Goal: Task Accomplishment & Management: Manage account settings

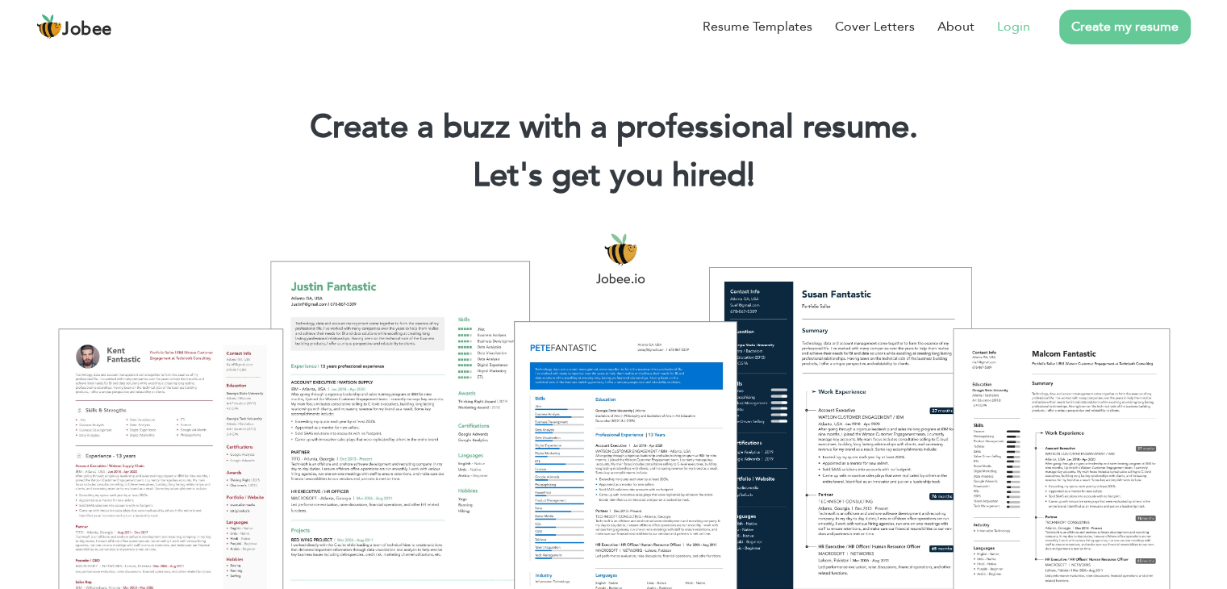
click at [1016, 32] on link "Login" at bounding box center [1013, 26] width 33 height 19
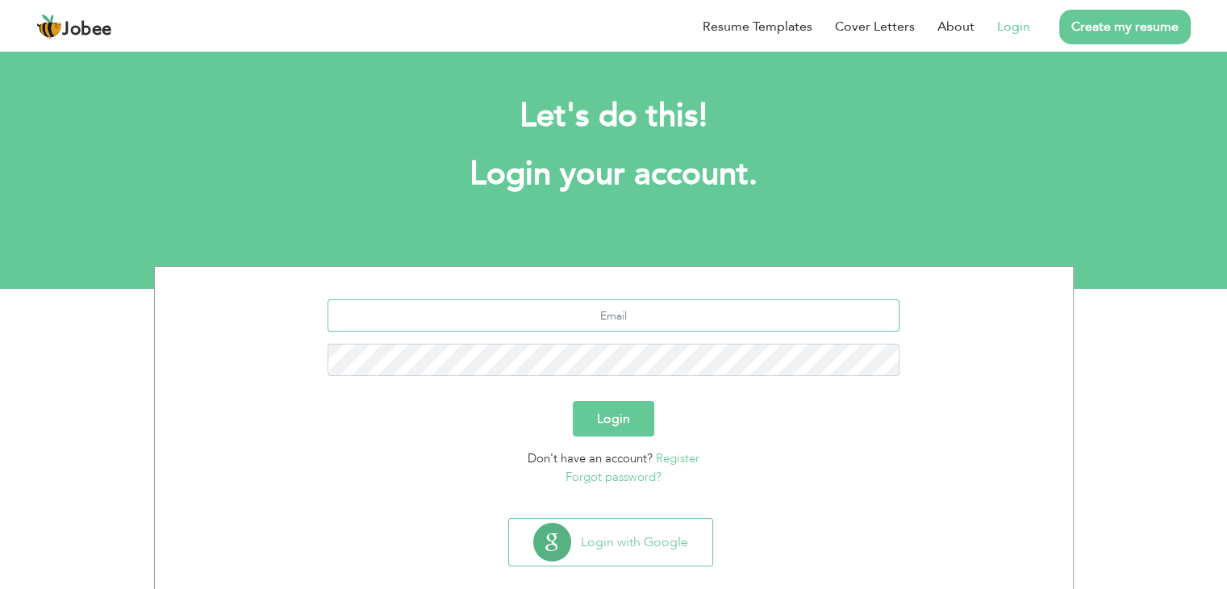
click at [622, 320] on input "text" at bounding box center [613, 315] width 572 height 32
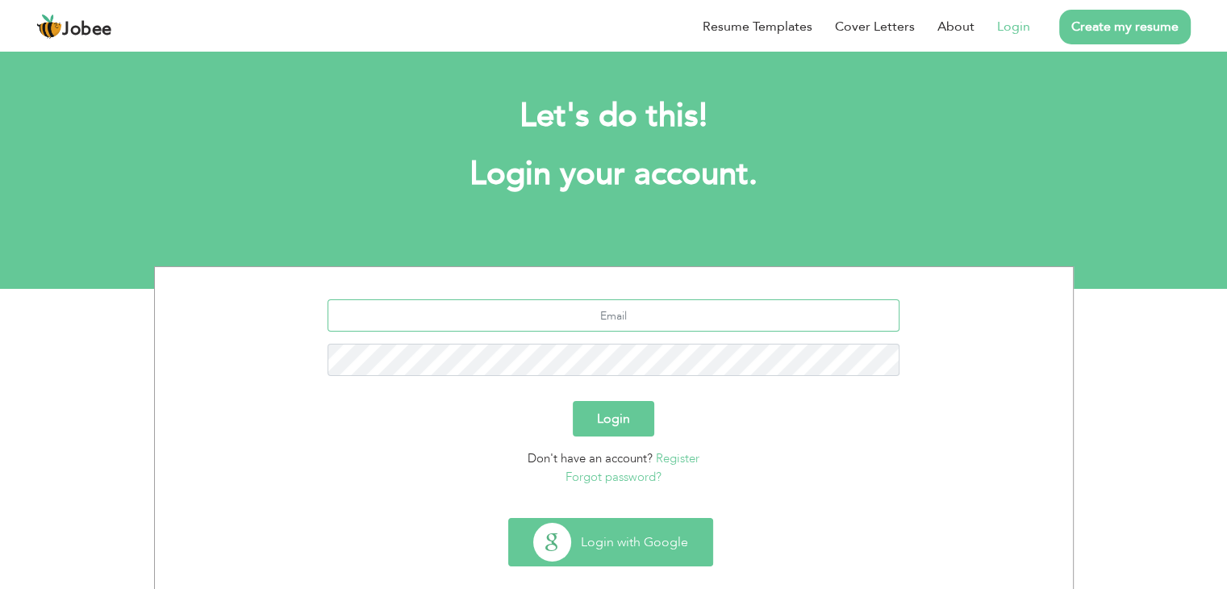
scroll to position [23, 0]
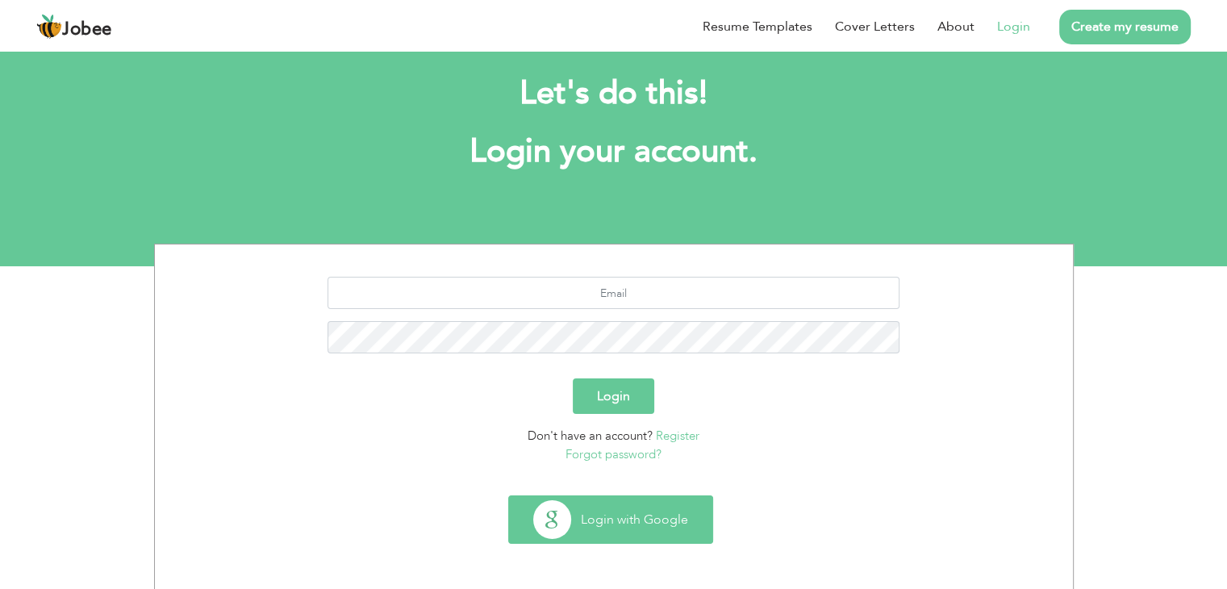
click at [623, 521] on button "Login with Google" at bounding box center [610, 519] width 203 height 47
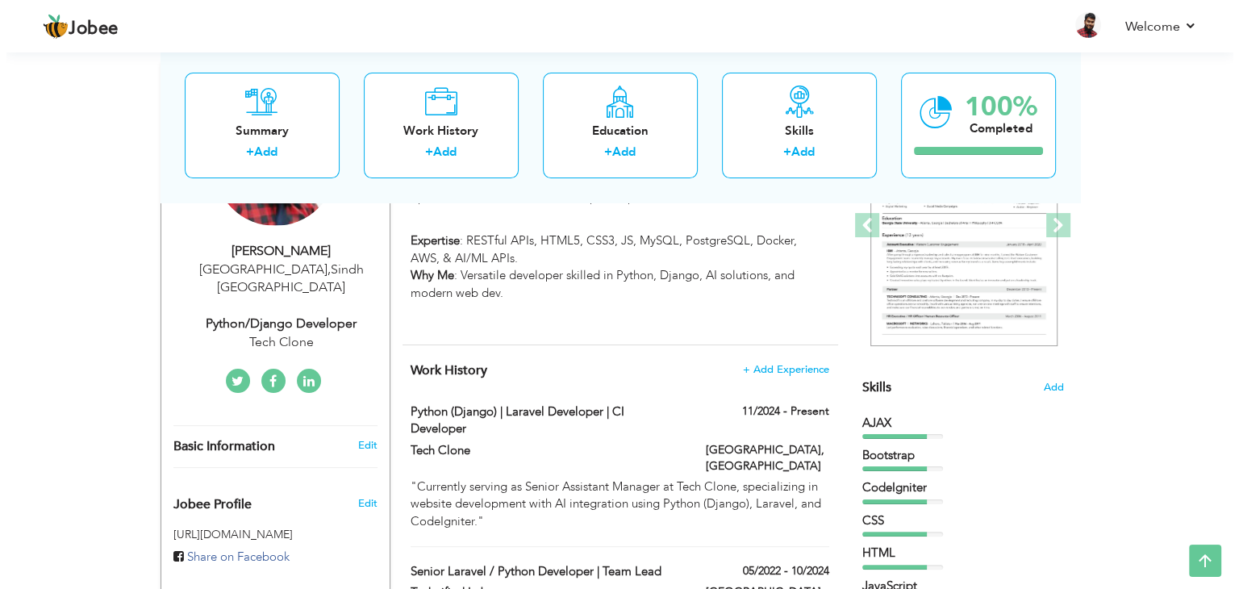
scroll to position [242, 0]
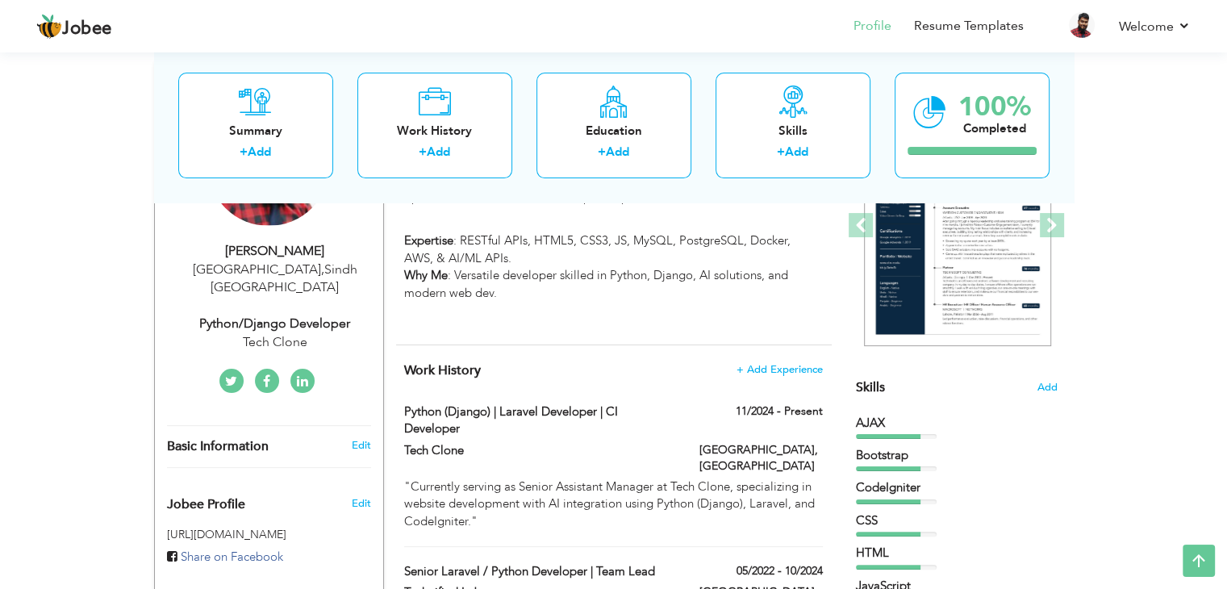
click at [245, 315] on div "Python/Django Developer" at bounding box center [275, 324] width 216 height 19
type input "[PERSON_NAME]"
type input "0312-2784130"
select select "number:166"
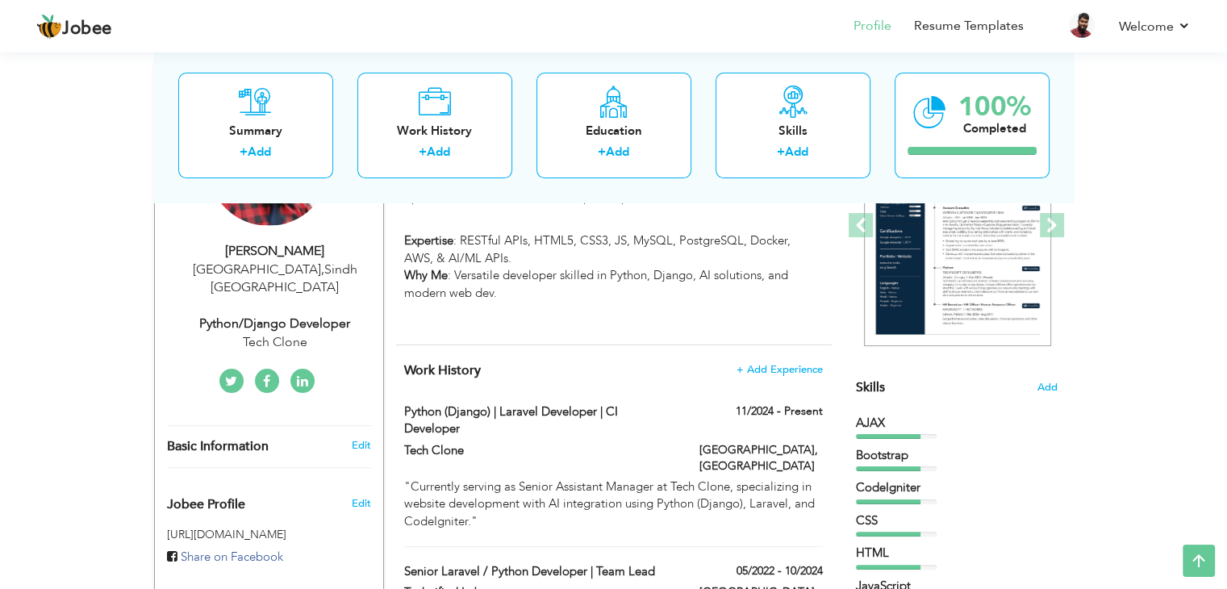
type input "Sindh"
type input "[GEOGRAPHIC_DATA]"
select select "number:7"
type input "Tech Clone"
type input "Python/Django Developer"
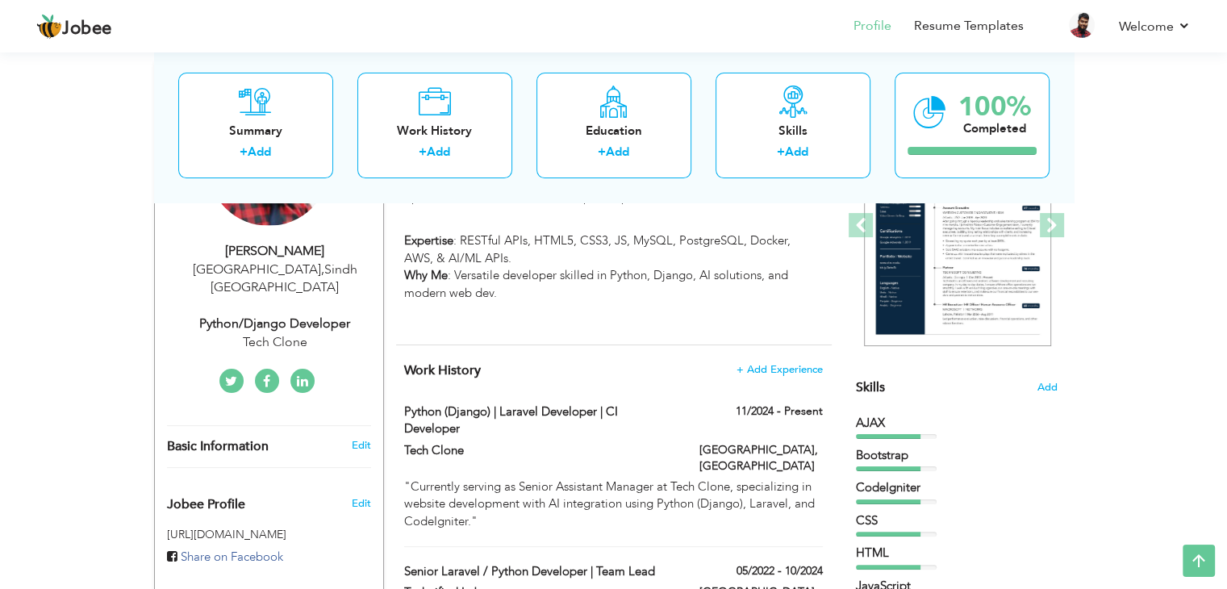
type input "[URL][DOMAIN_NAME][PERSON_NAME]"
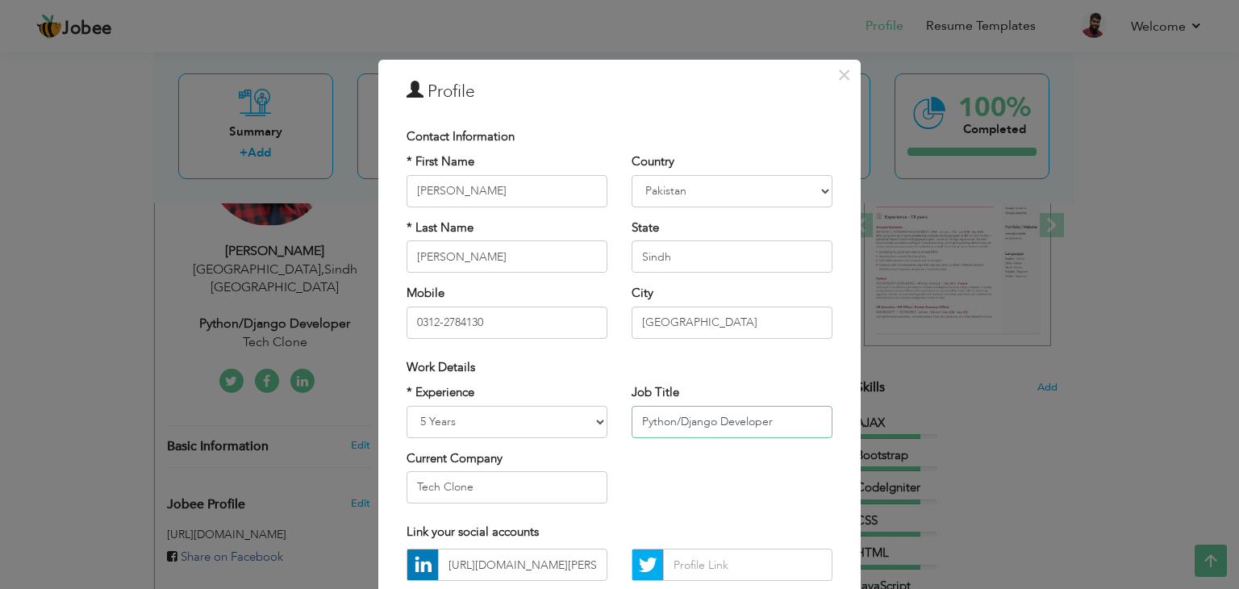
drag, startPoint x: 714, startPoint y: 419, endPoint x: 610, endPoint y: 420, distance: 104.1
click at [610, 420] on div "* Experience Entry Level Less than 1 Year 1 Year 2 Years 3 Years 4 Years 5 Year…" at bounding box center [619, 449] width 450 height 131
click at [649, 427] on input "Sr Laravel Developer" at bounding box center [732, 422] width 201 height 32
click at [644, 427] on input "Sr Laravel Developer" at bounding box center [732, 422] width 201 height 32
type input "Sr. Laravel Developer"
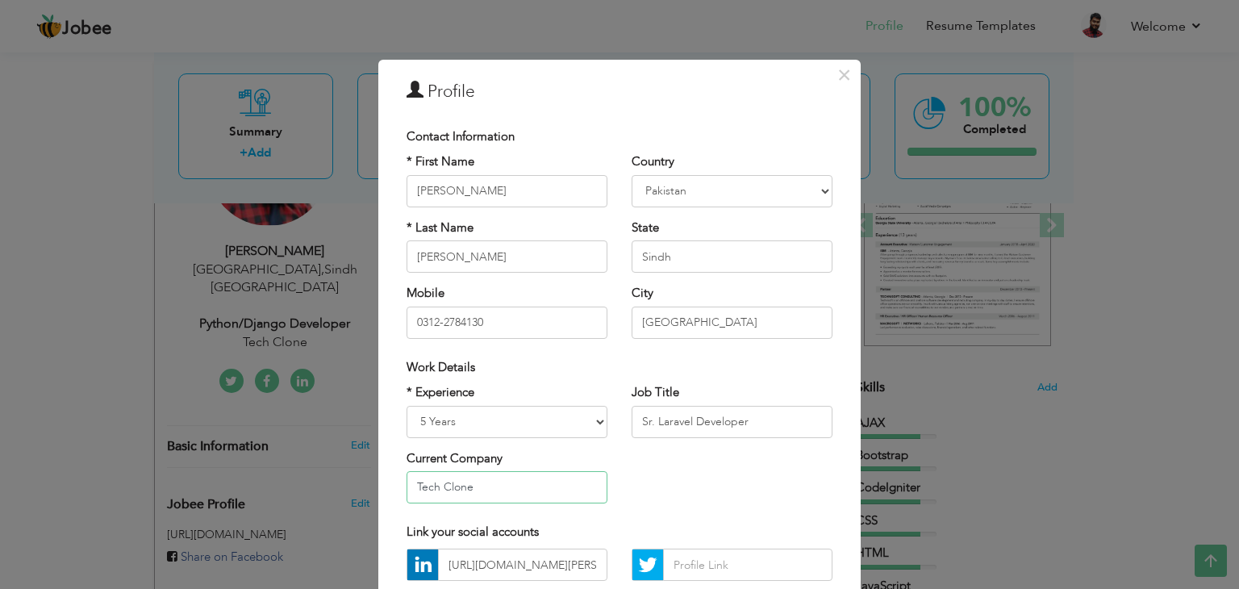
drag, startPoint x: 487, startPoint y: 485, endPoint x: 398, endPoint y: 488, distance: 89.6
click at [398, 488] on div "* Experience Entry Level Less than 1 Year 1 Year 2 Years 3 Years 4 Years 5 Year…" at bounding box center [506, 449] width 225 height 131
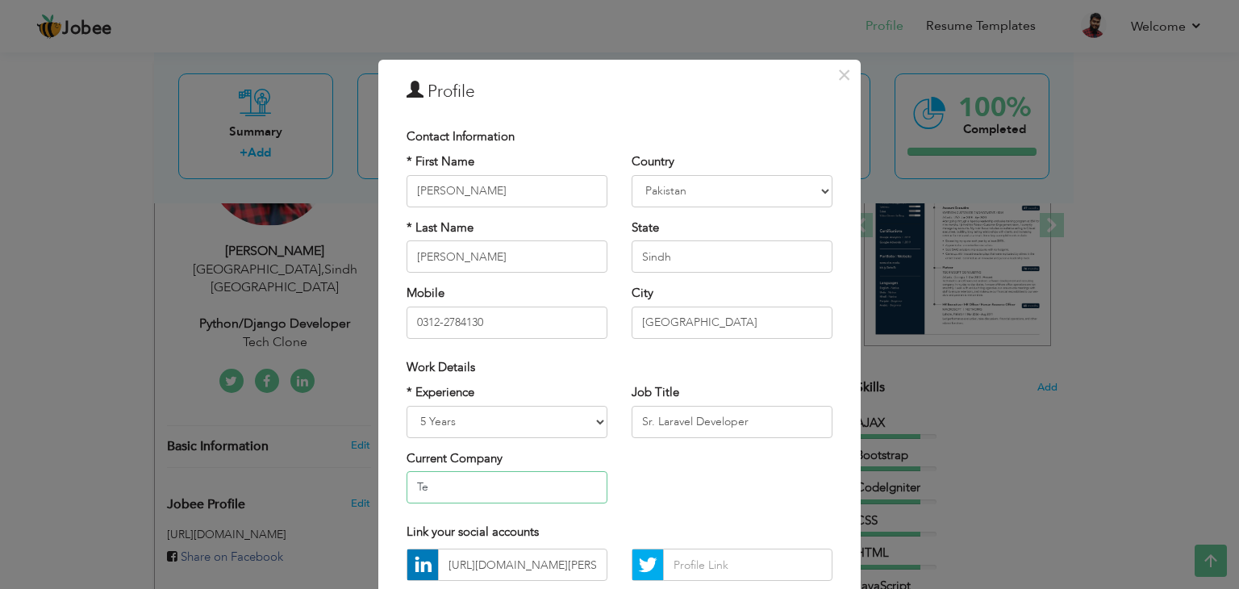
type input "T"
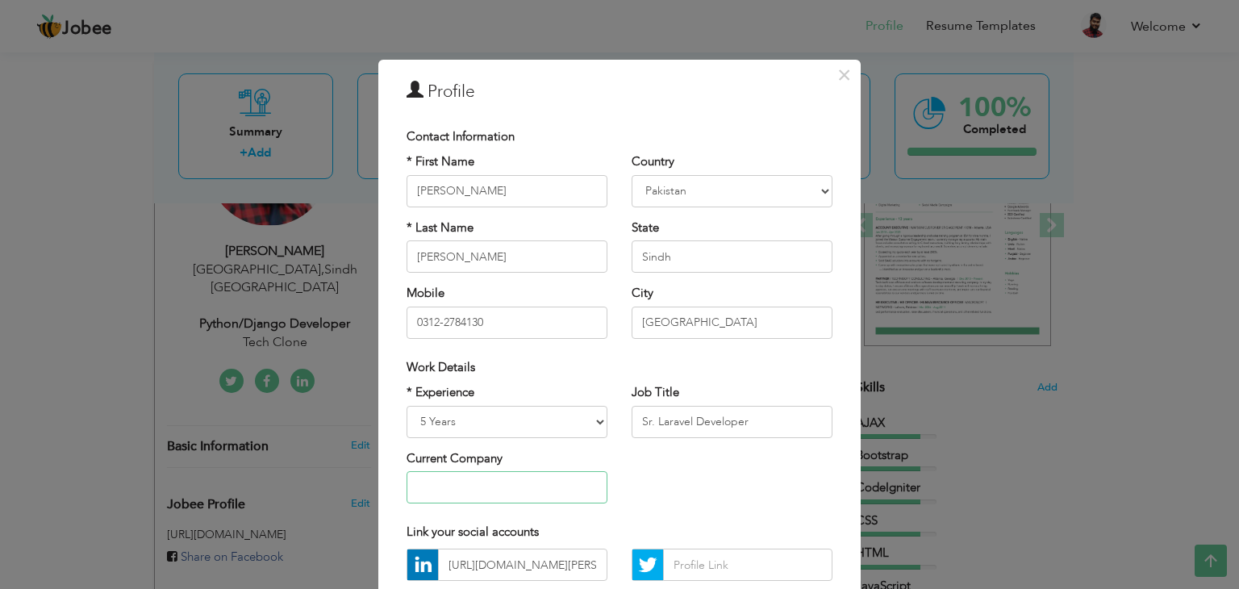
type input "C"
type input "T"
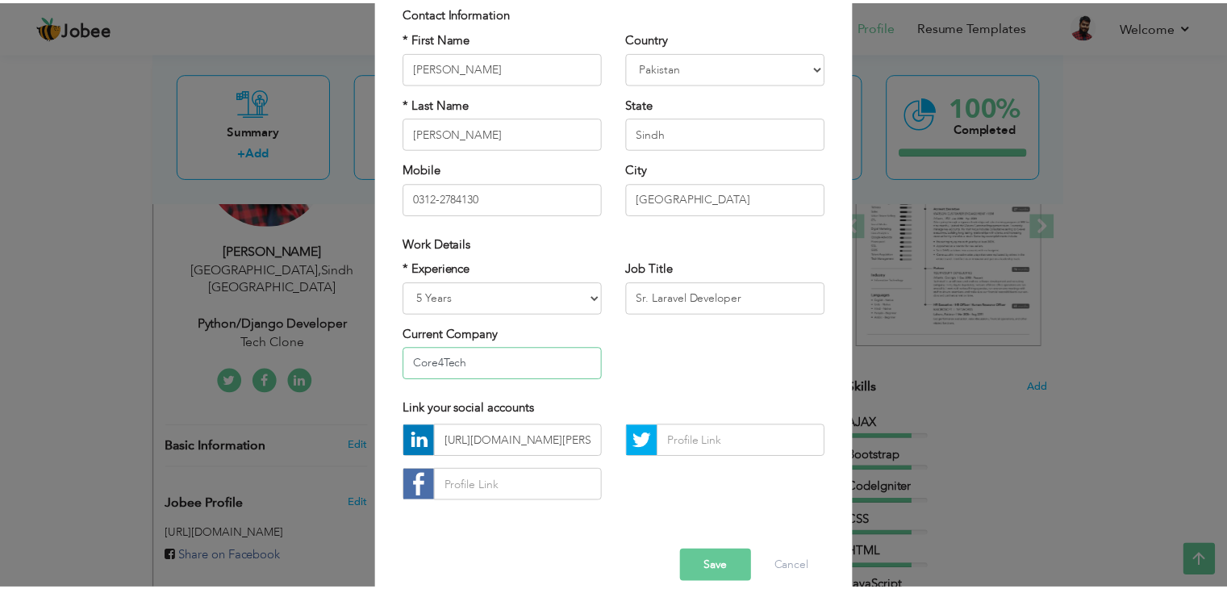
scroll to position [146, 0]
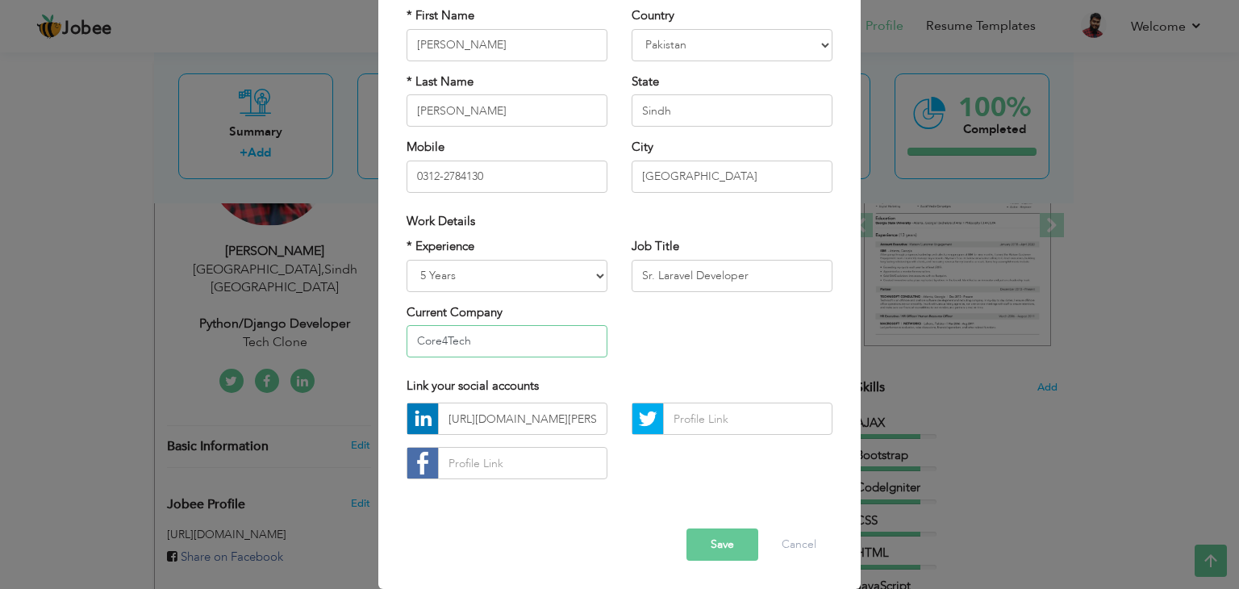
type input "Core4Tech"
click at [719, 546] on button "Save" at bounding box center [722, 544] width 72 height 32
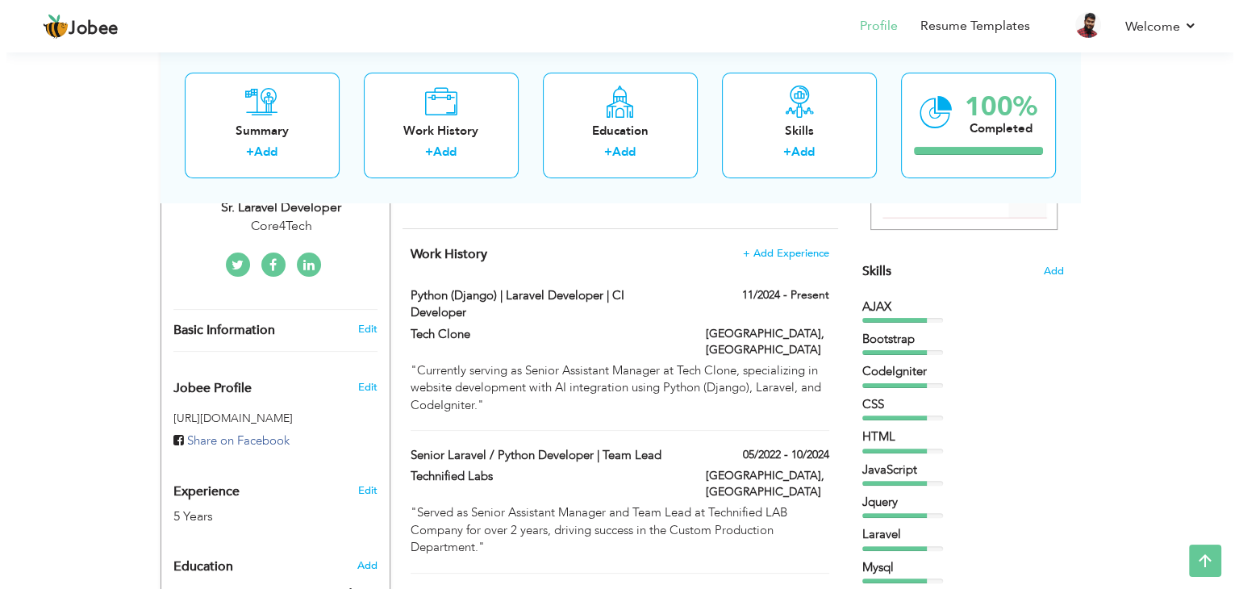
scroll to position [323, 0]
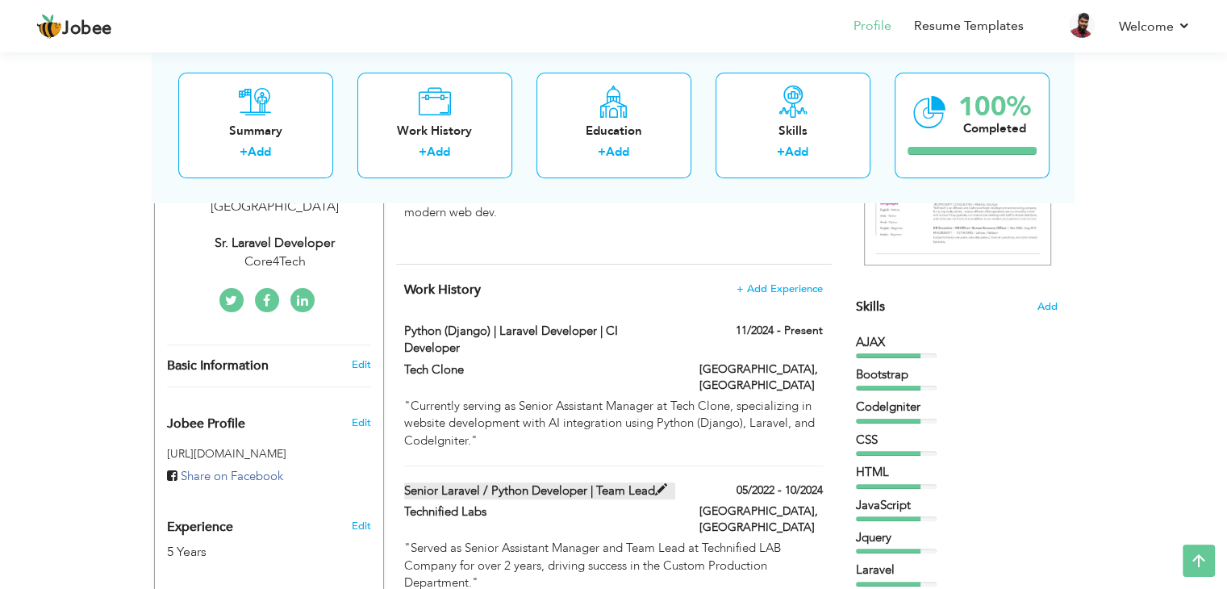
click at [528, 482] on label "Senior Laravel / Python Developer | Team Lead" at bounding box center [539, 490] width 271 height 17
type input "Senior Laravel / Python Developer | Team Lead"
type input "Technified Labs"
type input "05/2022"
type input "10/2024"
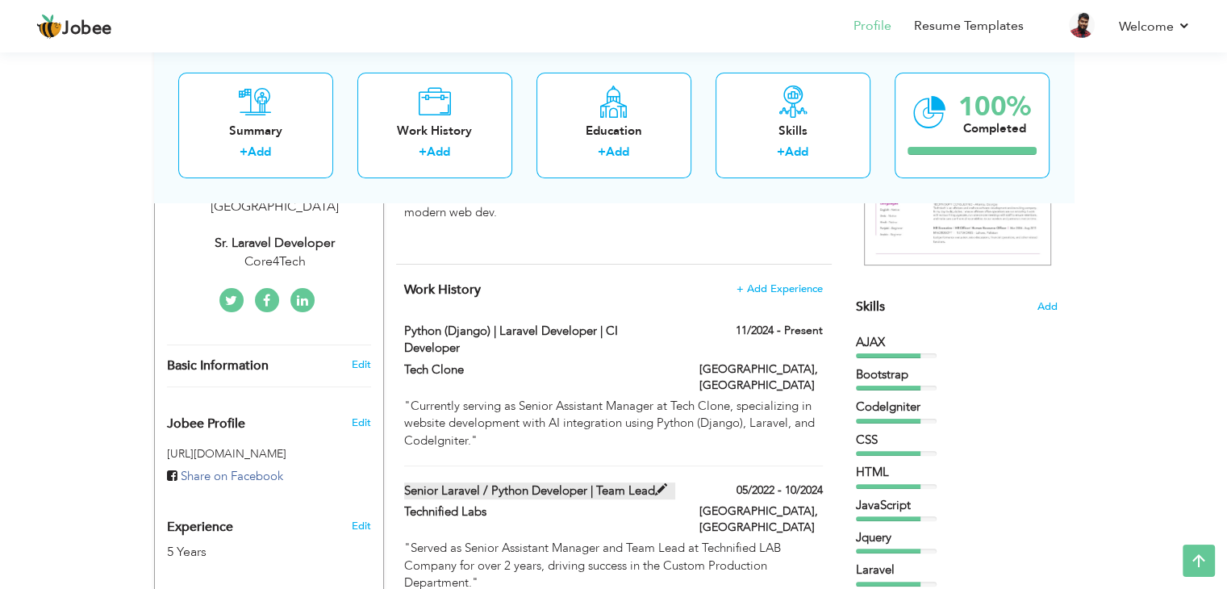
type input "[GEOGRAPHIC_DATA]"
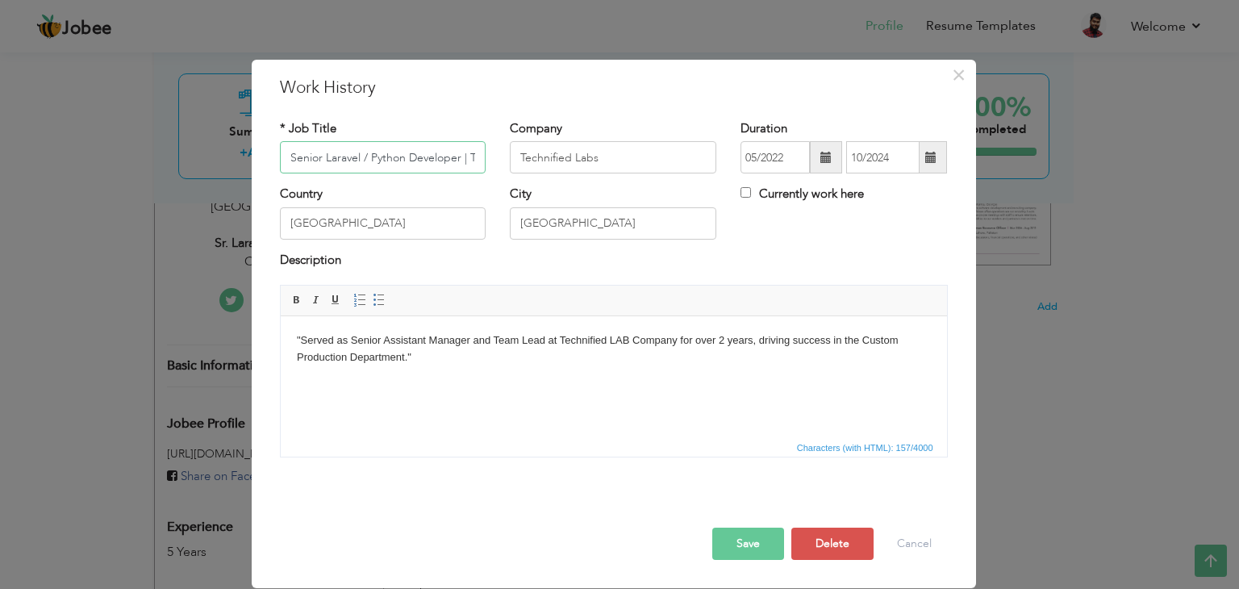
scroll to position [0, 48]
drag, startPoint x: 411, startPoint y: 157, endPoint x: 316, endPoint y: 149, distance: 95.5
click at [316, 149] on input "Senior Laravel / Python Developer | Team Lead" at bounding box center [383, 157] width 206 height 32
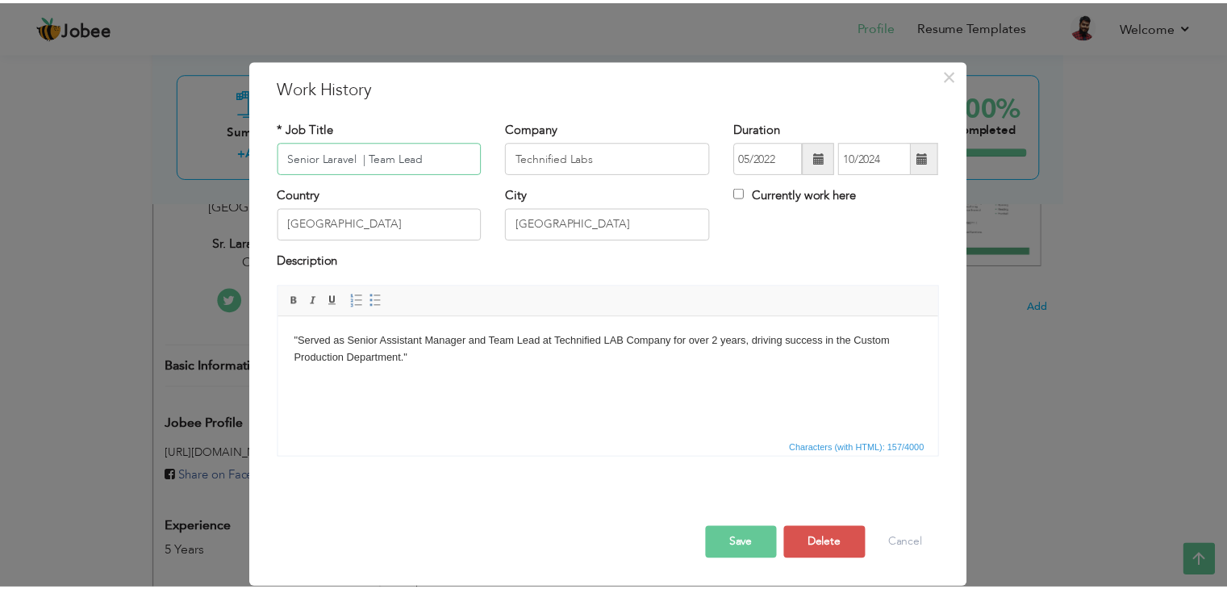
scroll to position [0, 0]
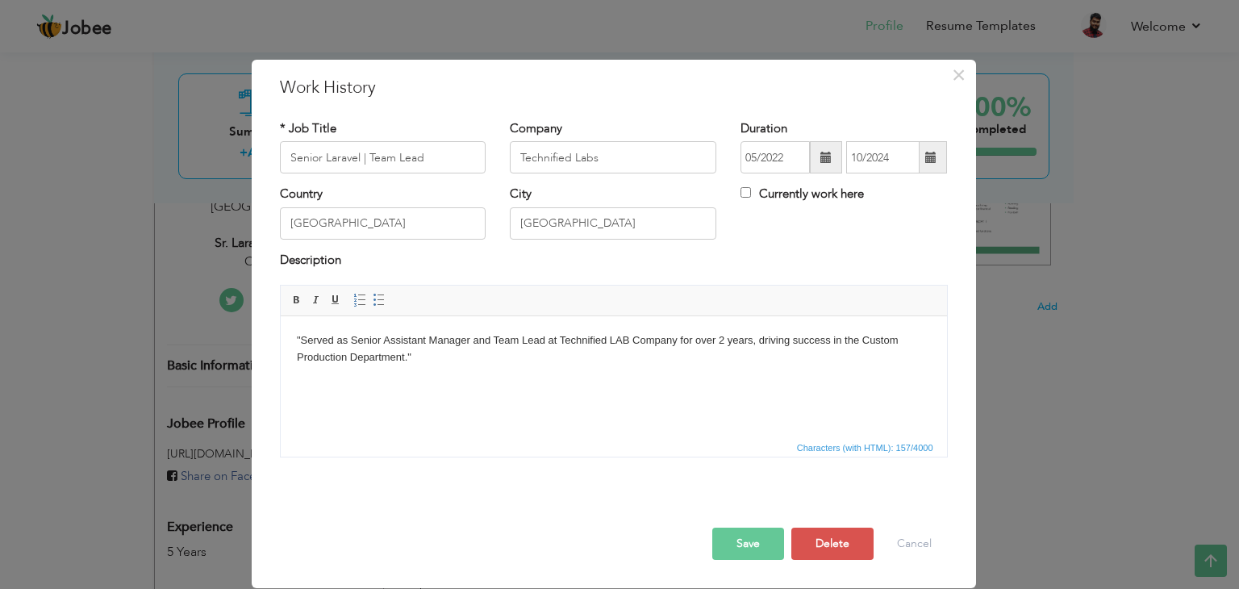
click at [762, 537] on button "Save" at bounding box center [748, 544] width 72 height 32
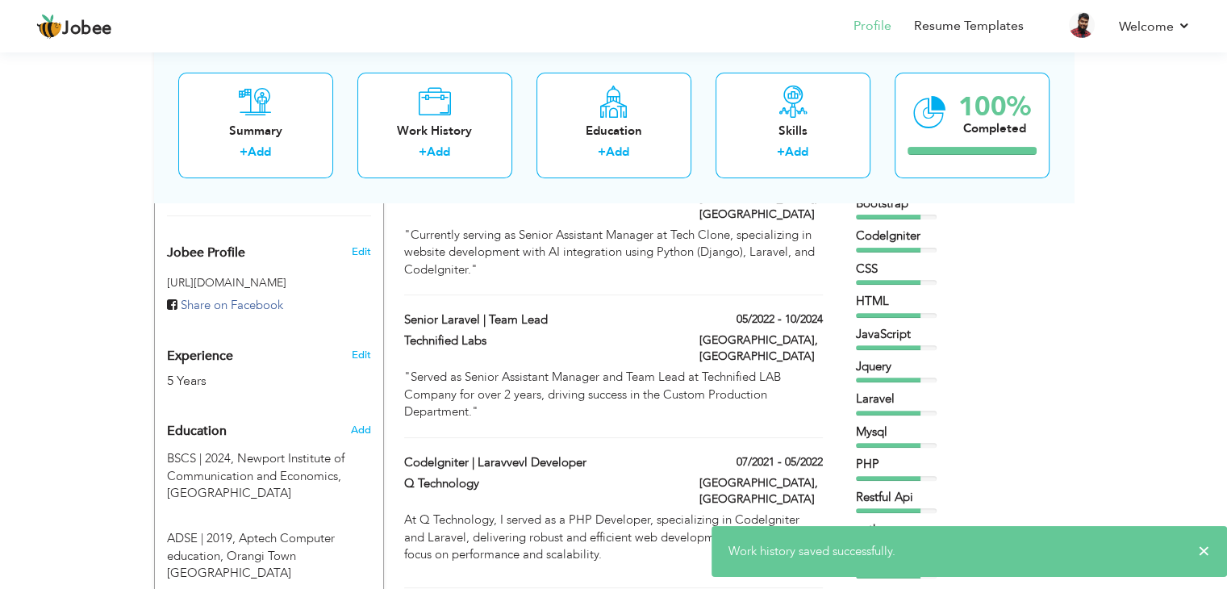
scroll to position [484, 0]
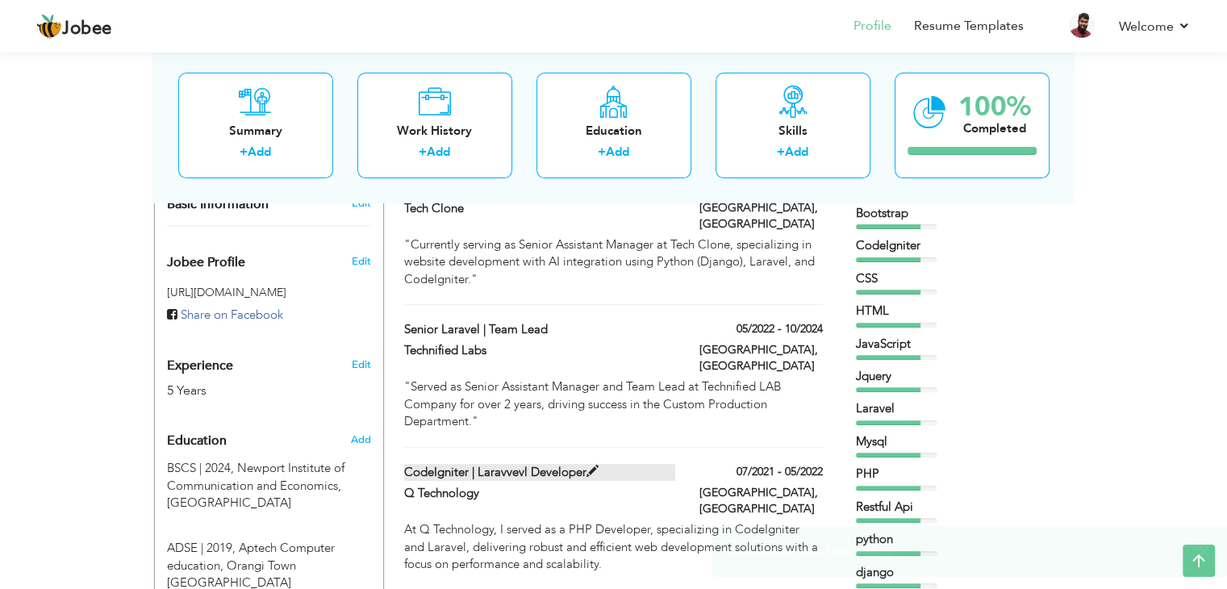
click at [500, 464] on label "CodeIgniter | Laravvevl Developer" at bounding box center [539, 472] width 271 height 17
type input "CodeIgniter | Laravvevl Developer"
type input "Q Technology"
type input "07/2021"
type input "05/2022"
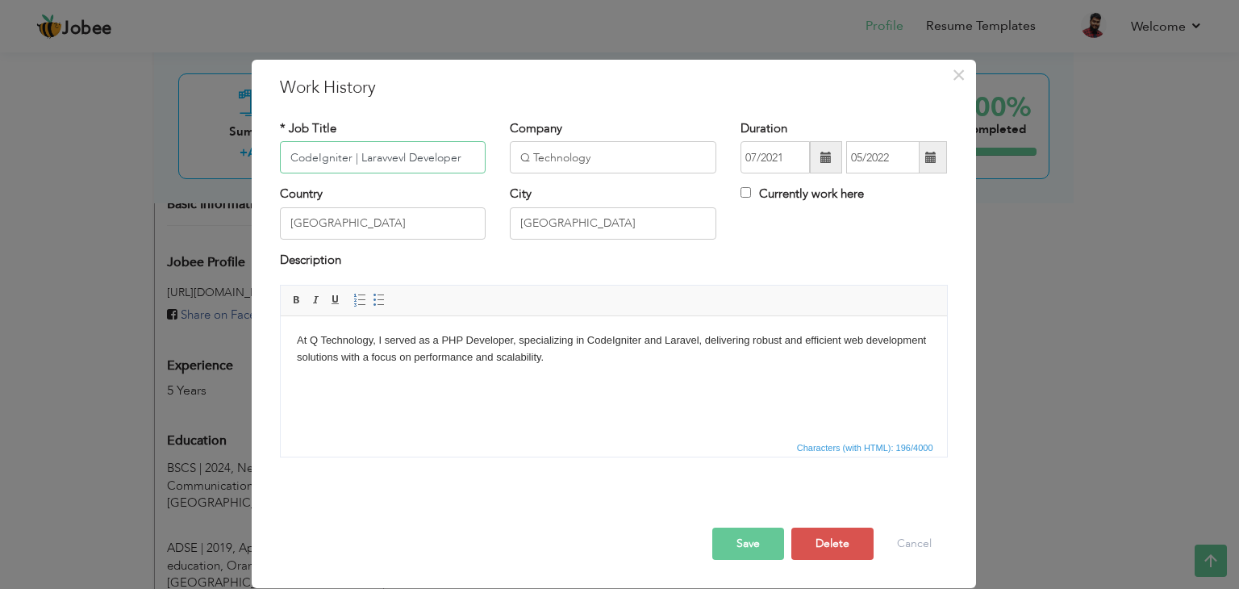
click at [389, 158] on input "CodeIgniter | Laravvevl Developer" at bounding box center [383, 157] width 206 height 32
click at [397, 156] on input "CodeIgniter | Laraevl Developer" at bounding box center [383, 157] width 206 height 32
click at [392, 156] on input "CodeIgniter | Laraevl Developer" at bounding box center [383, 157] width 206 height 32
click at [394, 156] on input "CodeIgniter | Laraevl Developer" at bounding box center [383, 157] width 206 height 32
click at [754, 553] on button "Save" at bounding box center [748, 544] width 72 height 32
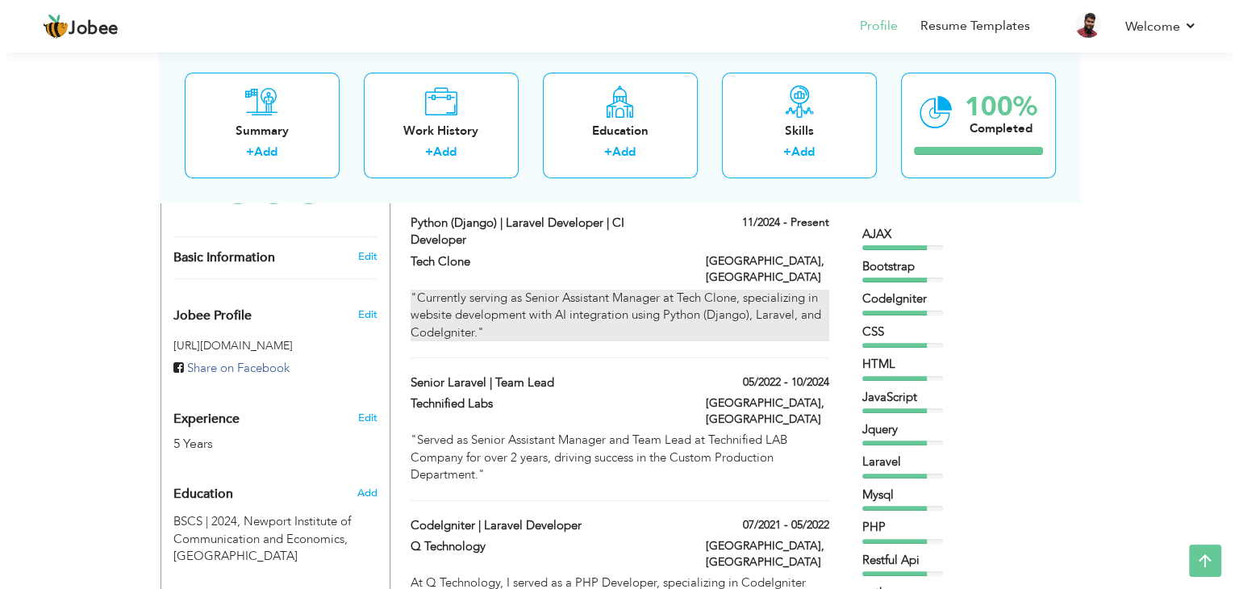
scroll to position [403, 0]
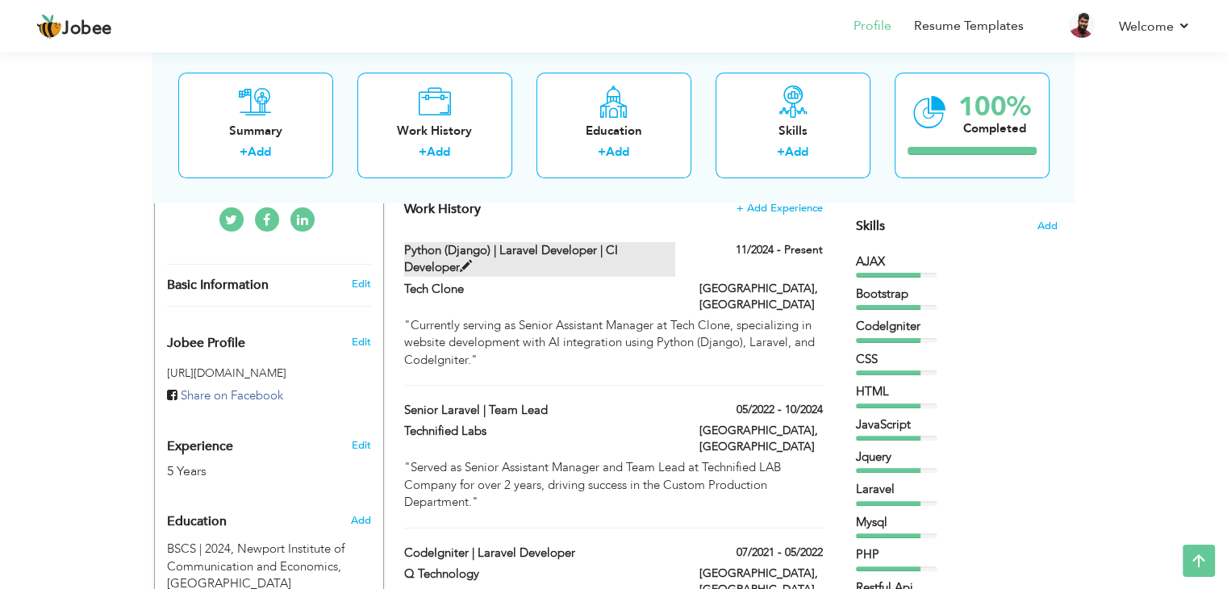
click at [474, 253] on label "Python (Django) | Laravel Developer | CI Developer" at bounding box center [539, 259] width 271 height 35
type input "Python (Django) | Laravel Developer | CI Developer"
type input "Tech Clone"
type input "11/2024"
checkbox input "true"
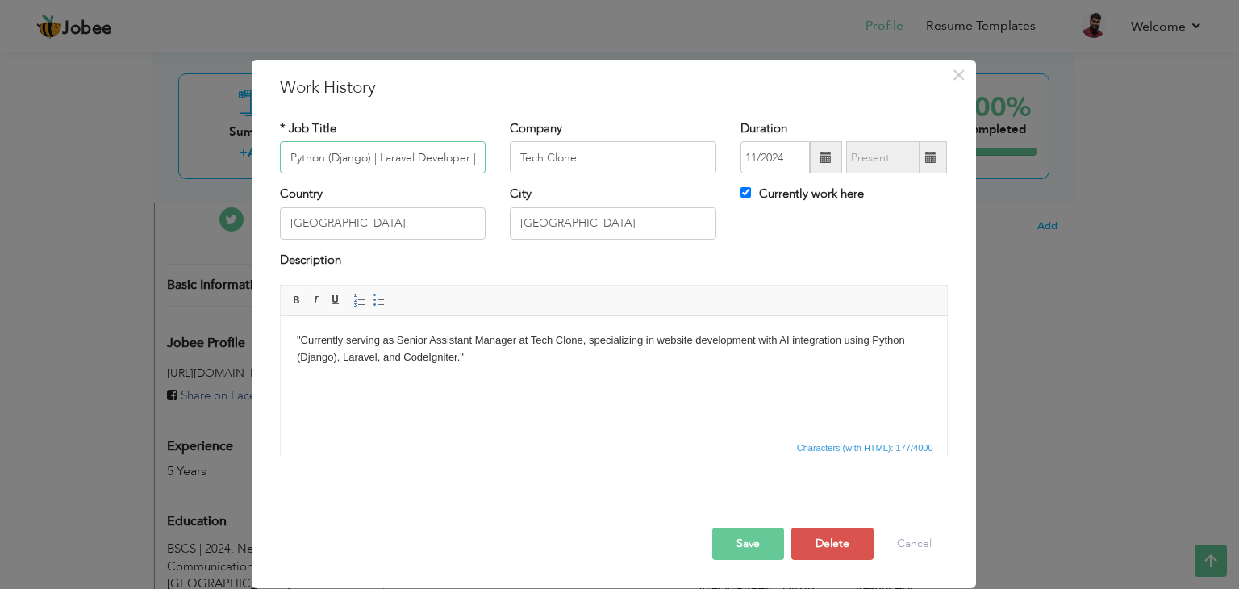
scroll to position [0, 68]
drag, startPoint x: 398, startPoint y: 158, endPoint x: 366, endPoint y: 159, distance: 32.3
click at [366, 159] on input "Python (Django) | Laravel Developer | CI Developer" at bounding box center [383, 157] width 206 height 32
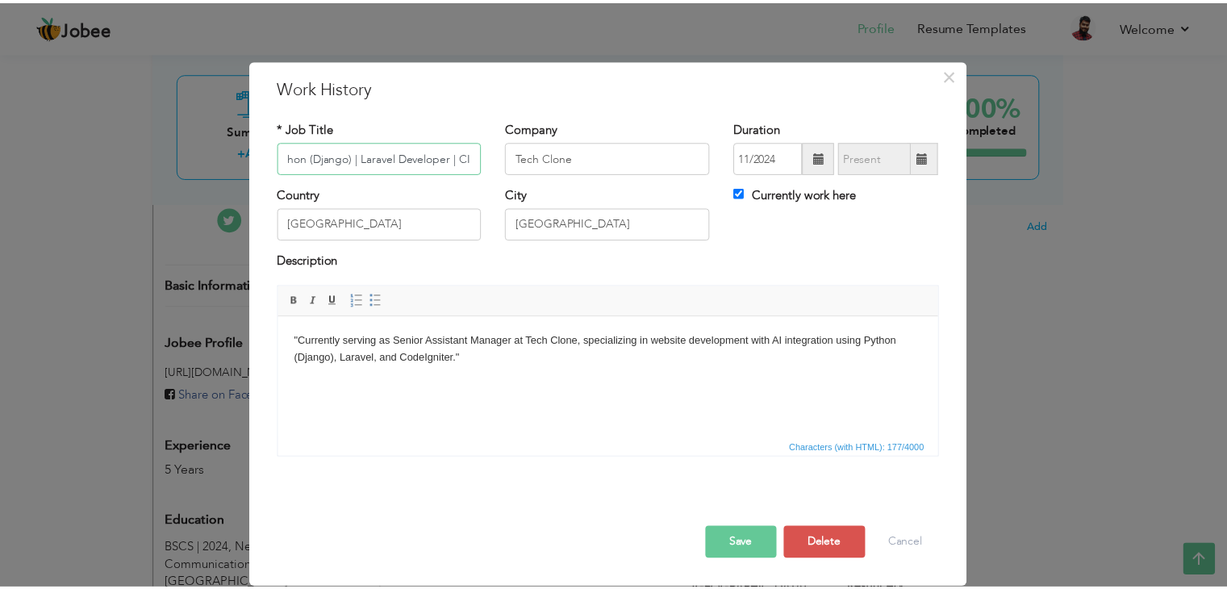
scroll to position [0, 0]
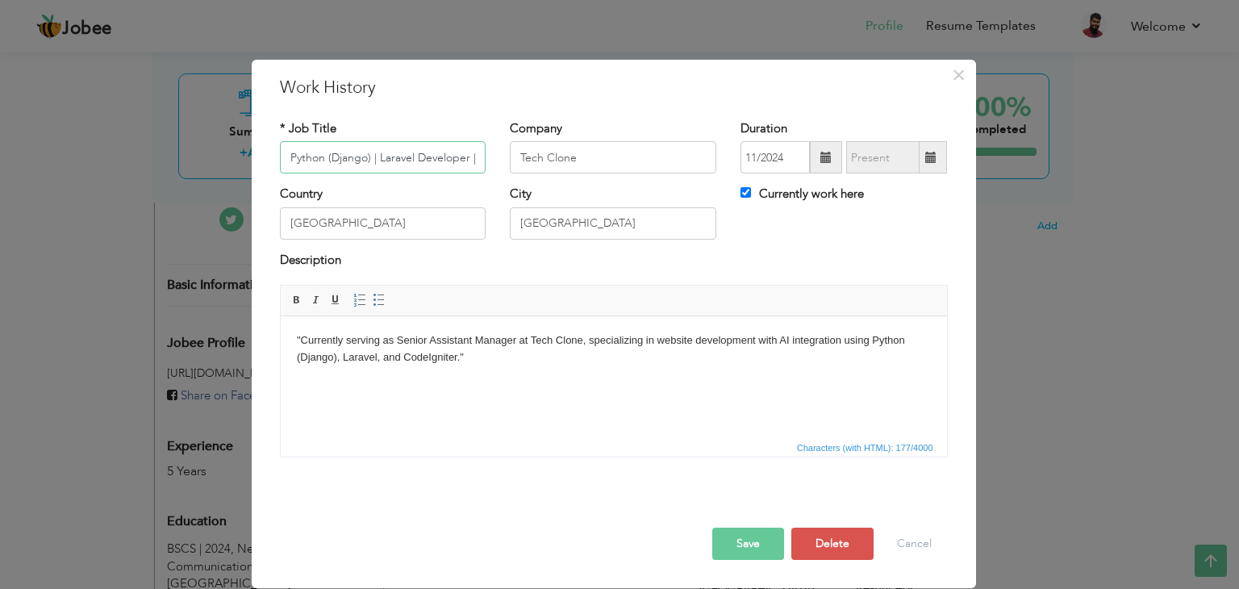
drag, startPoint x: 306, startPoint y: 154, endPoint x: 261, endPoint y: 156, distance: 44.4
click at [261, 156] on div "× Work History * Job Title Python (Django) | Laravel Developer | CI Developer C…" at bounding box center [614, 324] width 724 height 528
type input "Laravel Developer | CI Developer"
click at [456, 227] on input "[GEOGRAPHIC_DATA]" at bounding box center [383, 223] width 206 height 32
drag, startPoint x: 587, startPoint y: 150, endPoint x: 507, endPoint y: 153, distance: 80.7
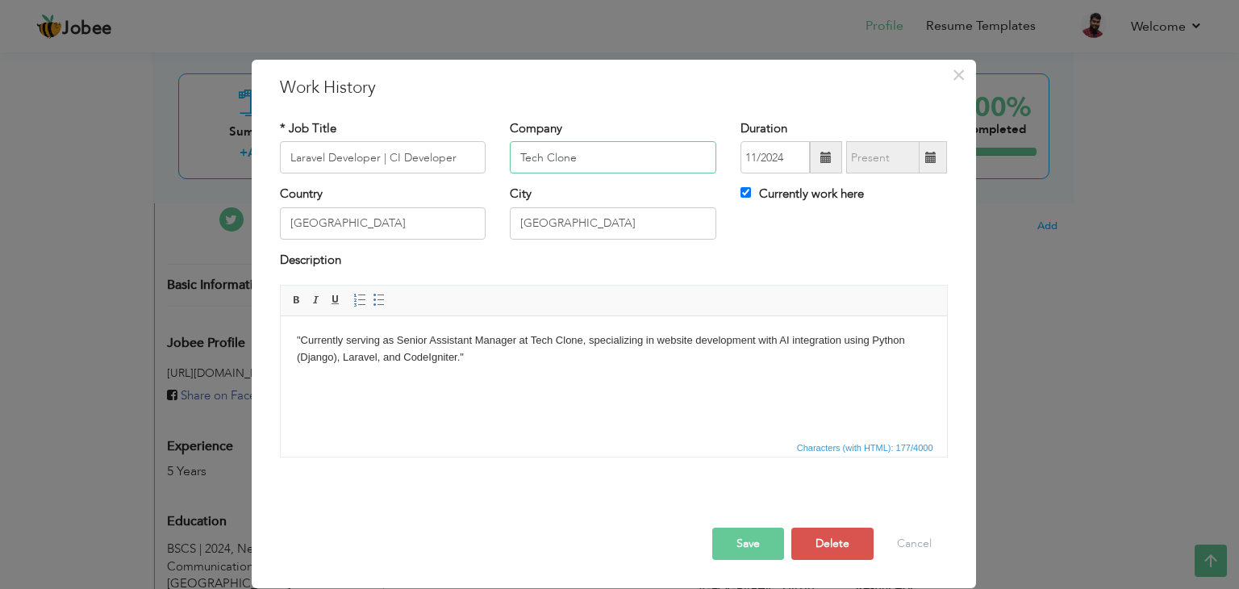
click at [507, 153] on div "Company Tech Clone" at bounding box center [613, 152] width 231 height 65
type input "Core4Tech"
click at [733, 529] on button "Save" at bounding box center [748, 544] width 72 height 32
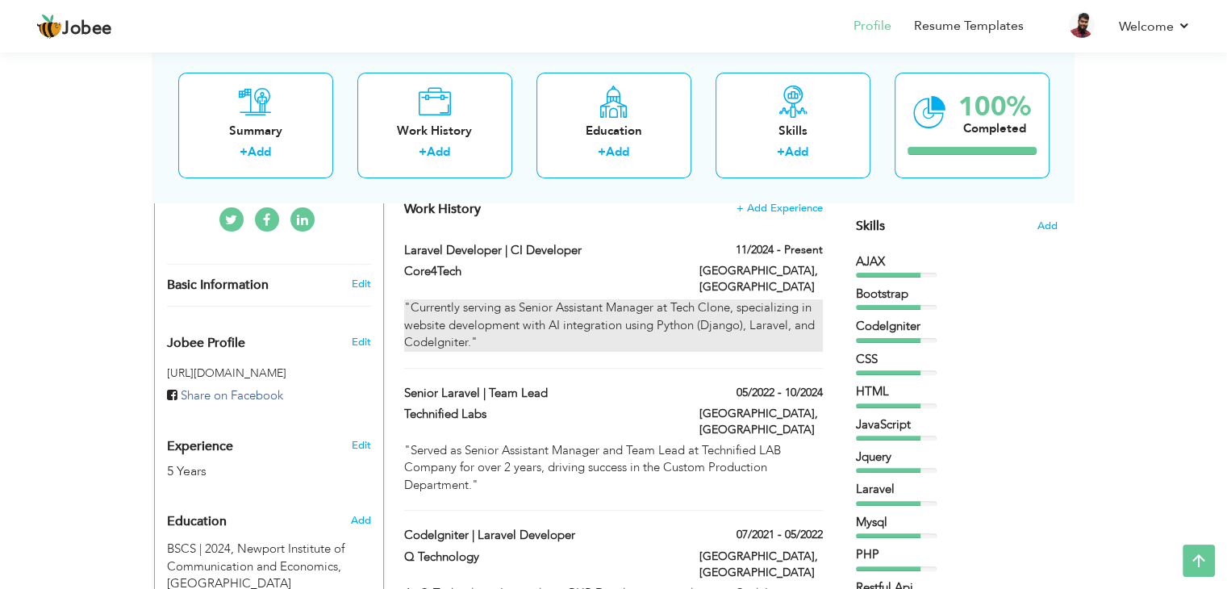
click at [668, 315] on div ""Currently serving as Senior Assistant Manager at Tech Clone, specializing in w…" at bounding box center [613, 325] width 418 height 52
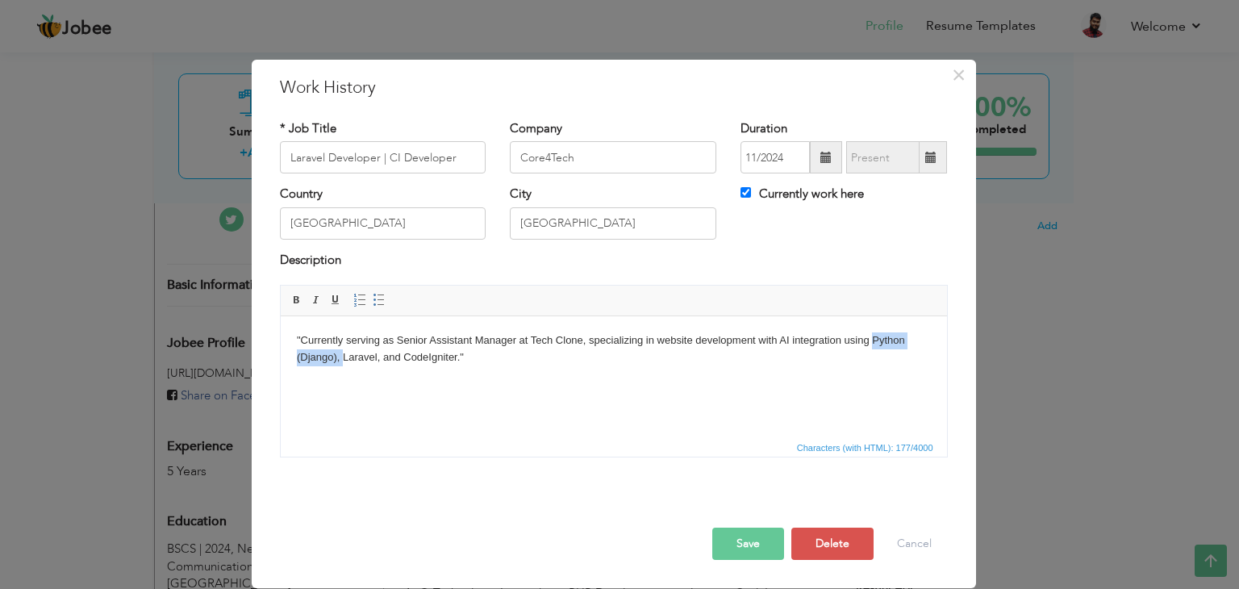
drag, startPoint x: 341, startPoint y: 358, endPoint x: 870, endPoint y: 339, distance: 529.5
click at [870, 339] on body ""Currently serving as Senior Assistant Manager at Tech Clone, specializing in w…" at bounding box center [613, 349] width 634 height 34
drag, startPoint x: 578, startPoint y: 153, endPoint x: 465, endPoint y: 153, distance: 113.7
click at [465, 153] on div "* Job Title Laravel Developer | CI Developer Company Core4Tech Duration 11/2024…" at bounding box center [614, 152] width 692 height 65
drag, startPoint x: 530, startPoint y: 344, endPoint x: 581, endPoint y: 342, distance: 50.9
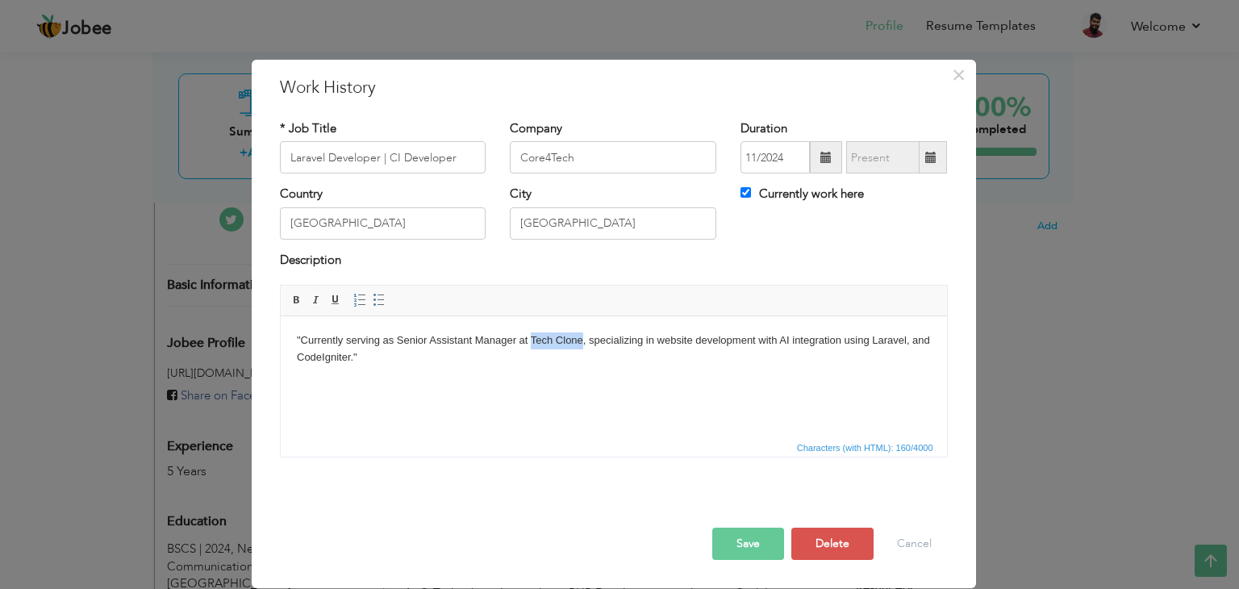
click at [581, 342] on body ""Currently serving as Senior Assistant Manager at Tech Clone, specializing in w…" at bounding box center [613, 349] width 634 height 34
click at [773, 547] on button "Save" at bounding box center [748, 544] width 72 height 32
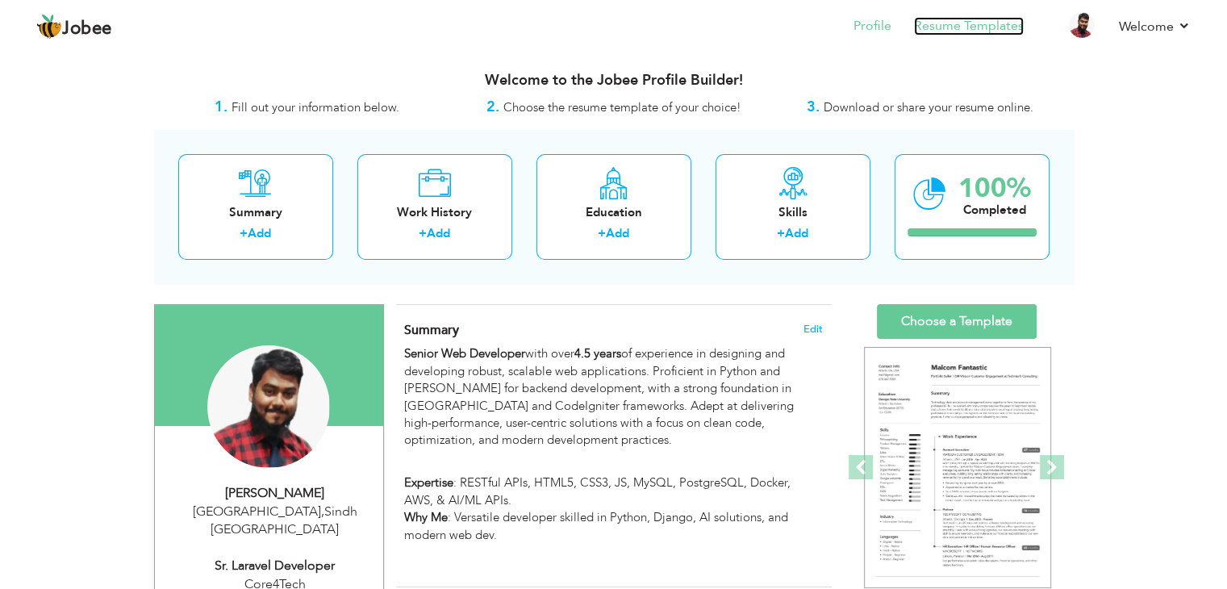
click at [984, 27] on link "Resume Templates" at bounding box center [969, 26] width 110 height 19
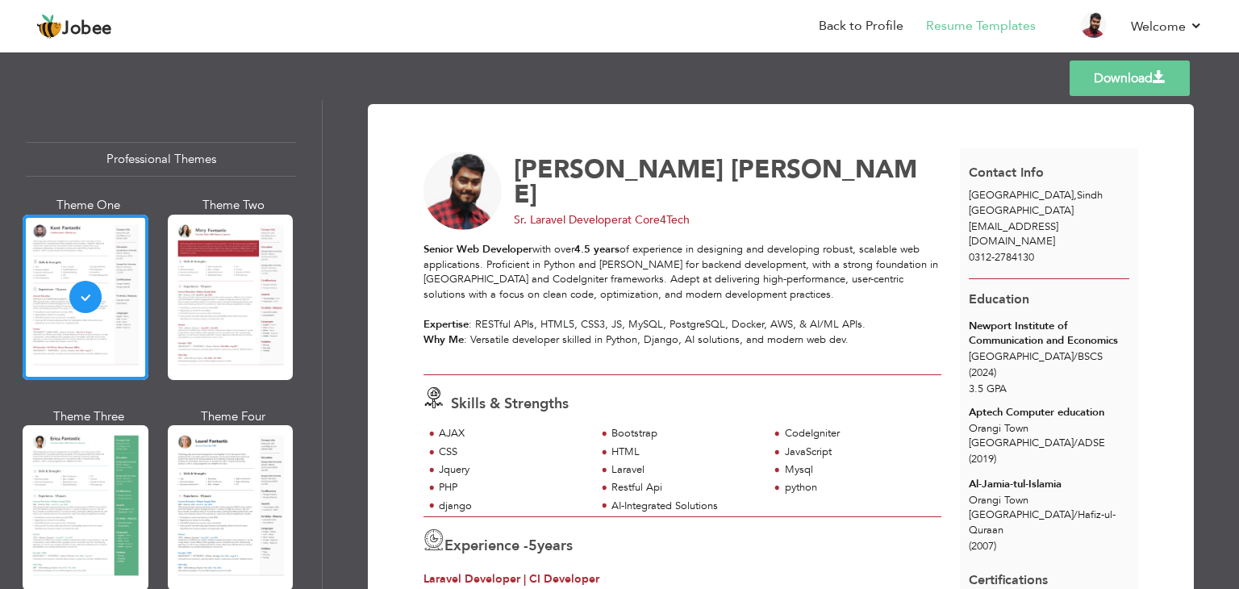
click at [1119, 87] on link "Download" at bounding box center [1130, 77] width 120 height 35
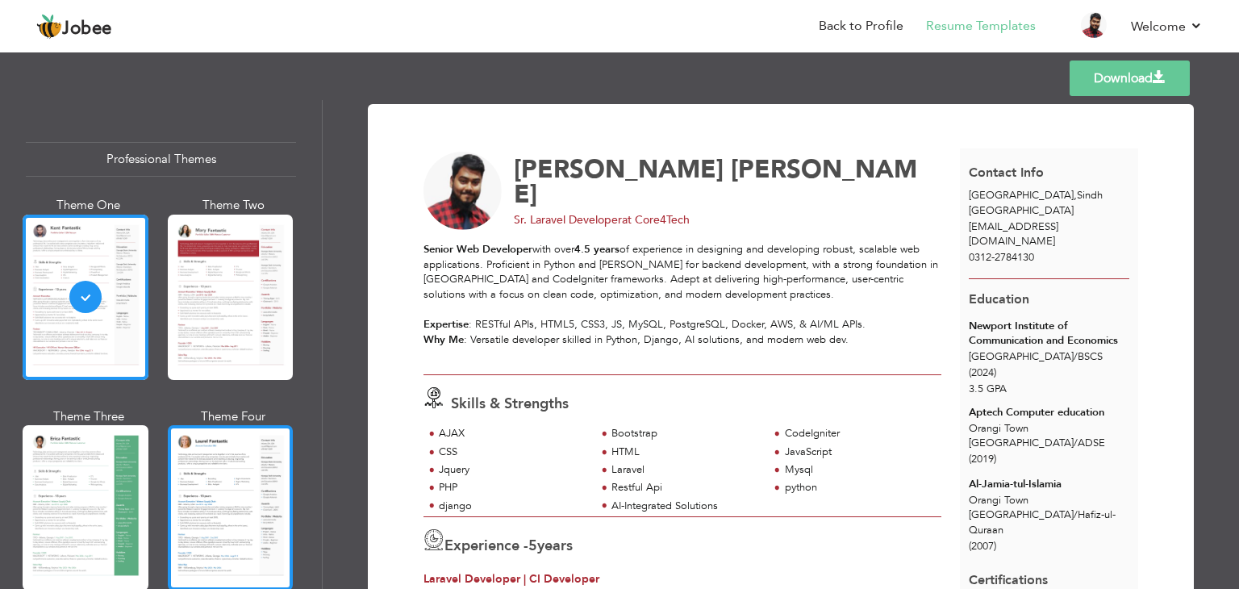
click at [227, 498] on div at bounding box center [231, 507] width 126 height 165
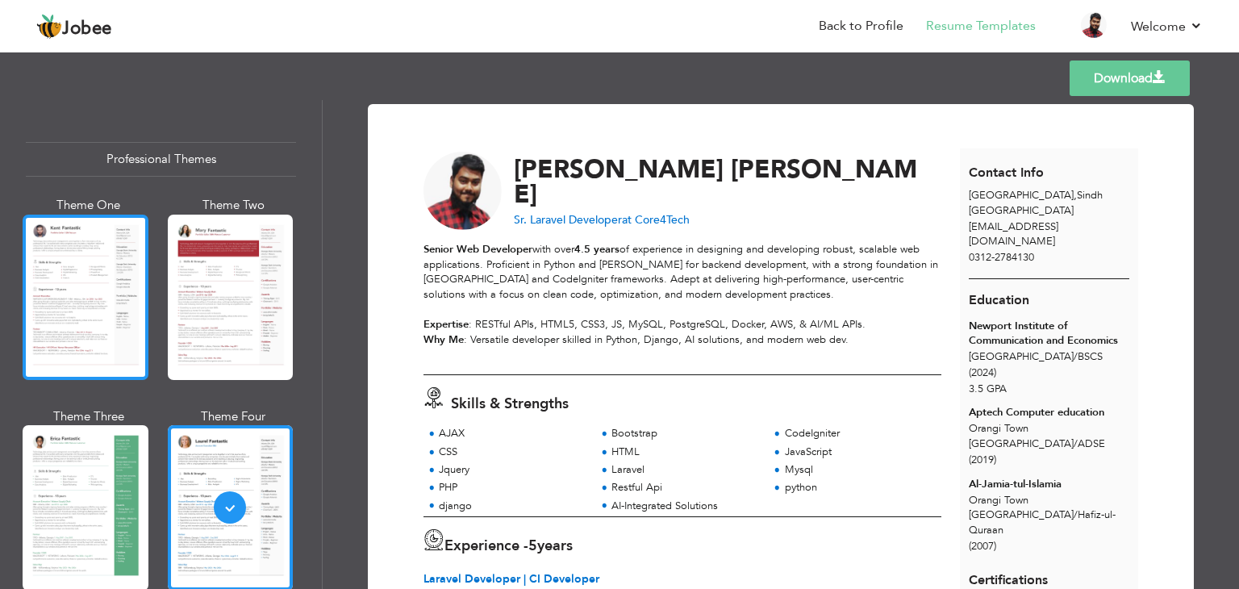
click at [78, 296] on div at bounding box center [86, 297] width 126 height 165
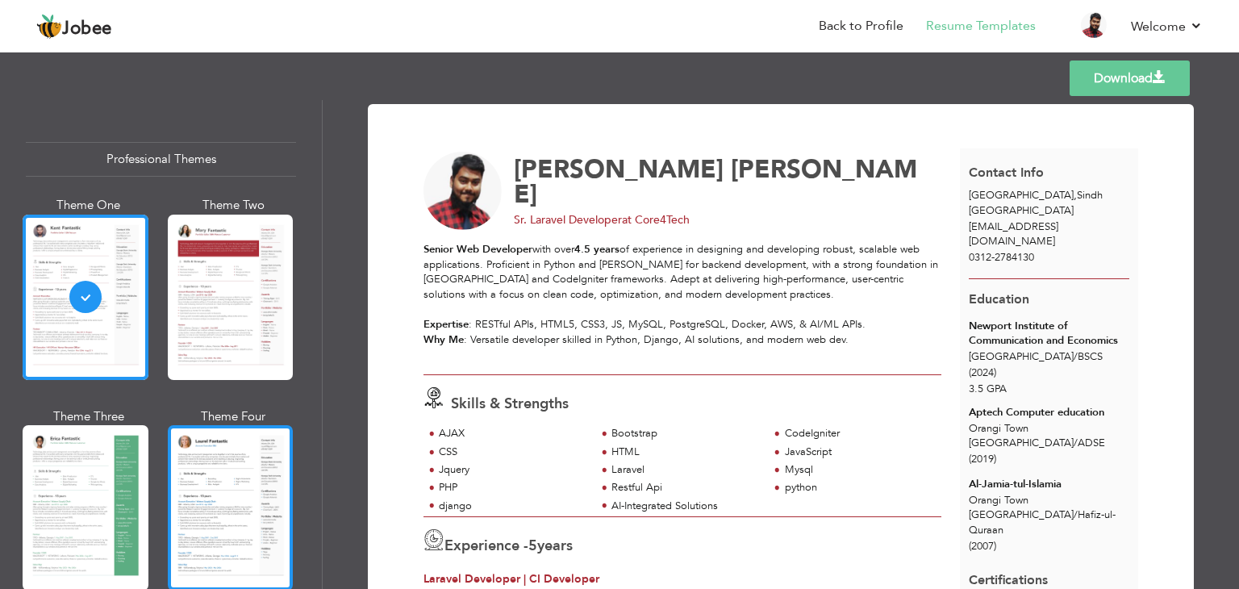
click at [213, 496] on div at bounding box center [231, 507] width 126 height 165
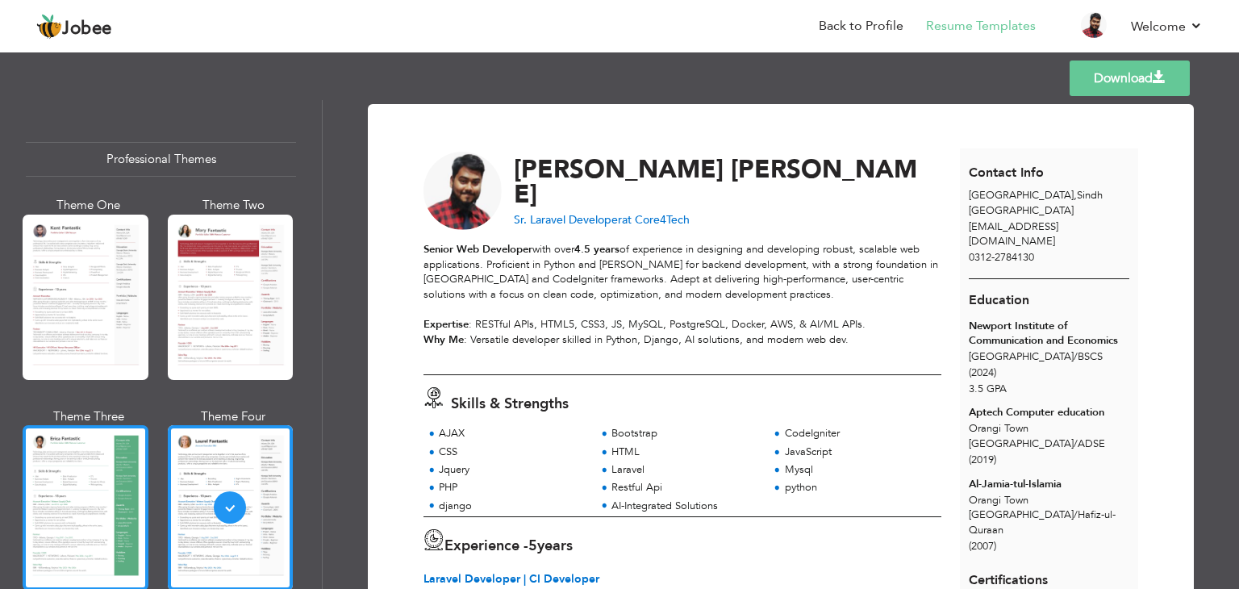
click at [52, 535] on div at bounding box center [86, 507] width 126 height 165
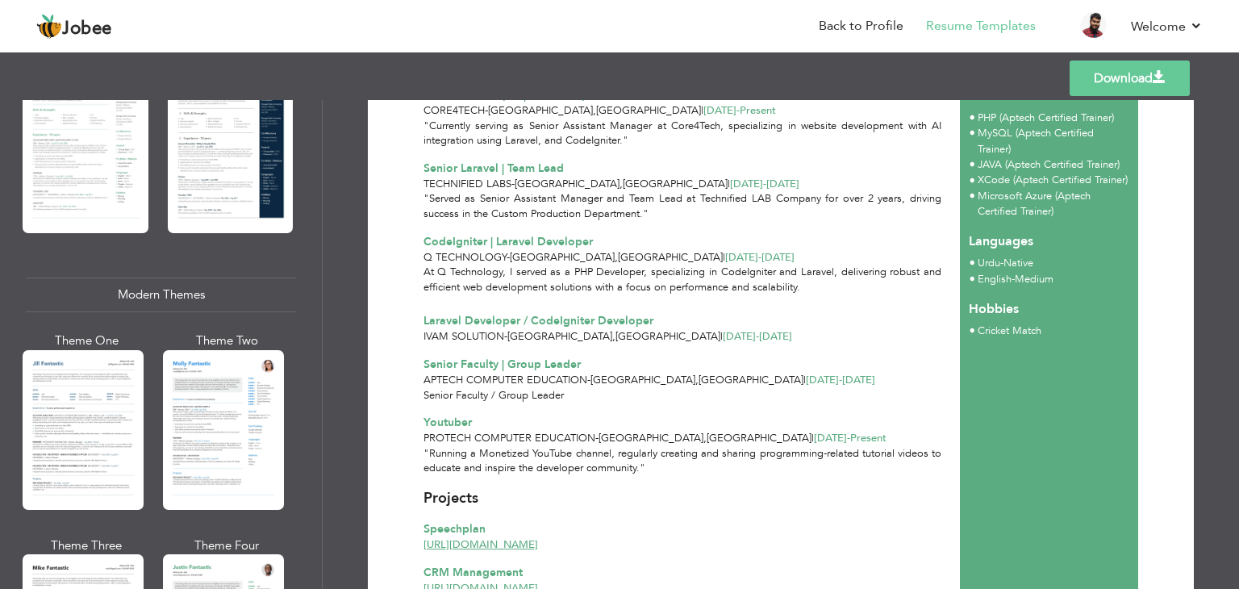
scroll to position [484, 0]
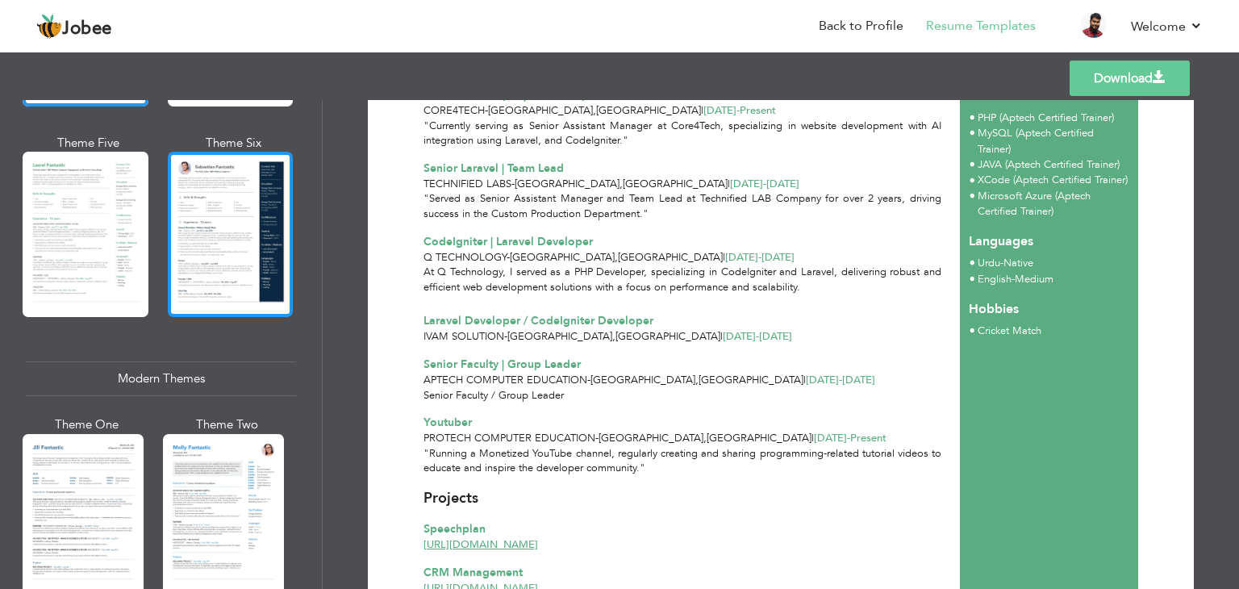
click at [215, 279] on div at bounding box center [231, 234] width 126 height 165
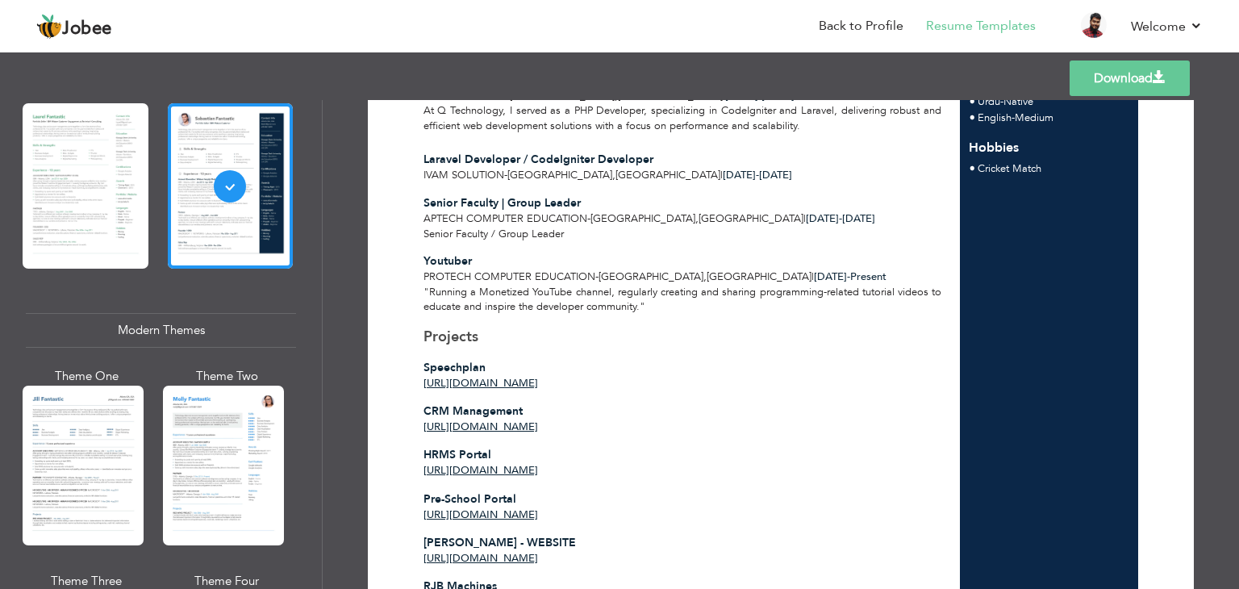
scroll to position [645, 0]
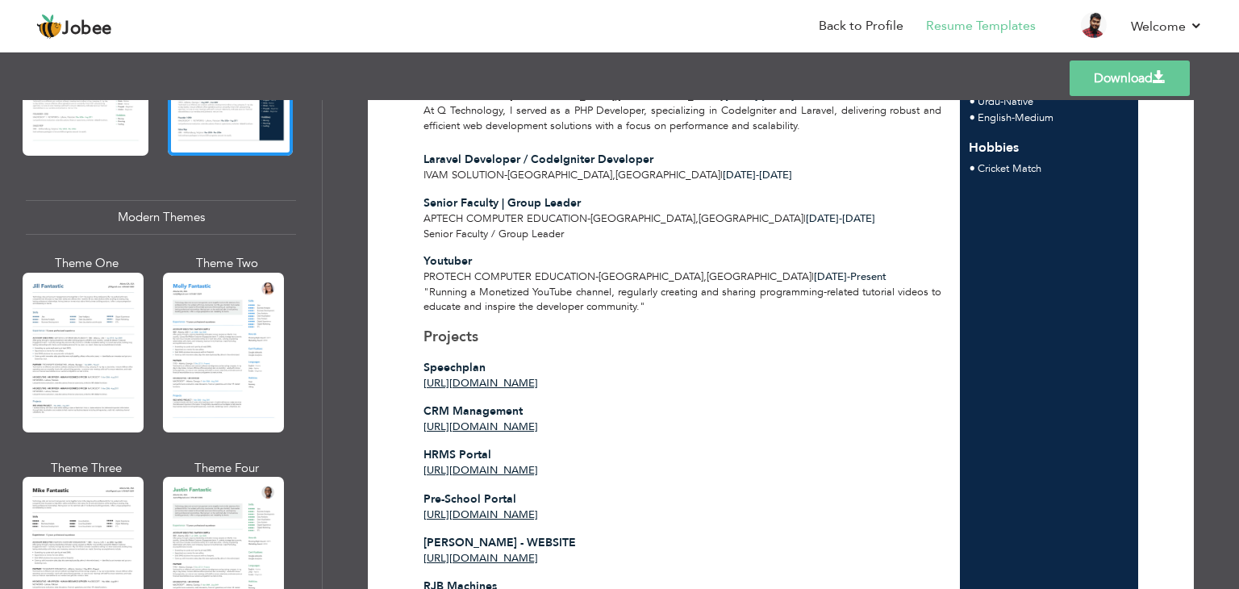
click at [221, 357] on div at bounding box center [223, 353] width 121 height 160
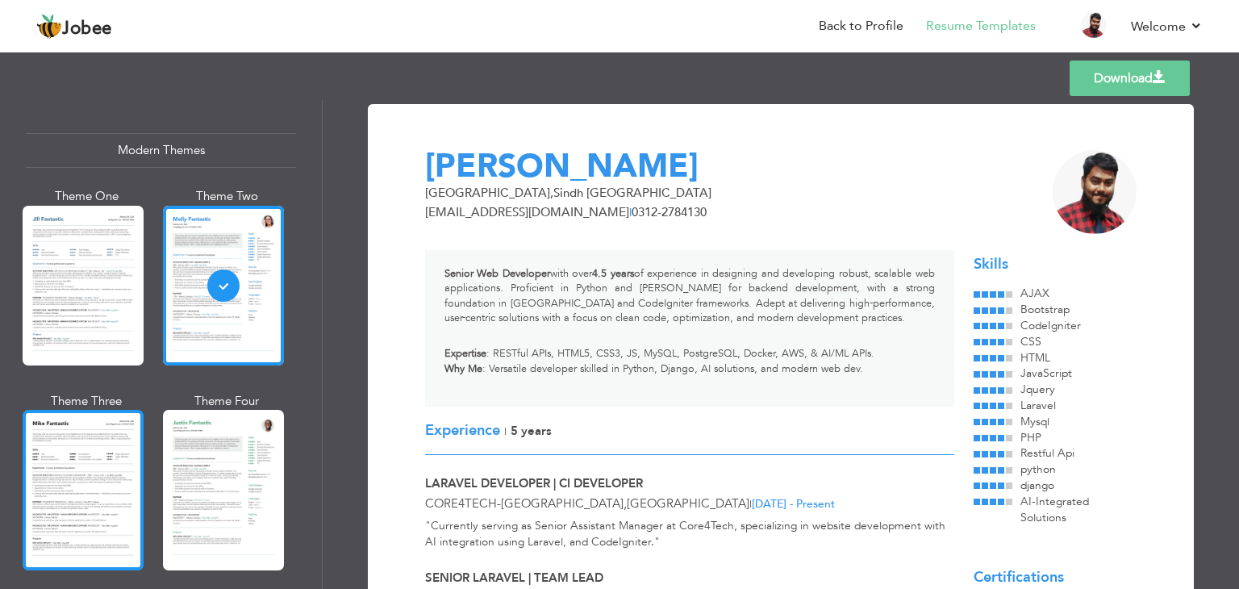
scroll to position [807, 0]
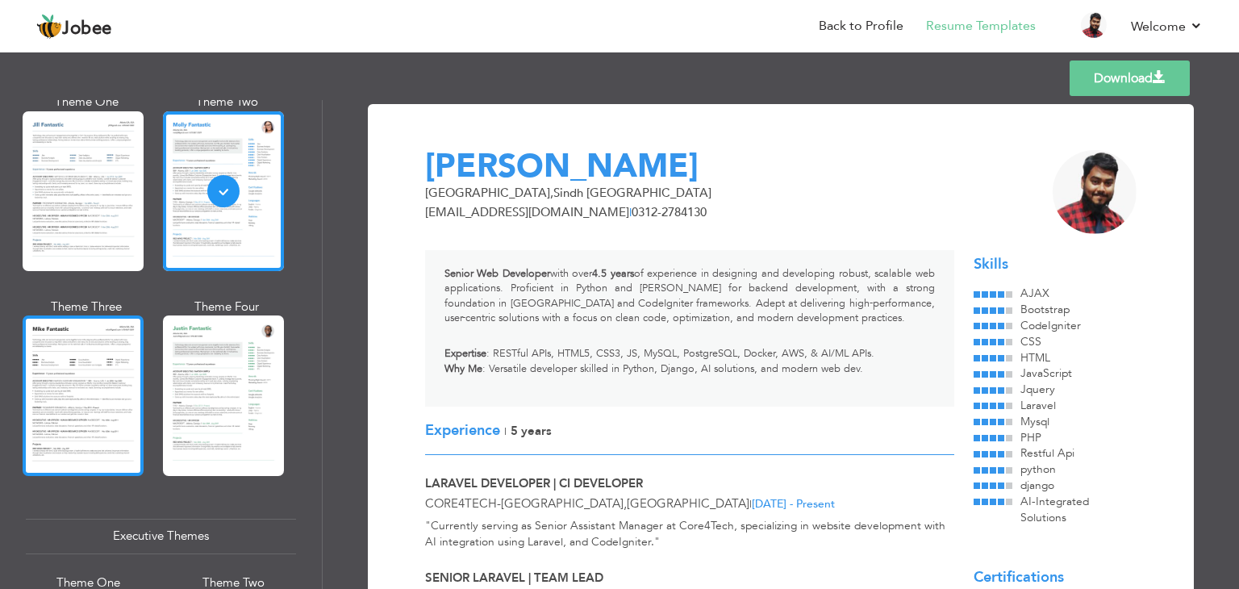
click at [81, 400] on div at bounding box center [83, 395] width 121 height 160
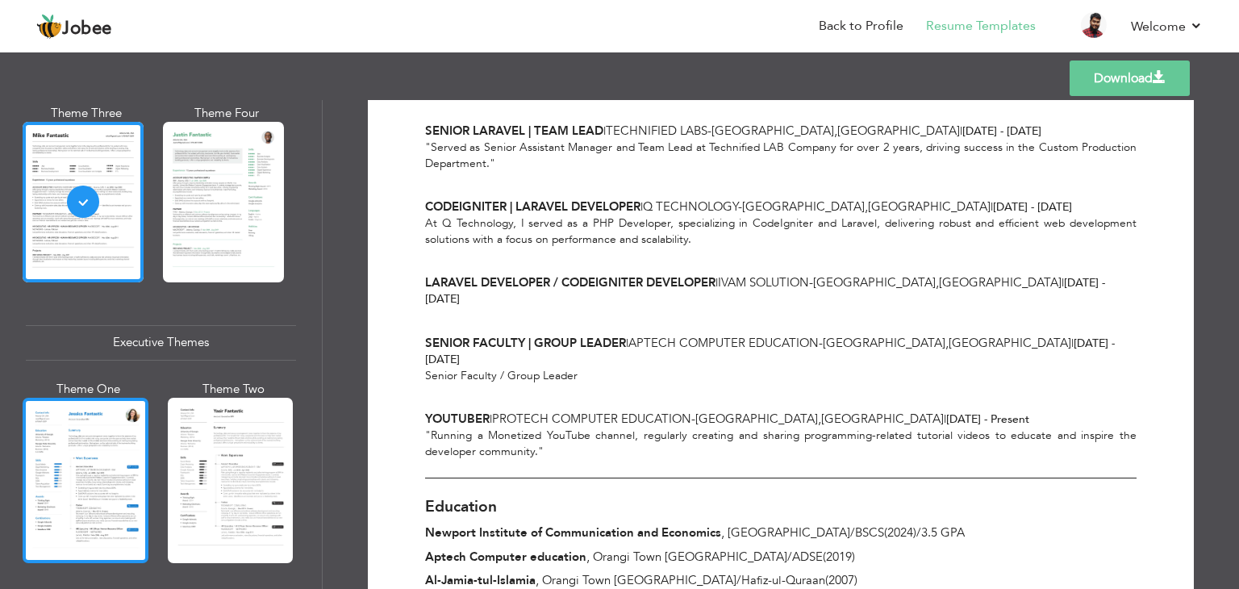
scroll to position [1049, 0]
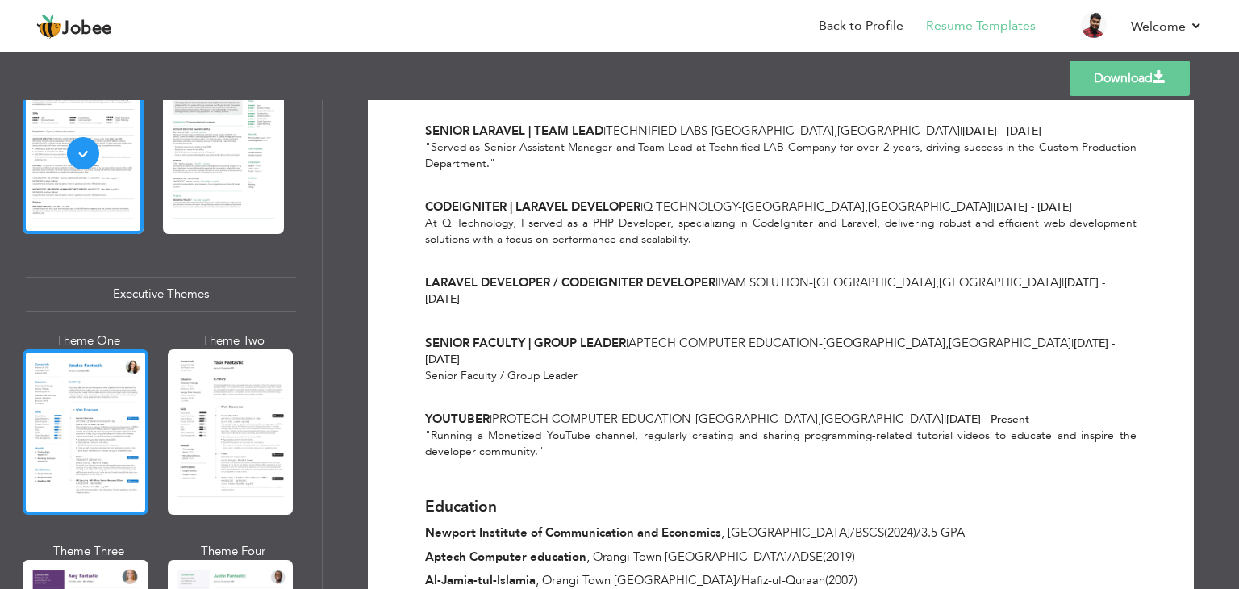
click at [105, 421] on div at bounding box center [86, 431] width 126 height 165
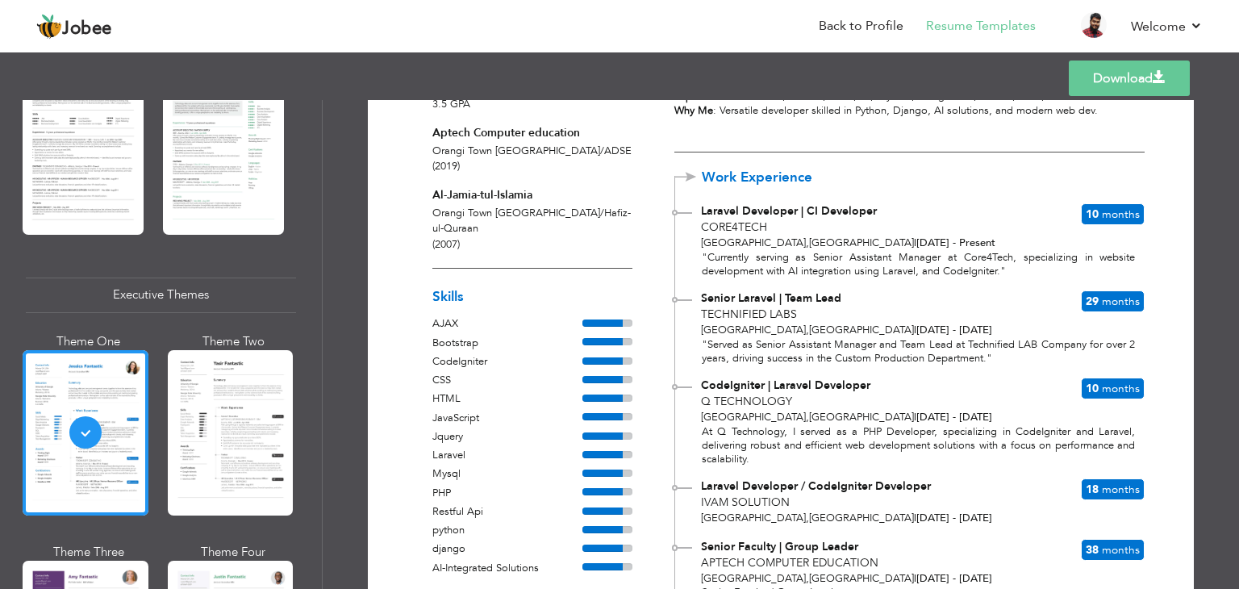
scroll to position [323, 0]
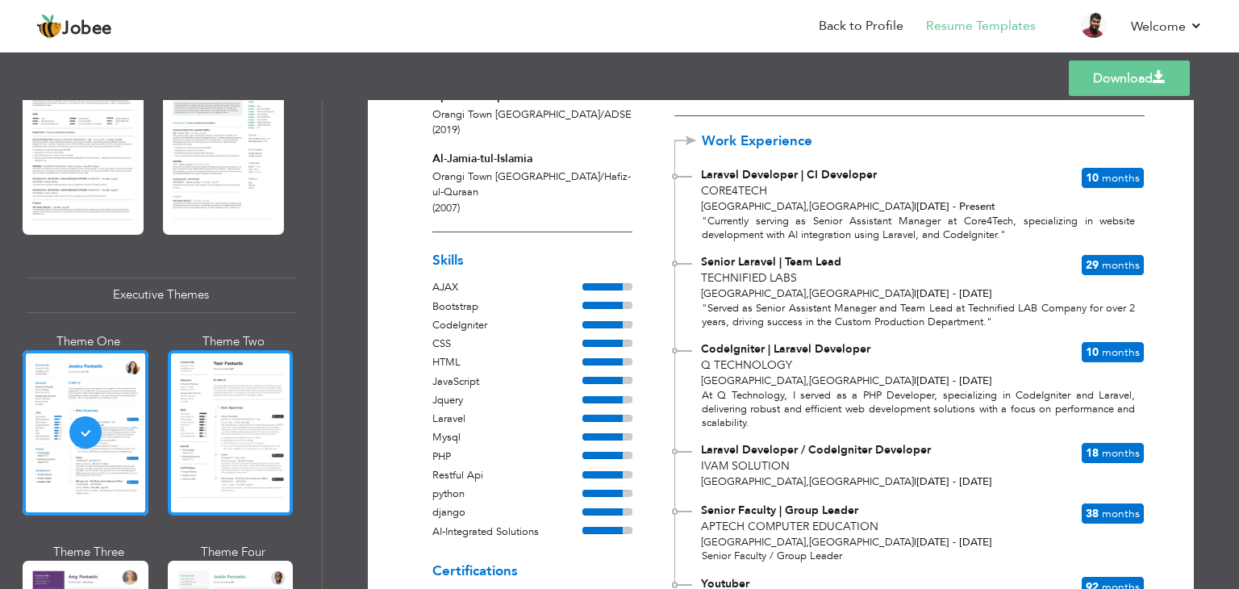
click at [186, 417] on div at bounding box center [231, 432] width 126 height 165
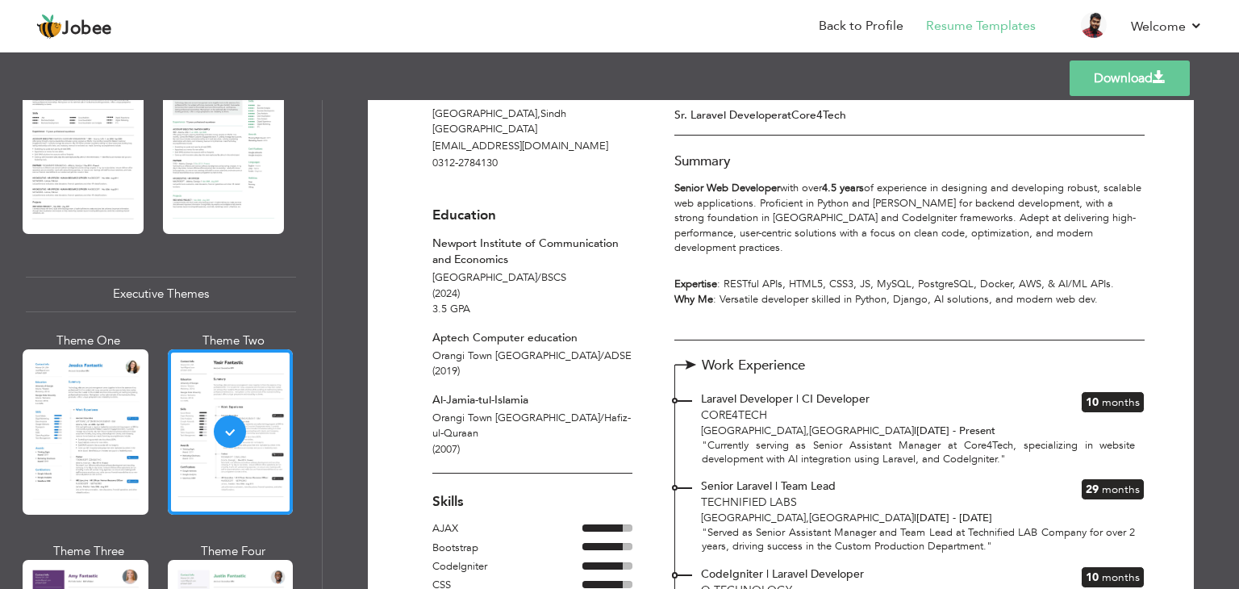
scroll to position [0, 0]
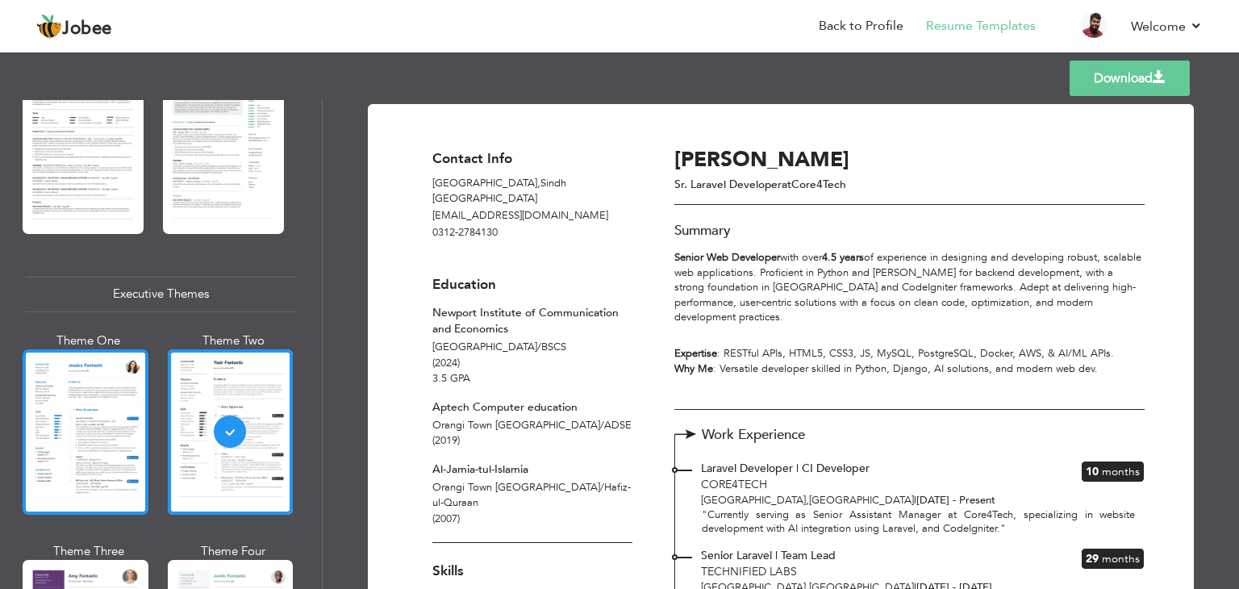
click at [93, 433] on div at bounding box center [86, 431] width 126 height 165
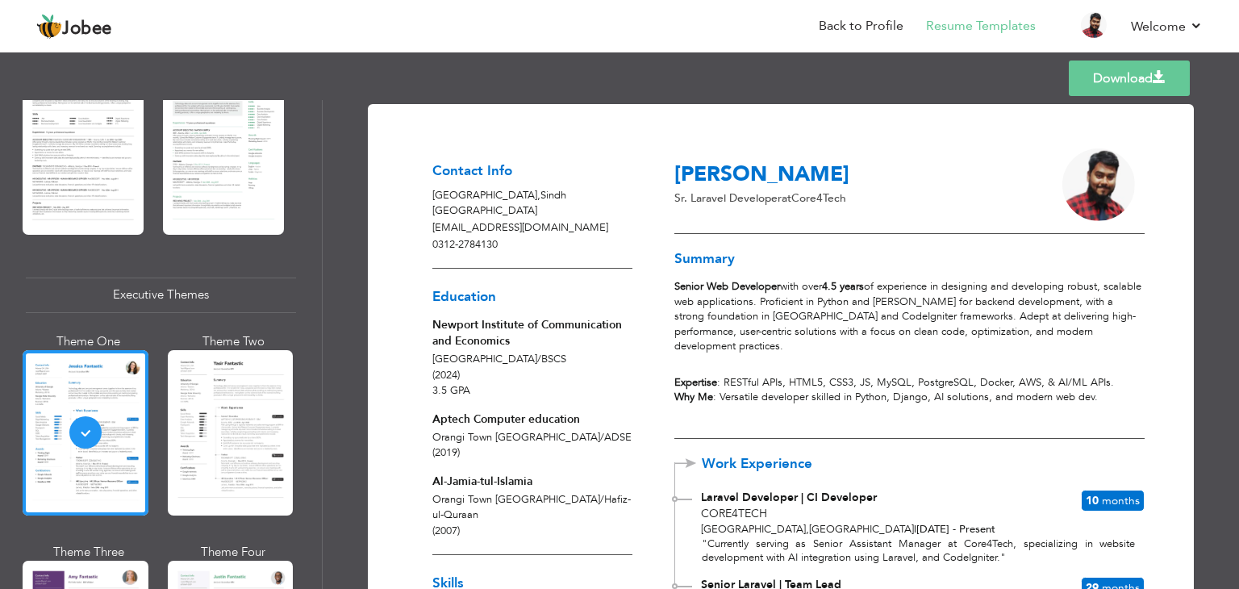
click at [1116, 81] on link "Download" at bounding box center [1129, 77] width 121 height 35
click at [869, 28] on link "Back to Profile" at bounding box center [861, 26] width 85 height 19
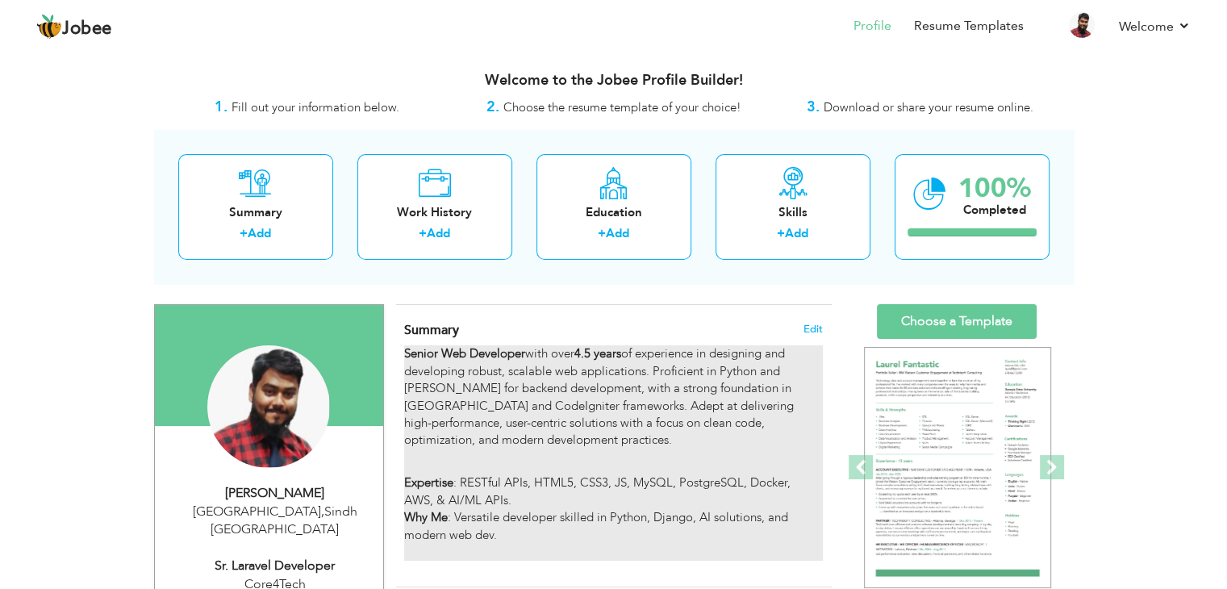
click at [572, 406] on p "Senior Web Developer with over 4.5 years of experience in designing and develop…" at bounding box center [613, 405] width 418 height 121
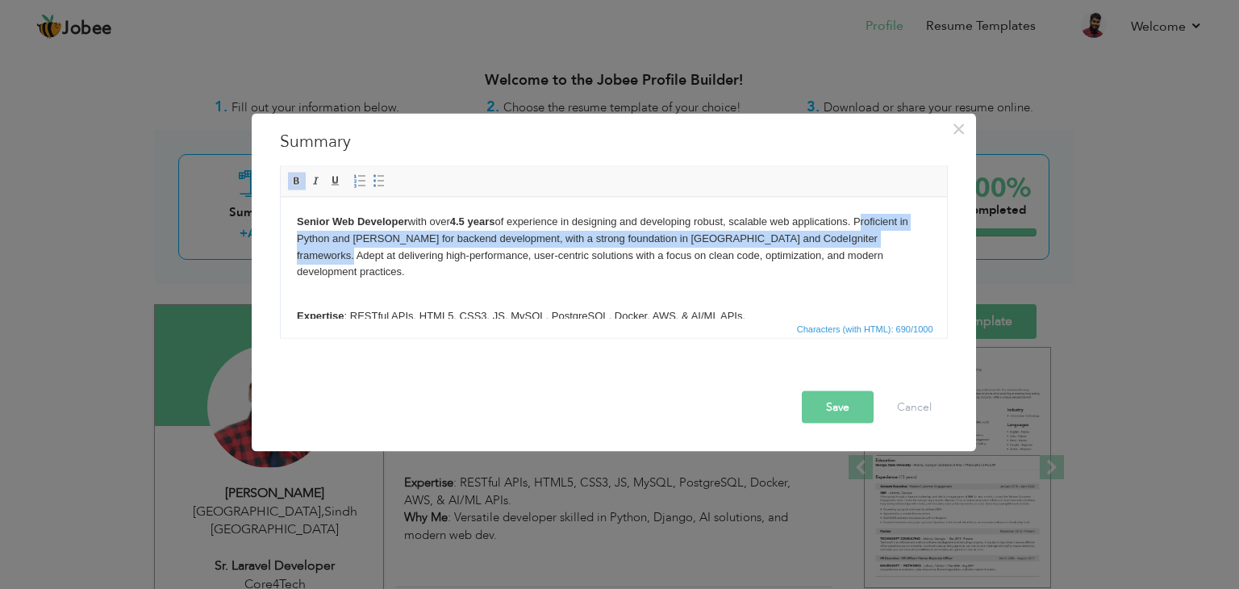
drag, startPoint x: 861, startPoint y: 219, endPoint x: 879, endPoint y: 240, distance: 28.0
click at [879, 240] on p "Senior Web Developer with over 4.5 years of experience in designing and develop…" at bounding box center [613, 255] width 634 height 84
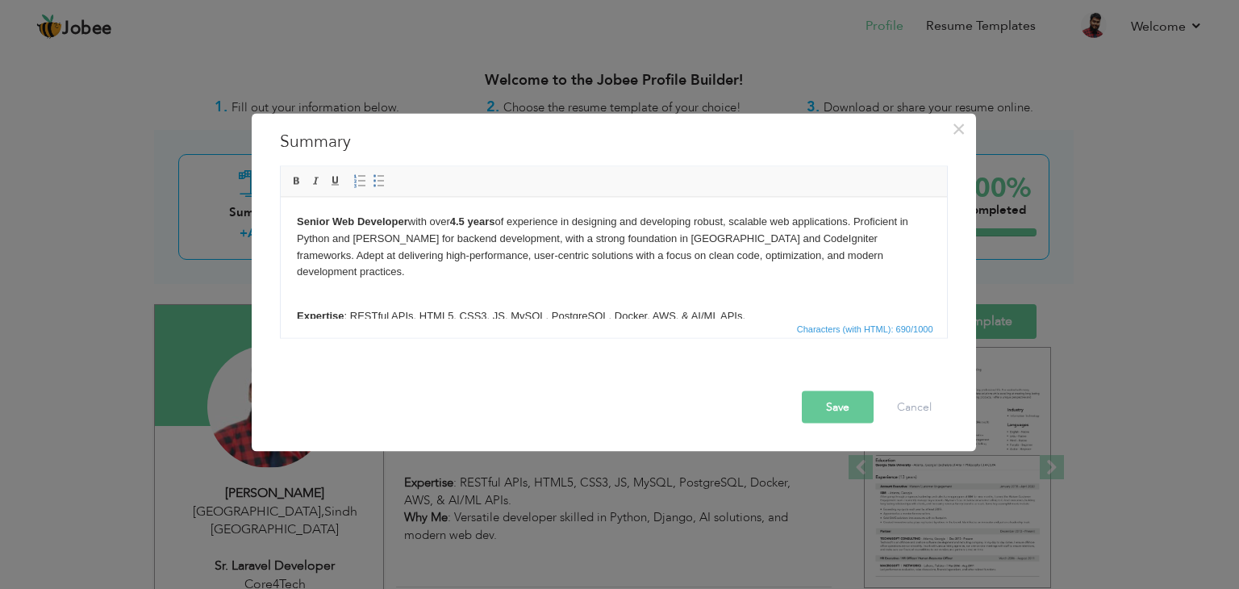
click at [323, 254] on p "Senior Web Developer with over 4.5 years of experience in designing and develop…" at bounding box center [613, 255] width 634 height 84
drag, startPoint x: 295, startPoint y: 236, endPoint x: 385, endPoint y: 240, distance: 89.6
click at [385, 240] on p "Senior Web Developer with over 4.5 years of experience in designing and develop…" at bounding box center [613, 255] width 634 height 84
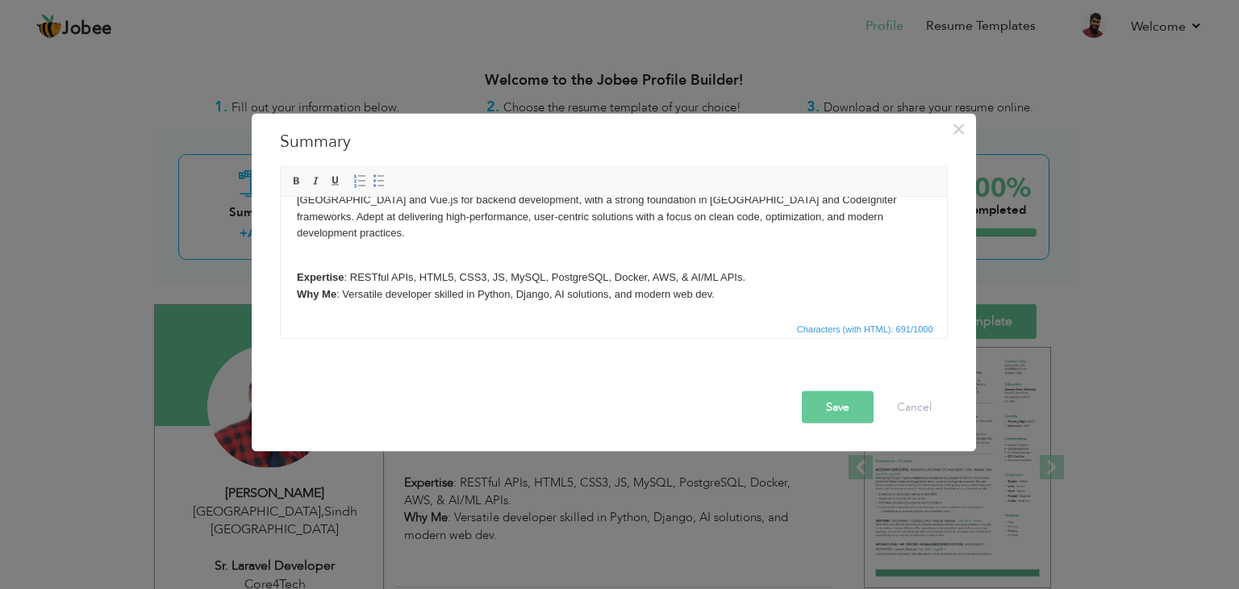
click at [485, 277] on p "Expertise : RESTful APIs, HTML5, CSS3, JS, MySQL, PostgreSQL, Docker, AWS, & AI…" at bounding box center [613, 294] width 634 height 50
click at [533, 282] on p "Expertise : RESTful APIs, HTML5, CSS3, JS, MySQL, PostgreSQL, Docker, AWS, & AI…" at bounding box center [613, 294] width 634 height 50
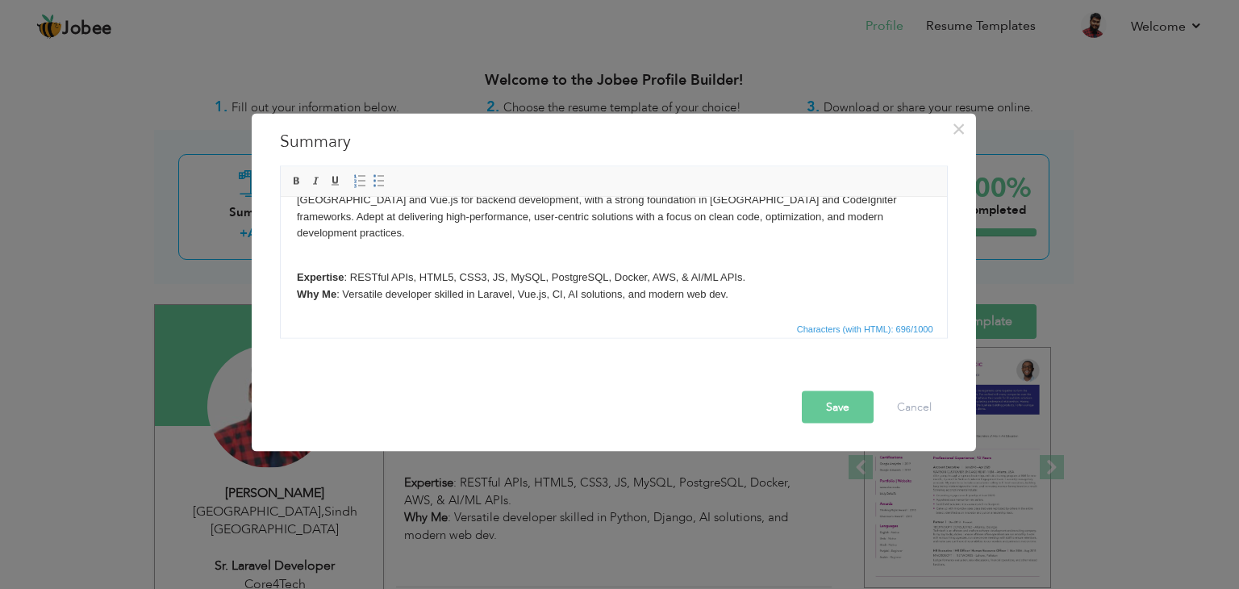
click at [746, 280] on p "Expertise : RESTful APIs, HTML5, CSS3, JS, MySQL, PostgreSQL, Docker, AWS, & AI…" at bounding box center [613, 294] width 634 height 50
click at [572, 275] on p "Expertise : RESTful APIs, HTML5, CSS3, JS, MySQL, PostgreSQL, Docker, AWS, & AI…" at bounding box center [613, 294] width 634 height 50
click at [845, 401] on button "Save" at bounding box center [838, 407] width 72 height 32
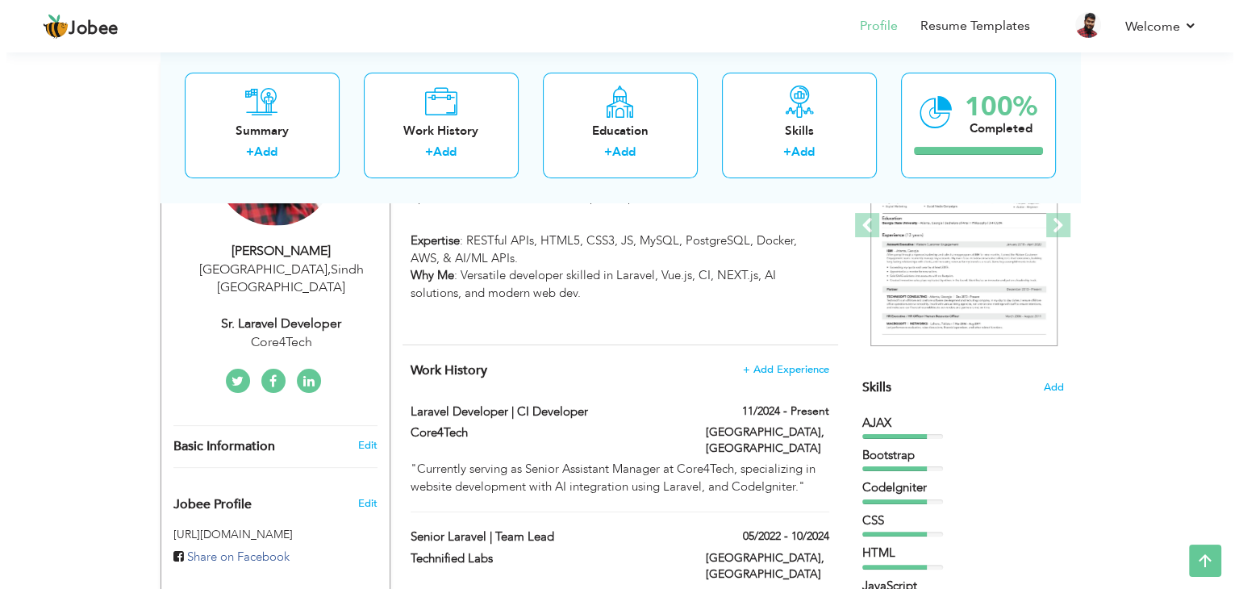
scroll to position [323, 0]
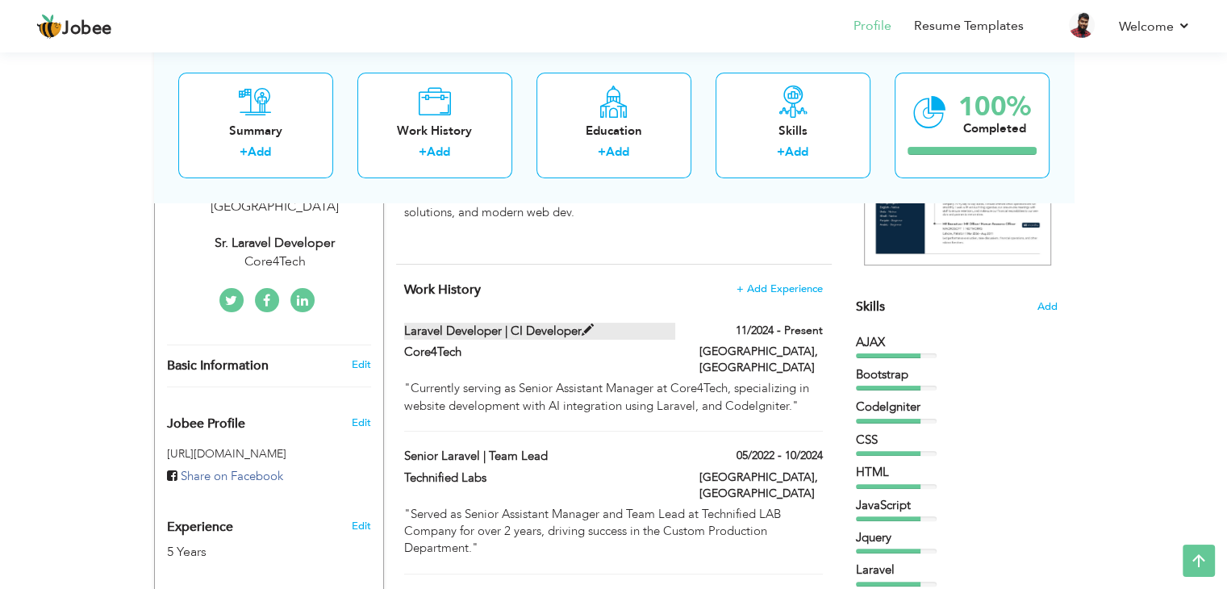
click at [538, 331] on label "Laravel Developer | CI Developer" at bounding box center [539, 331] width 271 height 17
type input "Laravel Developer | CI Developer"
type input "Core4Tech"
type input "11/2024"
type input "[GEOGRAPHIC_DATA]"
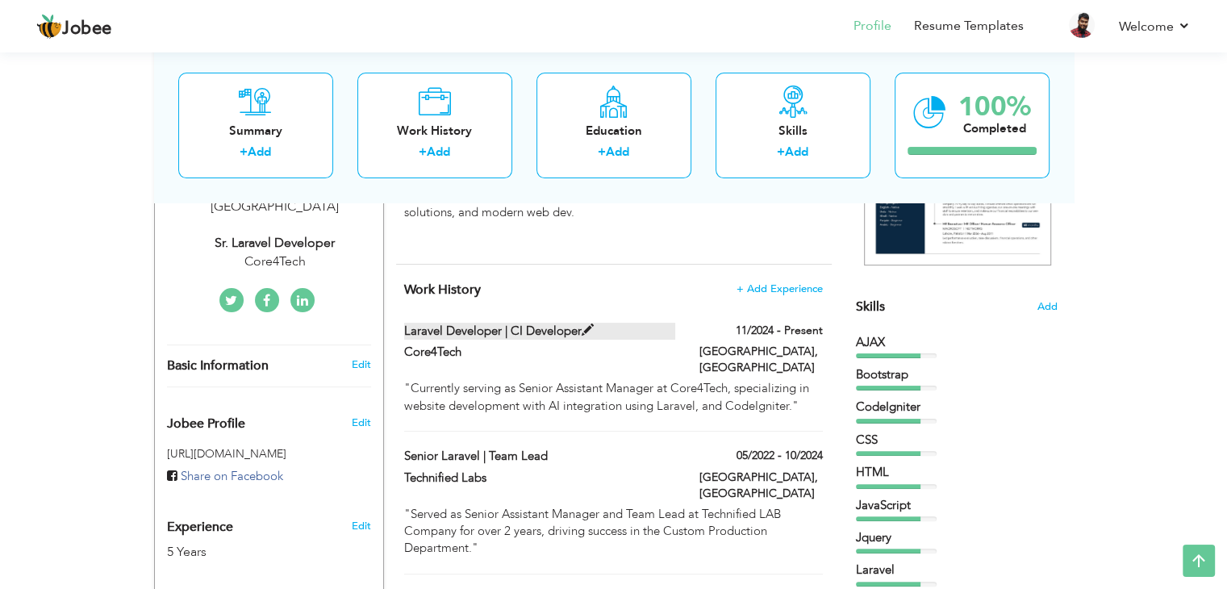
type input "[GEOGRAPHIC_DATA]"
checkbox input "true"
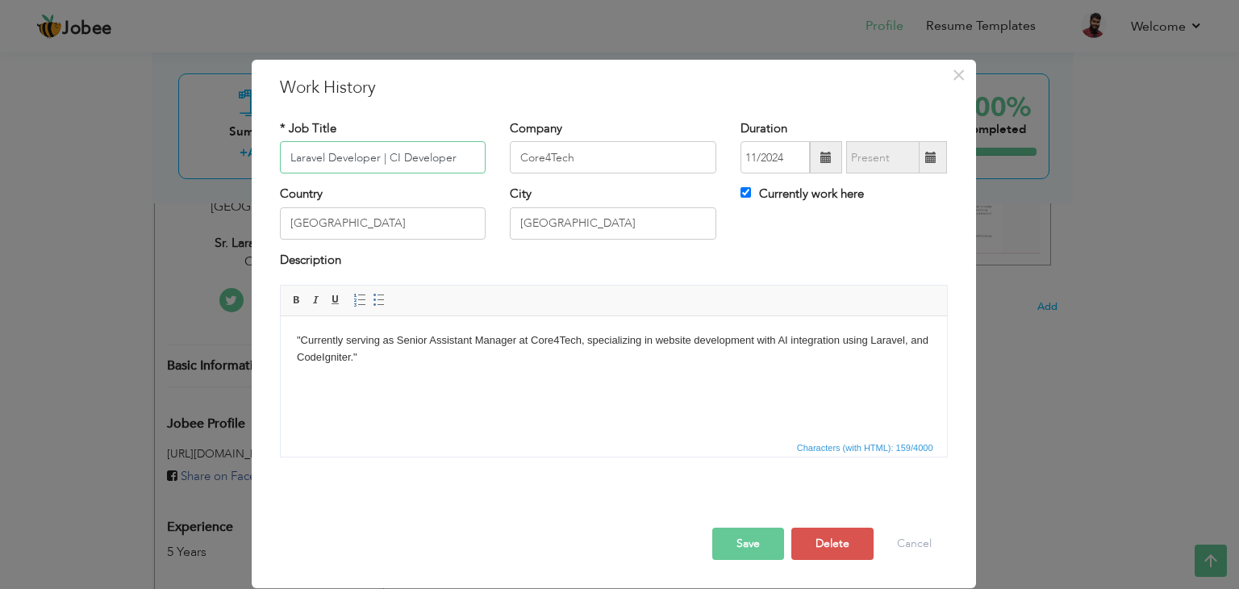
drag, startPoint x: 457, startPoint y: 152, endPoint x: 382, endPoint y: 148, distance: 75.1
click at [382, 148] on input "Laravel Developer | CI Developer" at bounding box center [383, 157] width 206 height 32
click at [283, 162] on input "Laravel Developer" at bounding box center [383, 157] width 206 height 32
click at [412, 146] on input "Sr. Laravel Developer" at bounding box center [383, 157] width 206 height 32
type input "Sr. Laravel Developer | Team Lead"
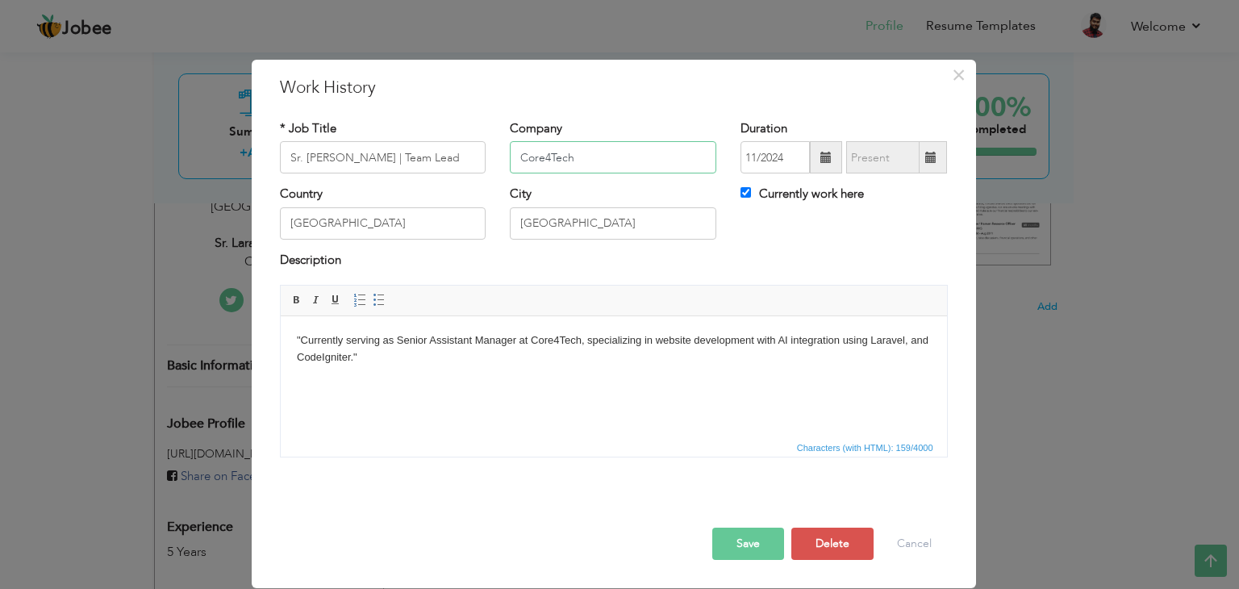
drag, startPoint x: 594, startPoint y: 156, endPoint x: 514, endPoint y: 152, distance: 80.7
click at [519, 153] on input "Core4Tech" at bounding box center [613, 157] width 206 height 32
type input "Tech Clone"
click at [619, 230] on input "Karachi" at bounding box center [613, 223] width 206 height 32
drag, startPoint x: 575, startPoint y: 157, endPoint x: 498, endPoint y: 145, distance: 77.6
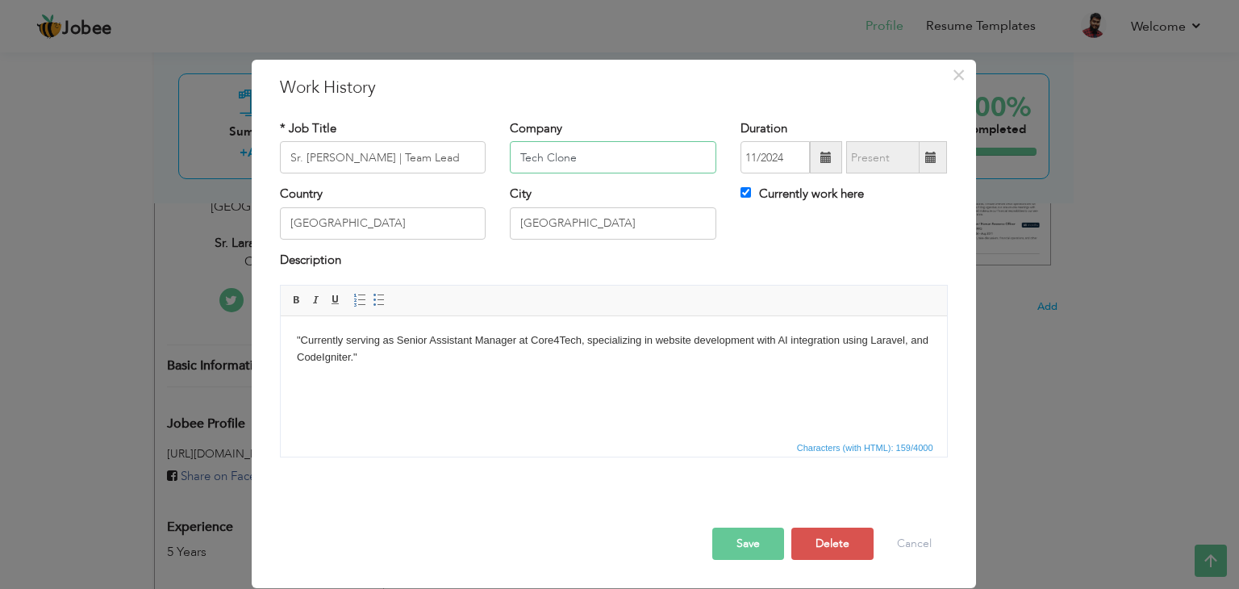
click at [498, 145] on div "Company Tech Clone" at bounding box center [613, 152] width 231 height 65
drag, startPoint x: 535, startPoint y: 340, endPoint x: 585, endPoint y: 340, distance: 50.0
click at [585, 340] on body ""Currently serving as Senior Assistant Manager at Core4Tech, specializing in we…" at bounding box center [613, 349] width 634 height 34
click at [361, 357] on body ""Currently serving as Senior Assistant Manager at Tech Clone specializing in we…" at bounding box center [613, 349] width 634 height 34
click at [739, 538] on button "Save" at bounding box center [748, 544] width 72 height 32
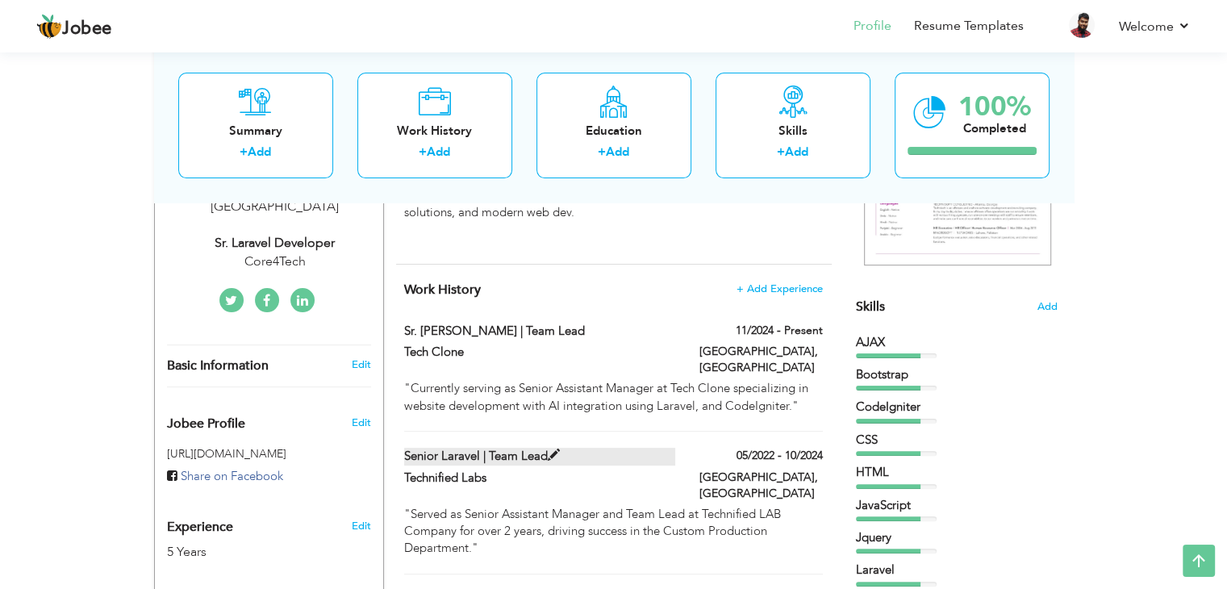
click at [436, 448] on label "Senior Laravel | Team Lead" at bounding box center [539, 456] width 271 height 17
type input "Senior Laravel | Team Lead"
type input "Technified Labs"
type input "05/2022"
type input "10/2024"
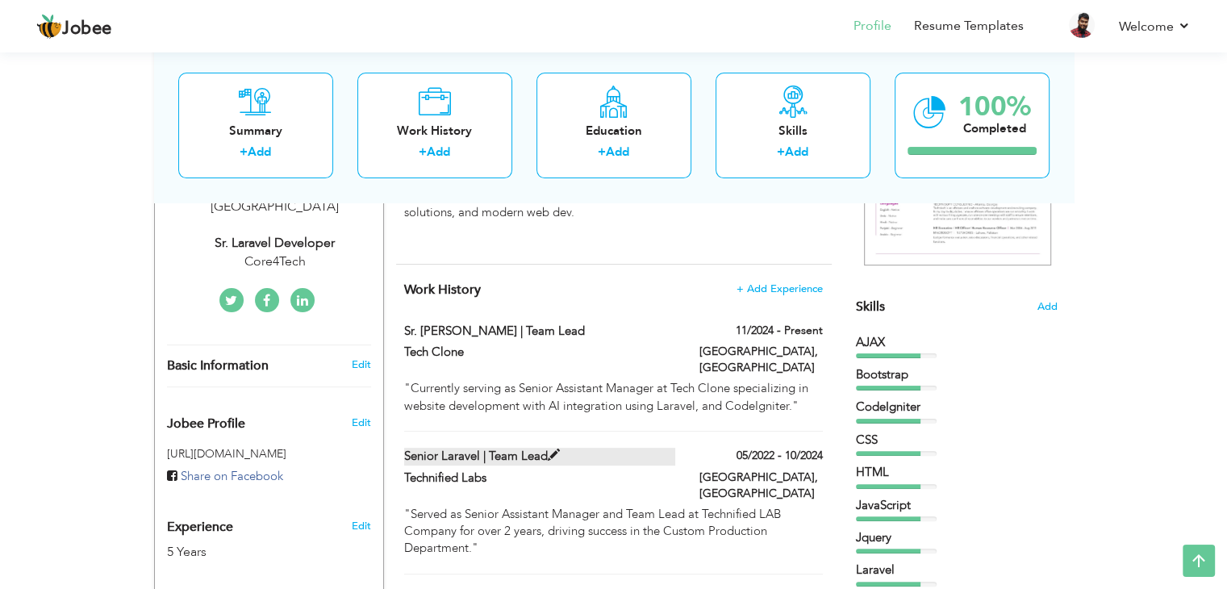
checkbox input "false"
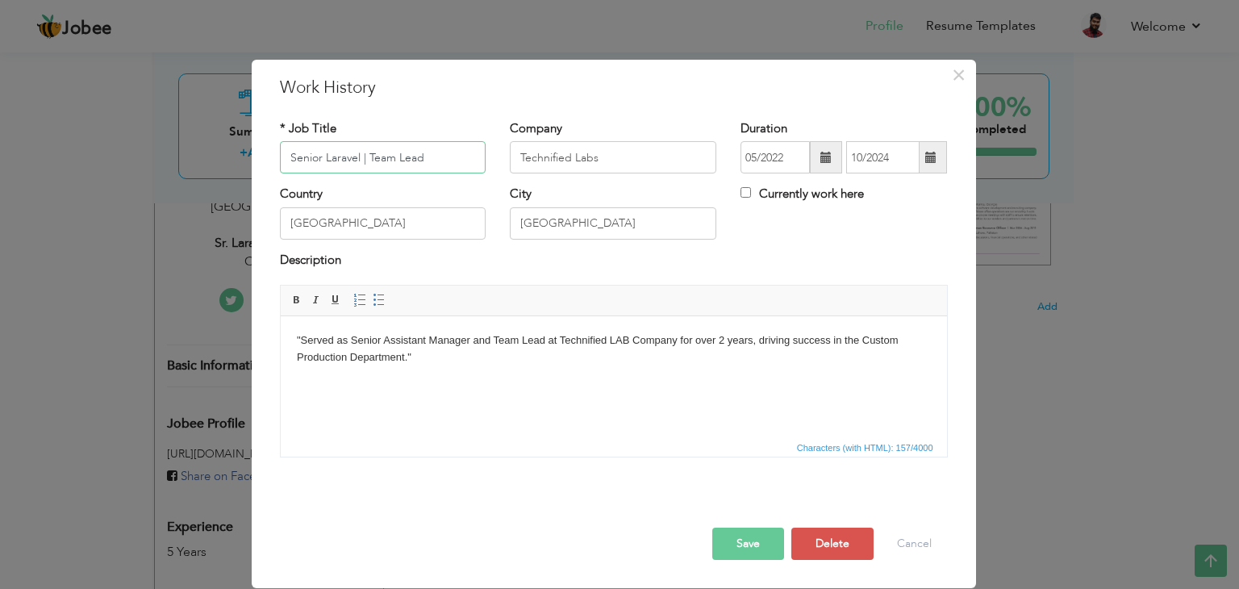
drag, startPoint x: 450, startPoint y: 161, endPoint x: 295, endPoint y: 137, distance: 156.6
click at [297, 139] on div "* Job Title Senior Laravel | Team Lead" at bounding box center [383, 146] width 206 height 53
click at [294, 158] on input "Senior Laravel | Team Lead" at bounding box center [383, 157] width 206 height 32
click at [364, 155] on input "Senior Laravel | Team Lead" at bounding box center [383, 157] width 206 height 32
type input "Senior Laravel Developer | Team Lead"
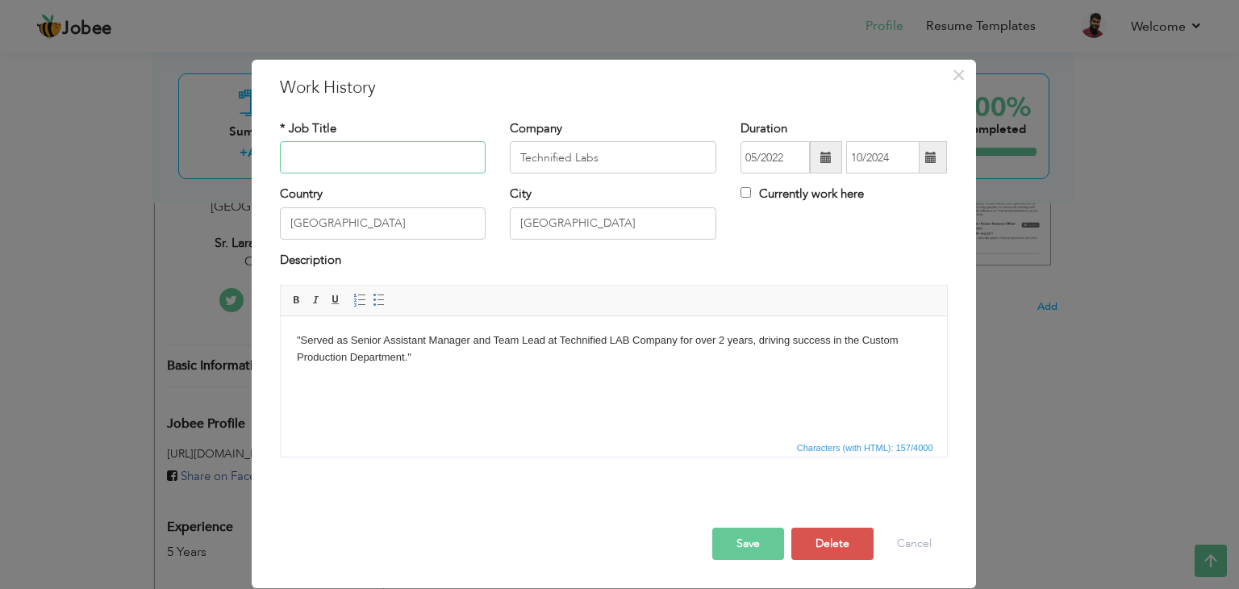
paste input "Senior Laravel Developer | Team Lead"
click at [742, 545] on button "Save" at bounding box center [748, 544] width 72 height 32
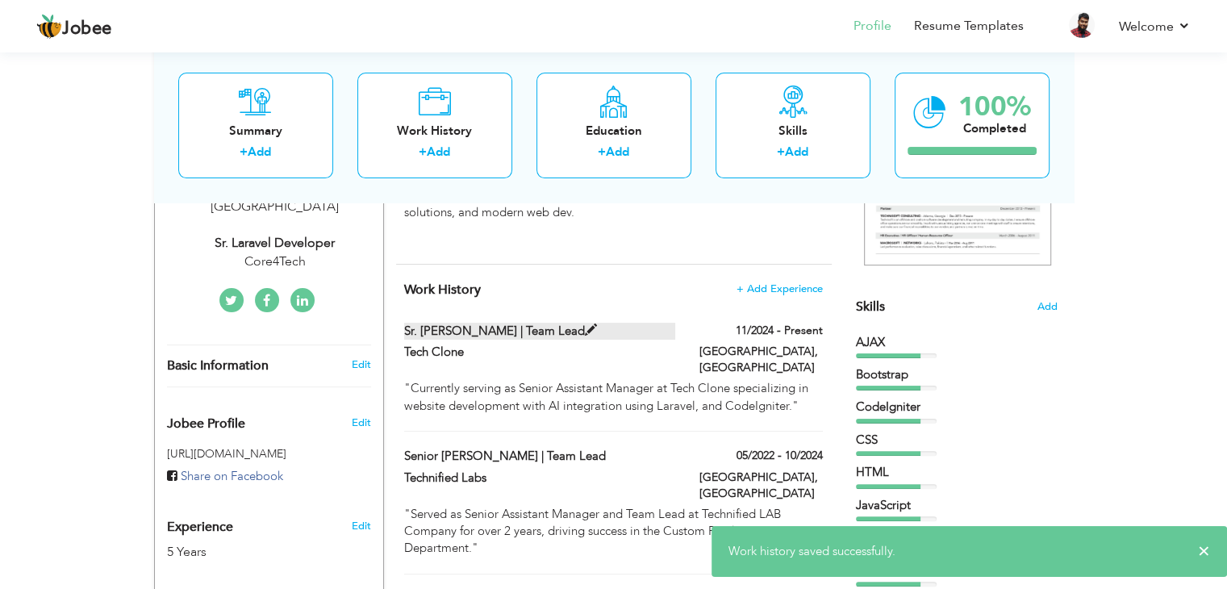
click at [512, 327] on label "Sr. Laravel Developer | Team Lead" at bounding box center [539, 331] width 271 height 17
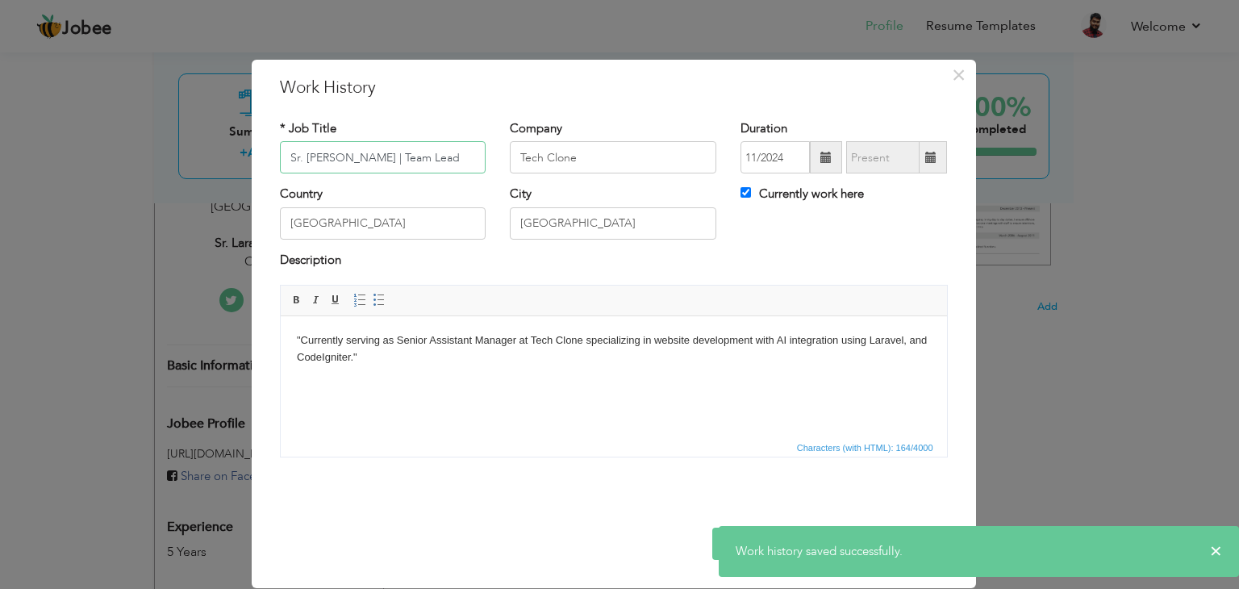
drag, startPoint x: 473, startPoint y: 158, endPoint x: 251, endPoint y: 127, distance: 224.8
click at [252, 127] on div "× Work History * Job Title Sr. Laravel Developer | Team Lead Company Tech Clone…" at bounding box center [614, 324] width 724 height 528
paste input "enior"
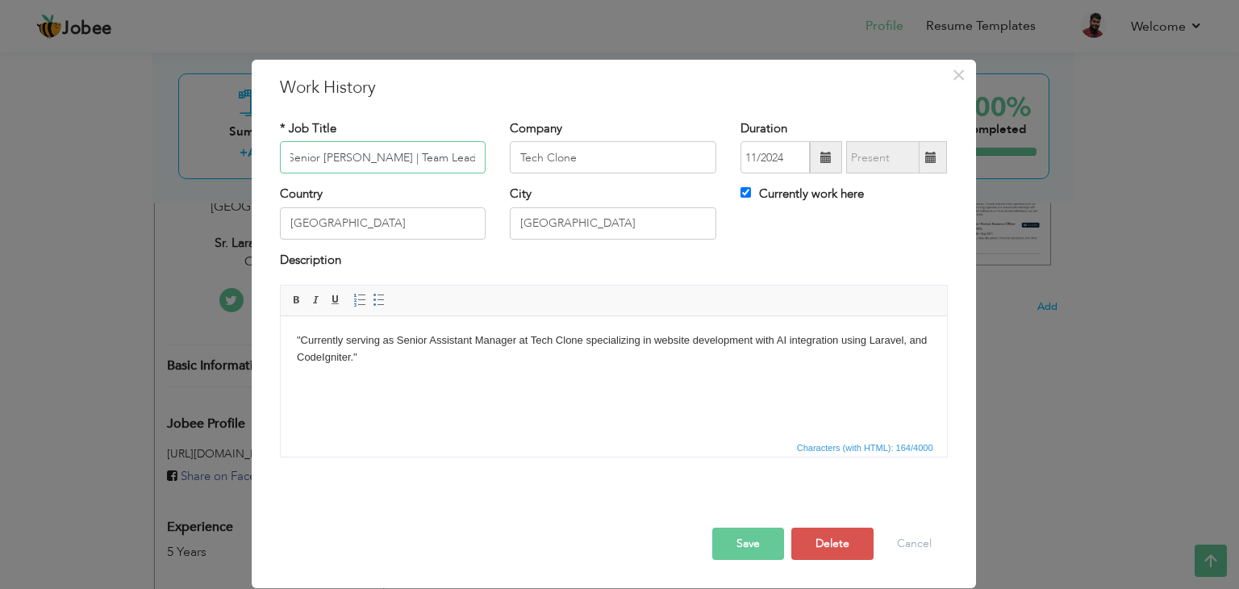
type input "Senior Laravel Developer | Team Lead"
click at [764, 548] on button "Save" at bounding box center [748, 544] width 72 height 32
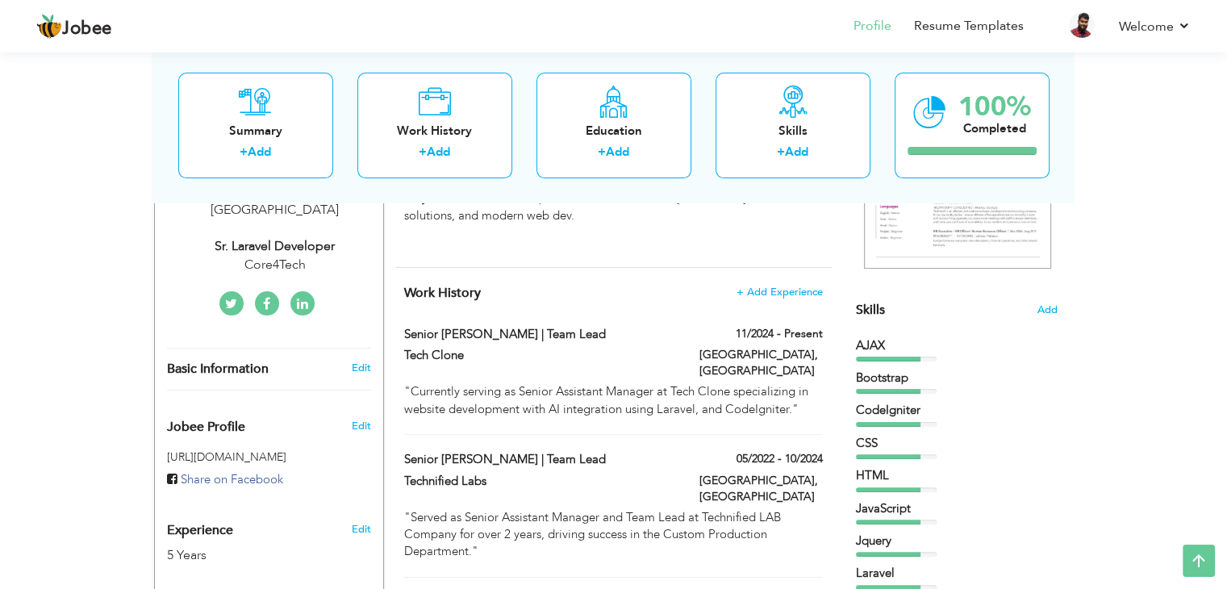
scroll to position [323, 0]
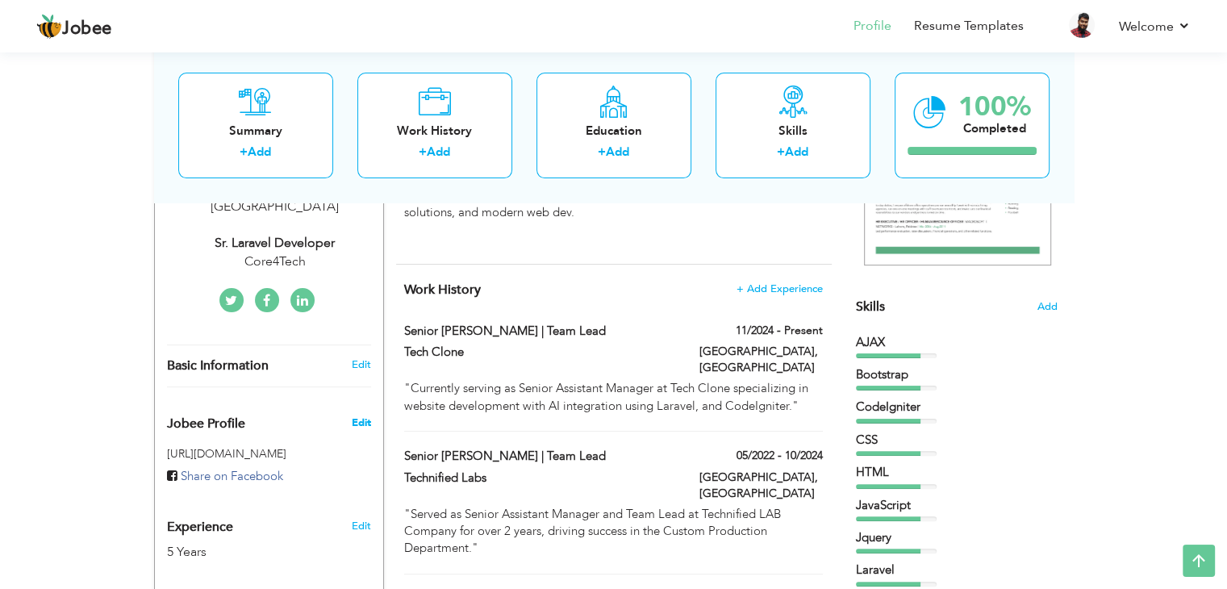
click at [364, 415] on span "Edit" at bounding box center [360, 422] width 19 height 15
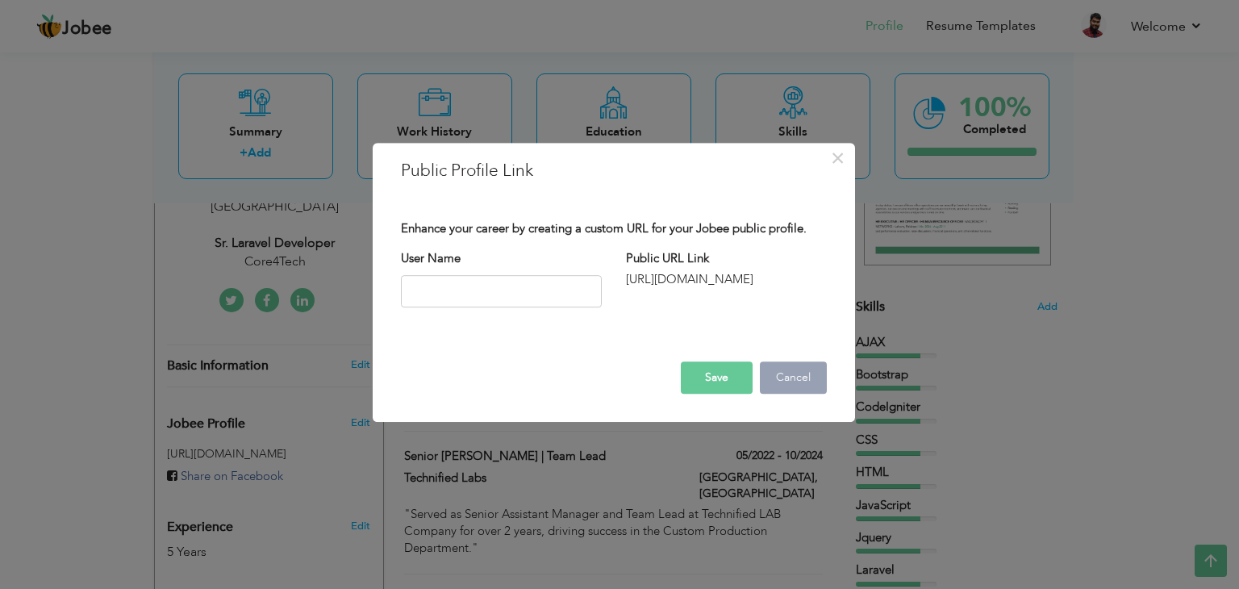
click at [799, 377] on button "Cancel" at bounding box center [793, 377] width 67 height 32
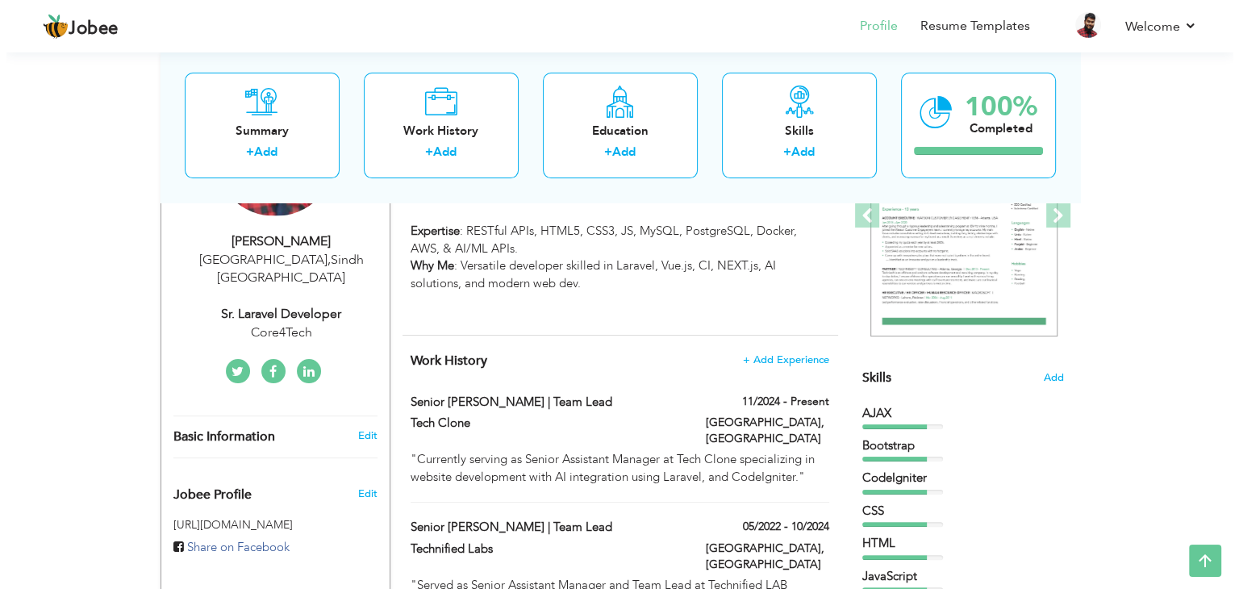
scroll to position [242, 0]
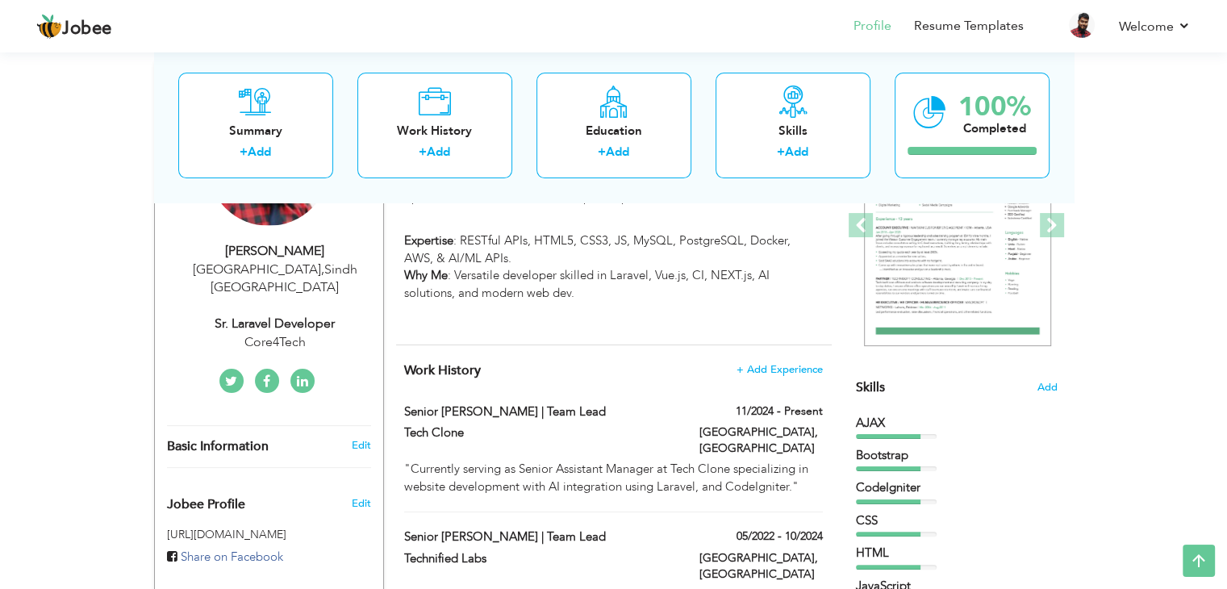
click at [285, 333] on div "Core4Tech" at bounding box center [275, 342] width 216 height 19
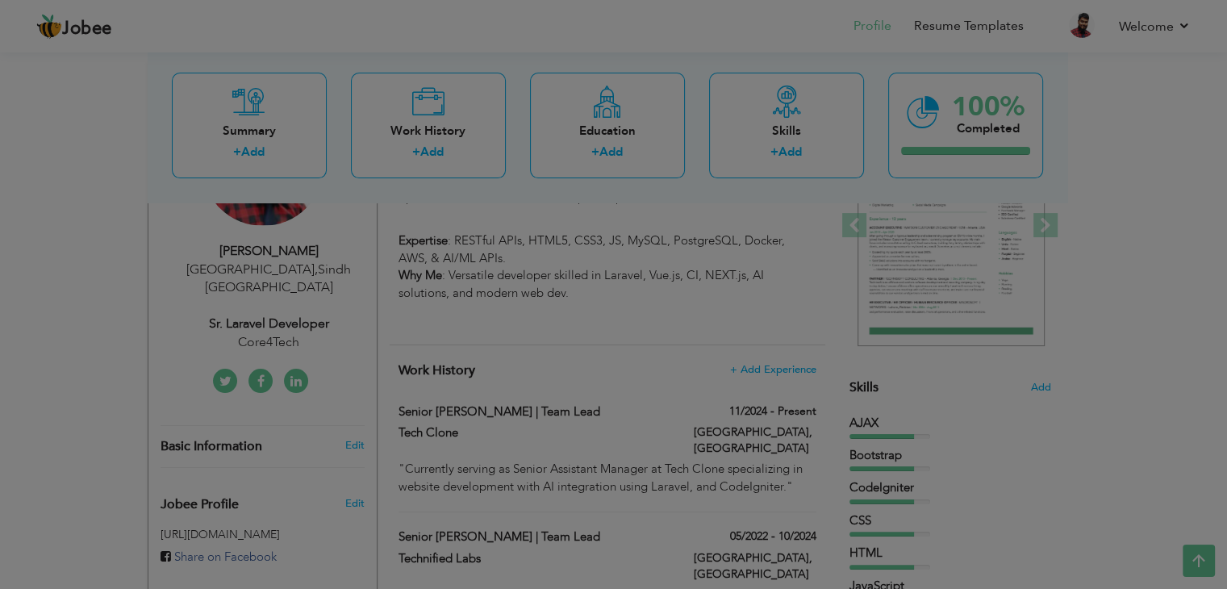
type input "Hafiz Mohammad"
type input "Aamir"
type input "0312-2784130"
select select "number:166"
type input "Sindh"
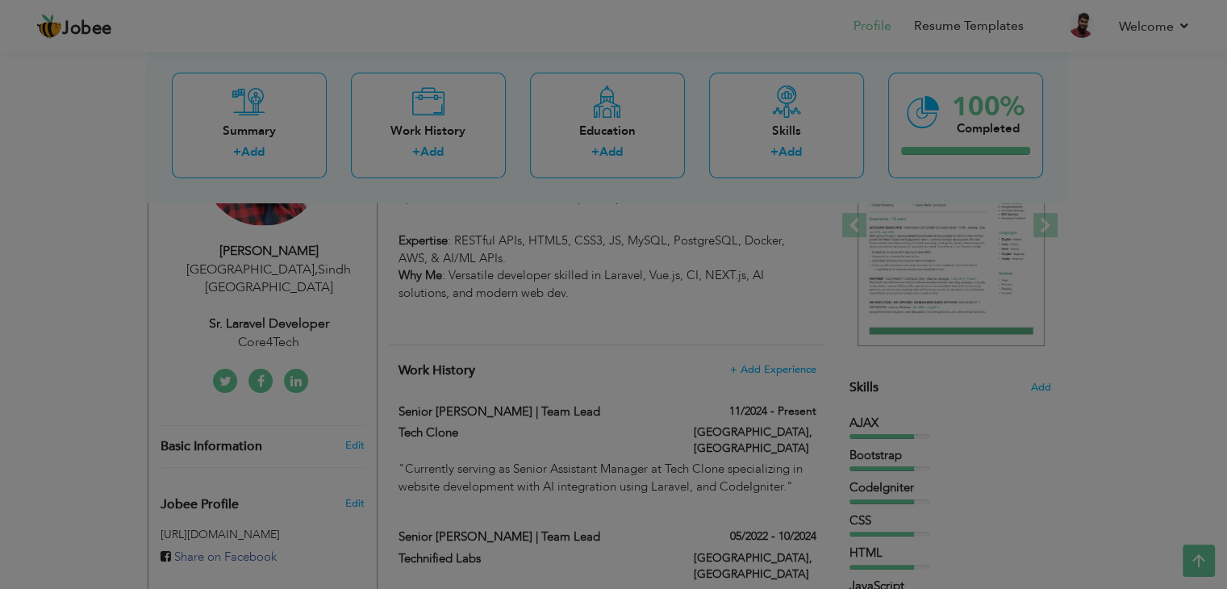
type input "Karachi"
select select "number:7"
type input "Core4Tech"
type input "Sr. Laravel Developer"
type input "https://www.linkedin.com/in/hafiz-mohammad-aamir-300538146/"
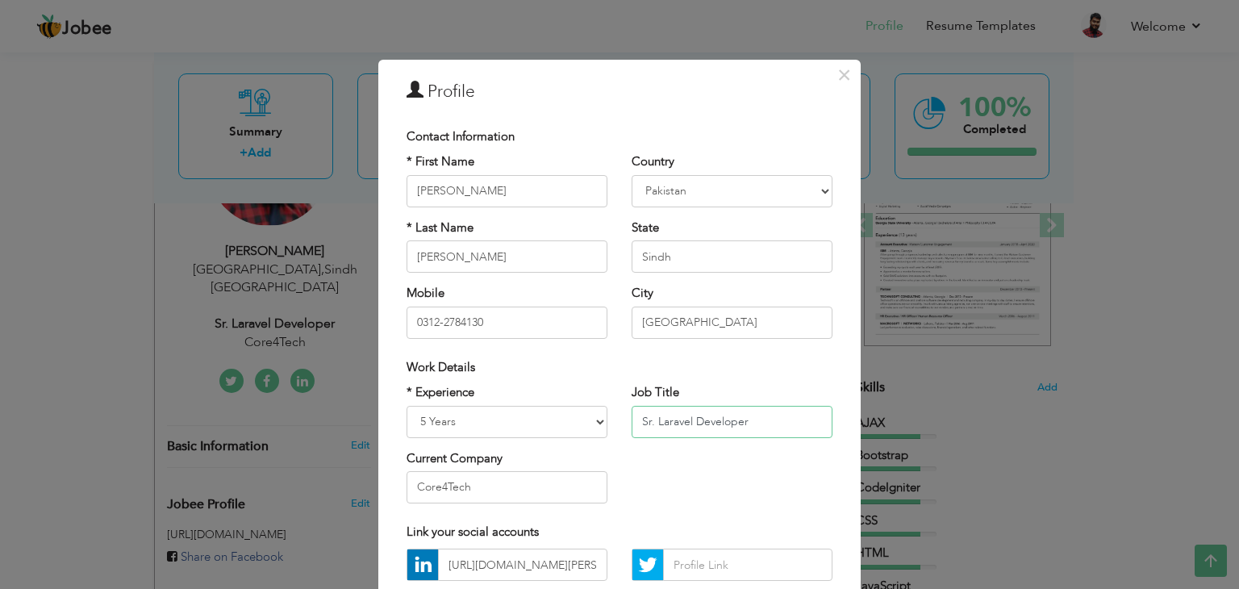
drag, startPoint x: 752, startPoint y: 429, endPoint x: 574, endPoint y: 411, distance: 178.3
click at [574, 411] on div "* Experience Entry Level Less than 1 Year 1 Year 2 Years 3 Years 4 Years 5 Year…" at bounding box center [619, 449] width 450 height 131
paste input "enior Laravel Developer | Team Lead"
drag, startPoint x: 757, startPoint y: 420, endPoint x: 874, endPoint y: 436, distance: 118.1
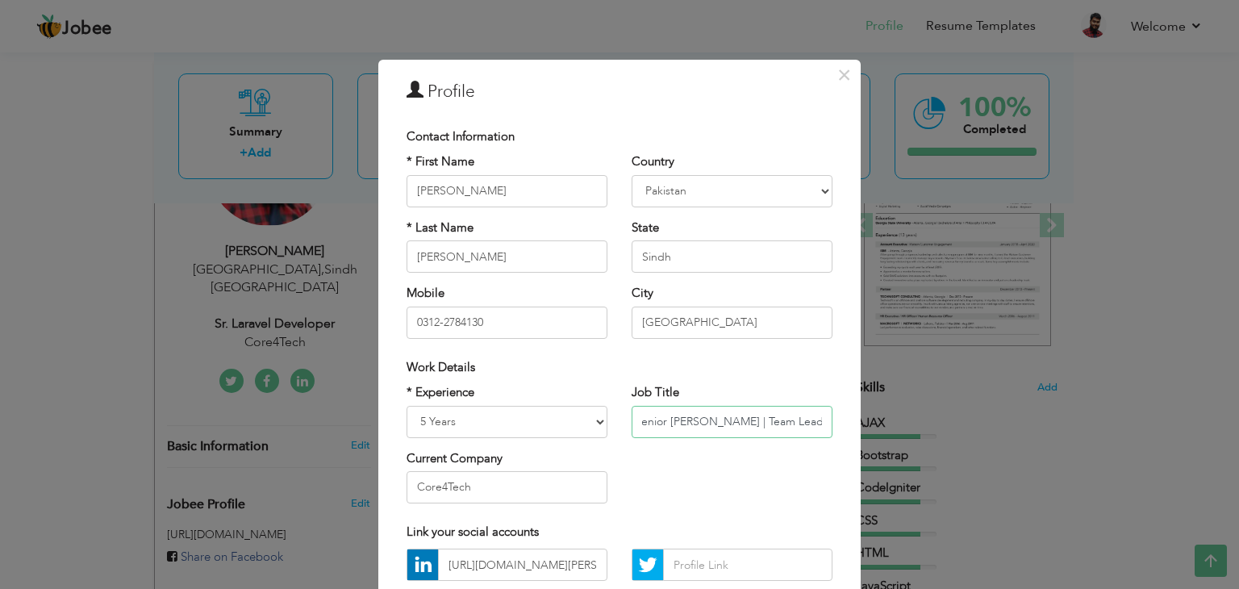
click at [874, 436] on div "× Profile Contact Information * First Name Hafiz Mohammad * Last Name" at bounding box center [619, 294] width 1239 height 589
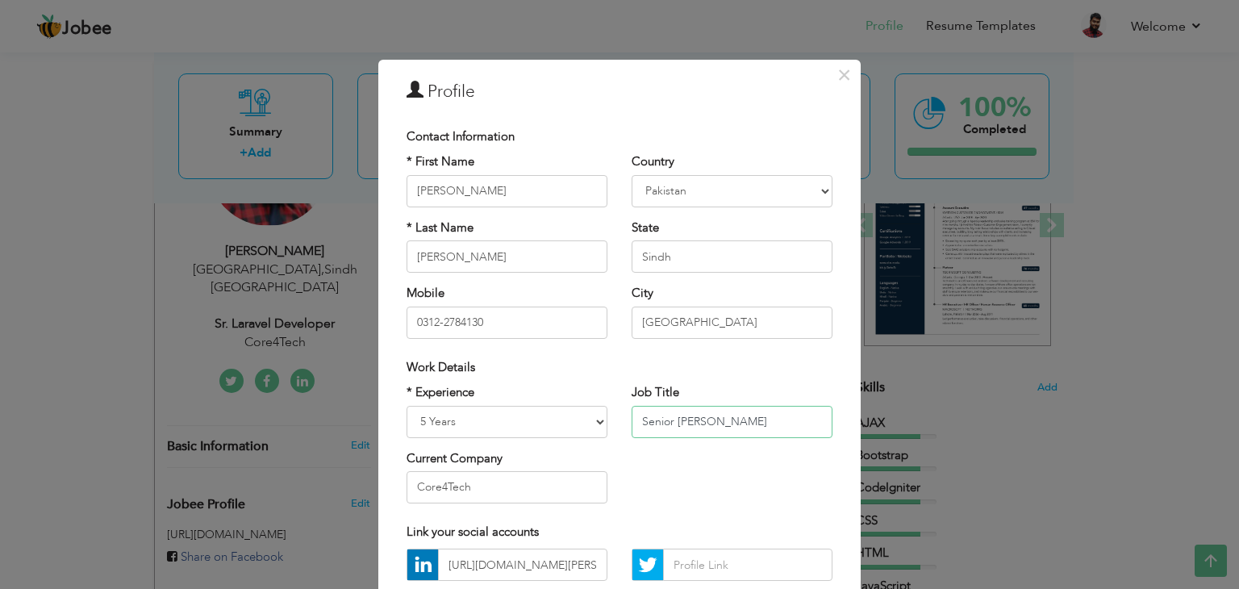
type input "Senior Laravel Developer"
click at [203, 440] on div "× Profile Contact Information * First Name Hafiz Mohammad * Last Name" at bounding box center [619, 294] width 1239 height 589
click at [507, 494] on input "Core4Tech" at bounding box center [507, 487] width 201 height 32
drag, startPoint x: 314, startPoint y: 468, endPoint x: 302, endPoint y: 462, distance: 12.6
click at [309, 465] on div "× Profile Contact Information * First Name Hafiz Mohammad * Last Name" at bounding box center [619, 294] width 1239 height 589
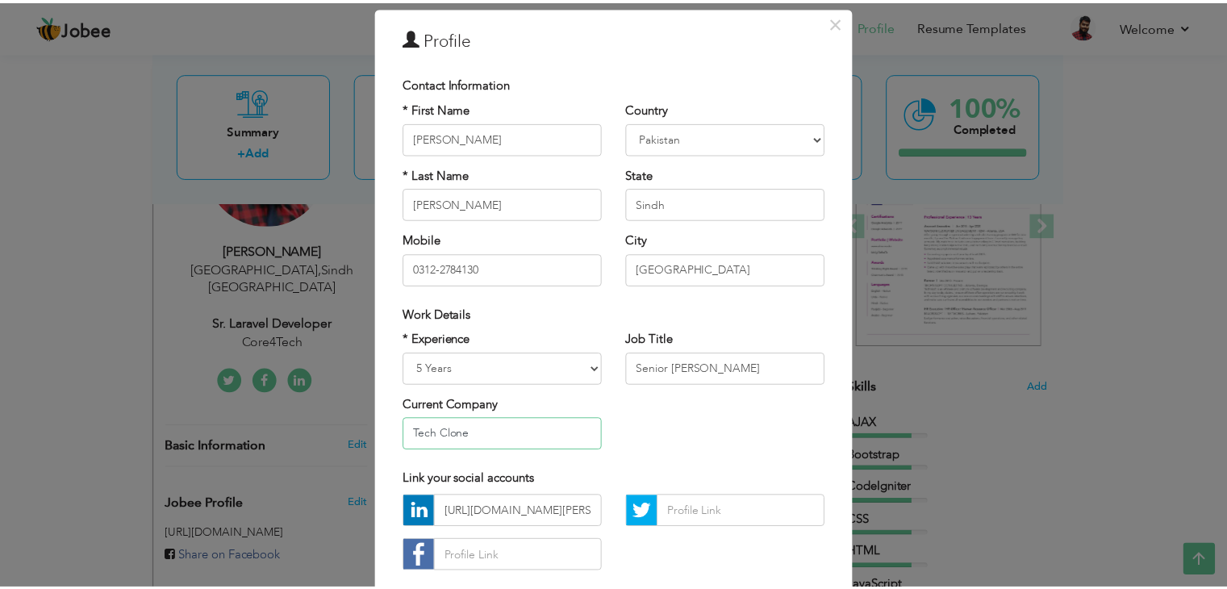
scroll to position [146, 0]
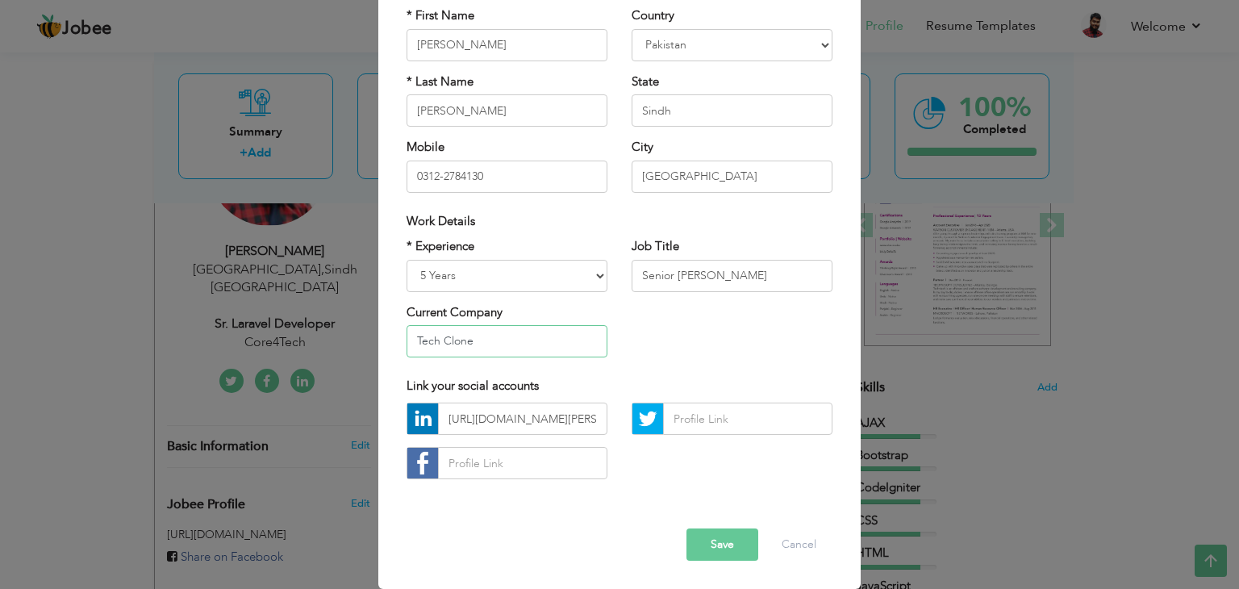
type input "Tech Clone"
click at [703, 537] on button "Save" at bounding box center [722, 544] width 72 height 32
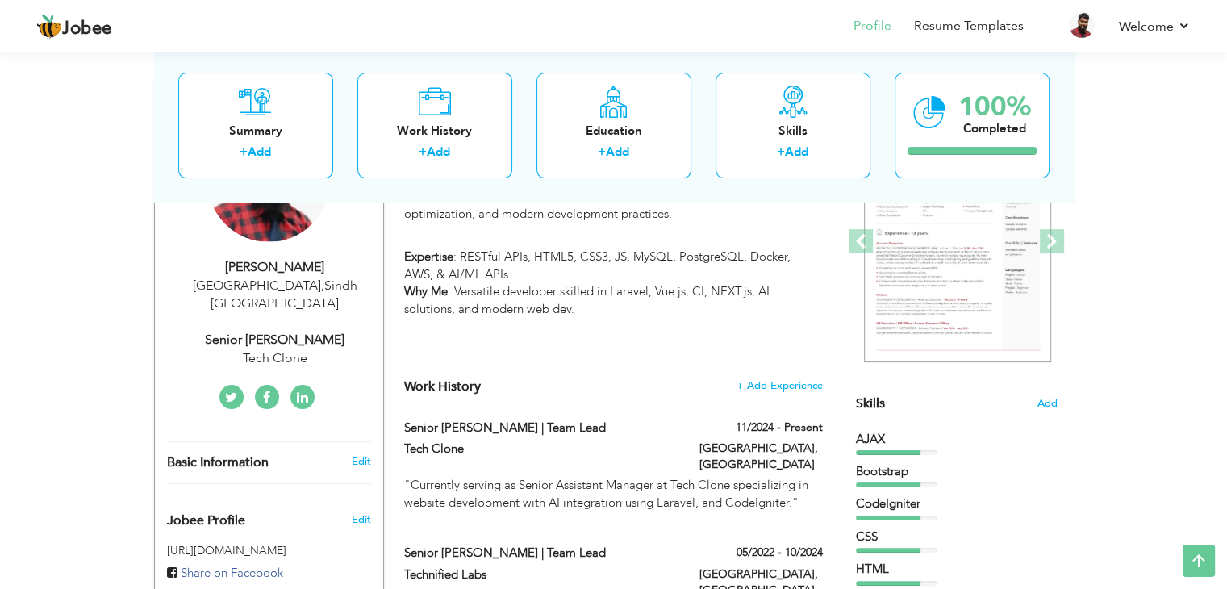
scroll to position [0, 0]
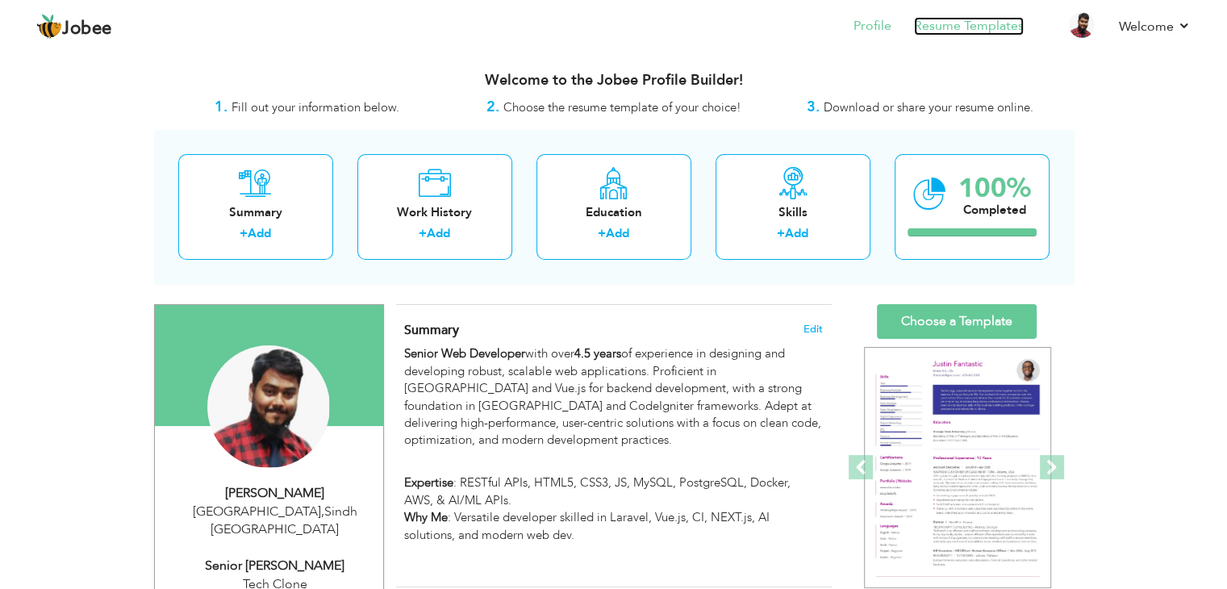
click at [963, 25] on link "Resume Templates" at bounding box center [969, 26] width 110 height 19
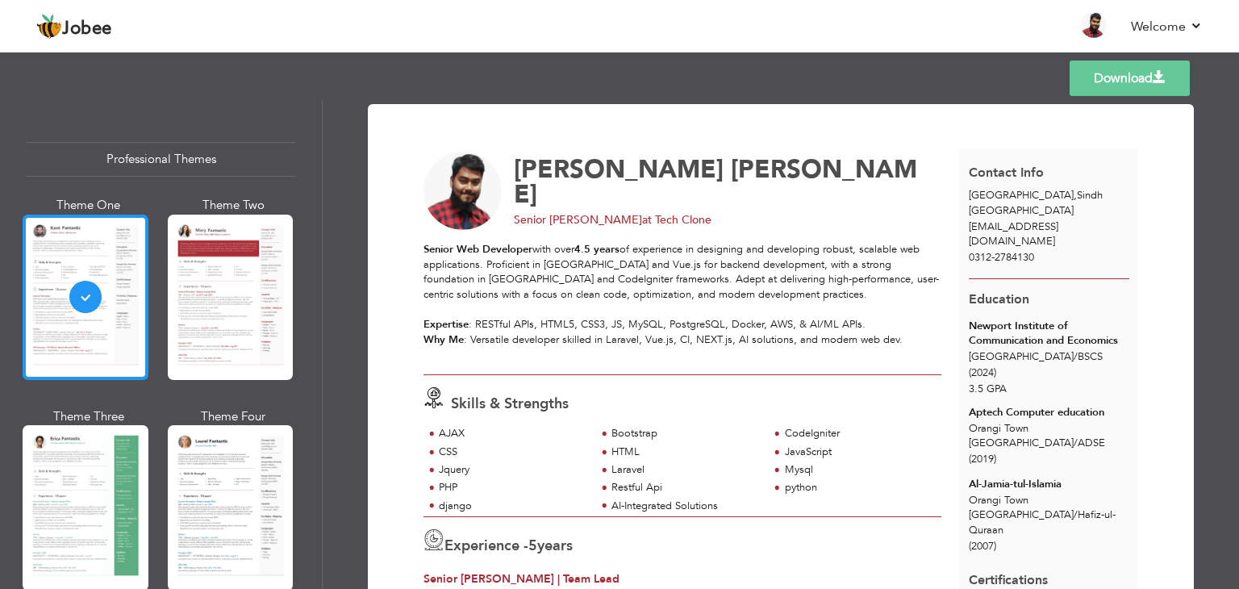
click at [87, 261] on div at bounding box center [86, 297] width 126 height 165
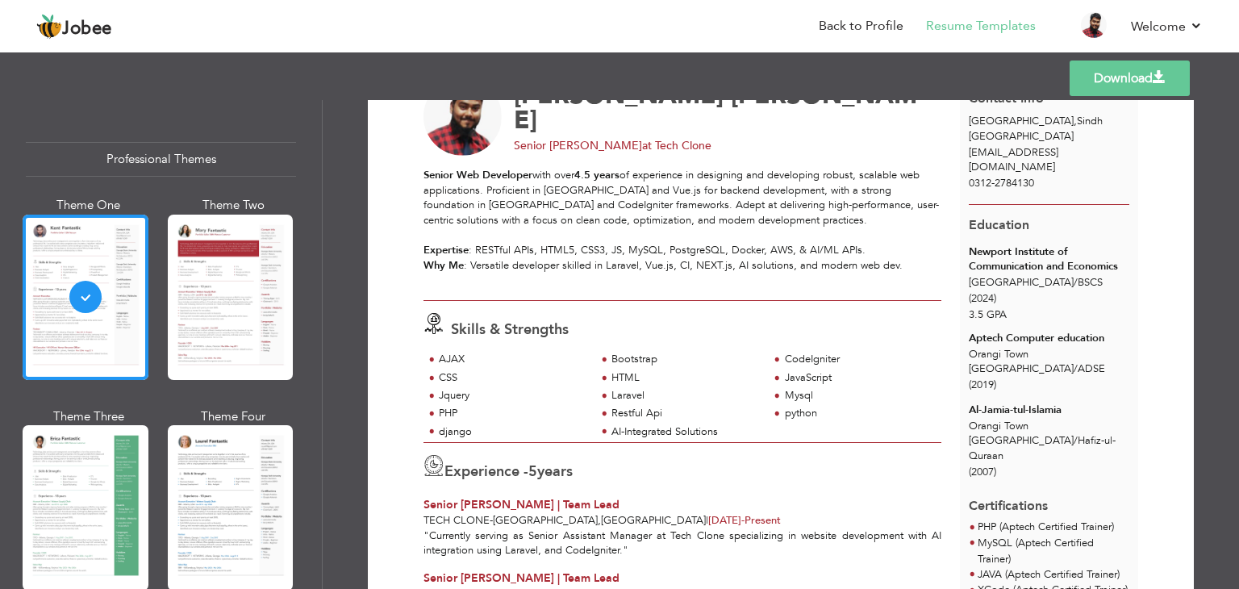
scroll to position [161, 0]
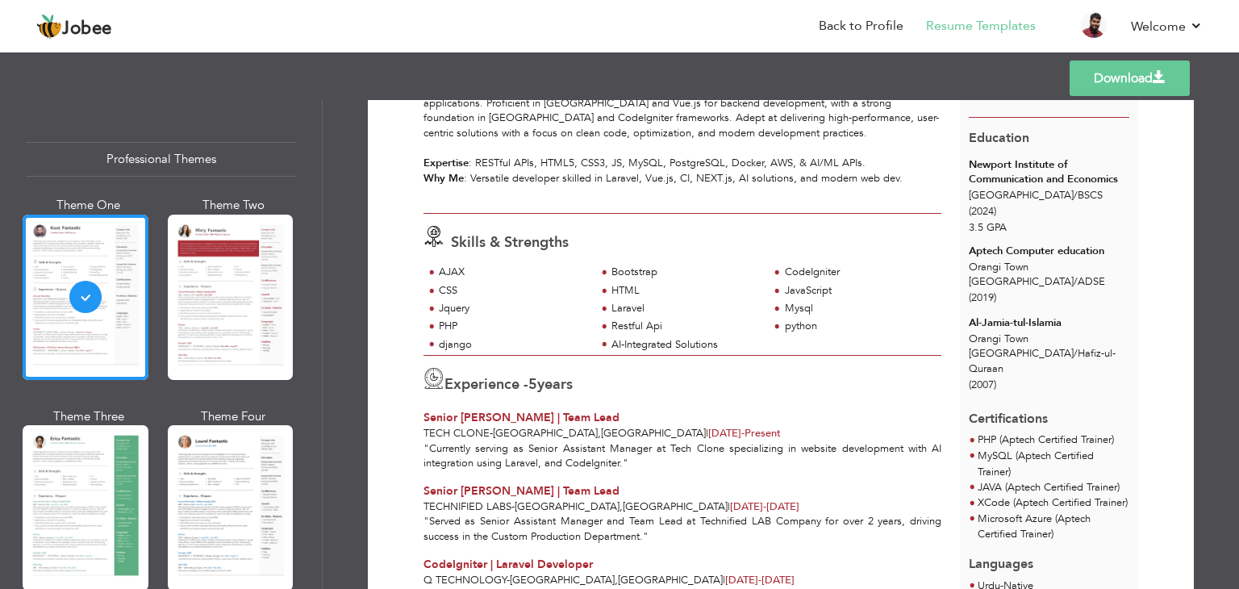
click at [1099, 82] on link "Download" at bounding box center [1130, 77] width 120 height 35
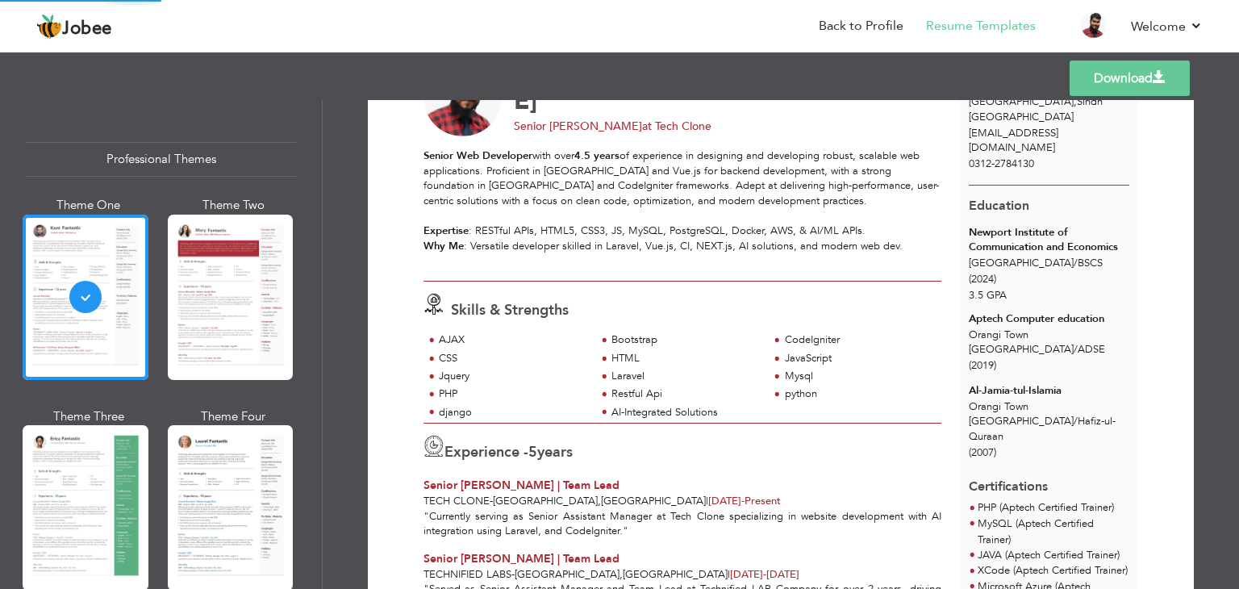
scroll to position [0, 0]
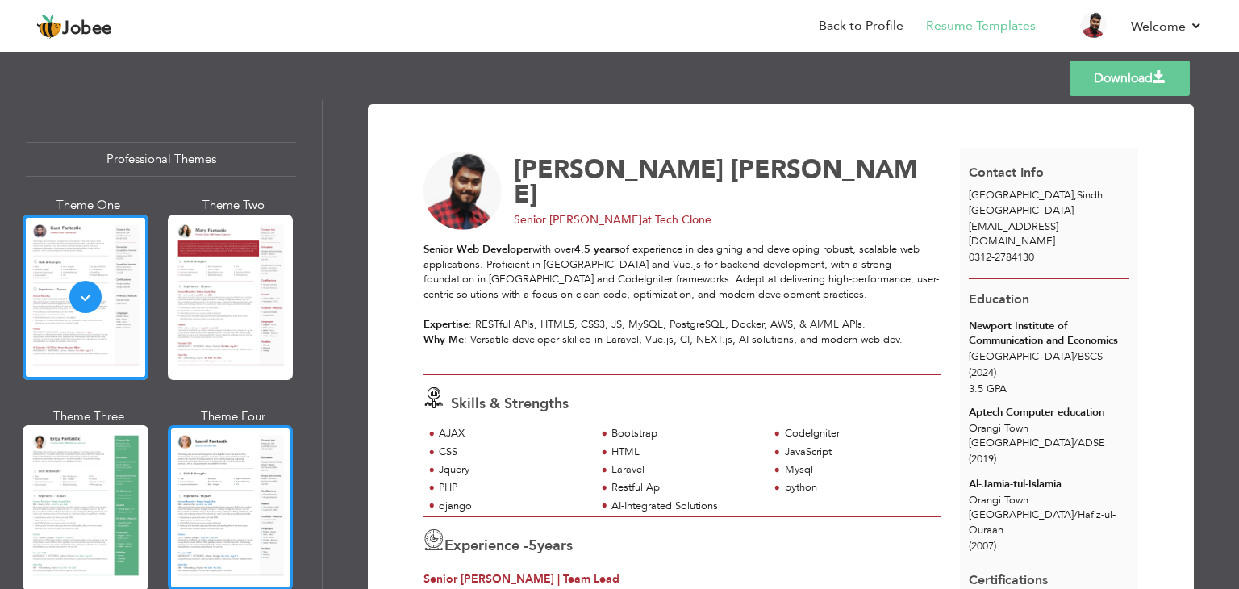
click at [223, 502] on div at bounding box center [231, 507] width 126 height 165
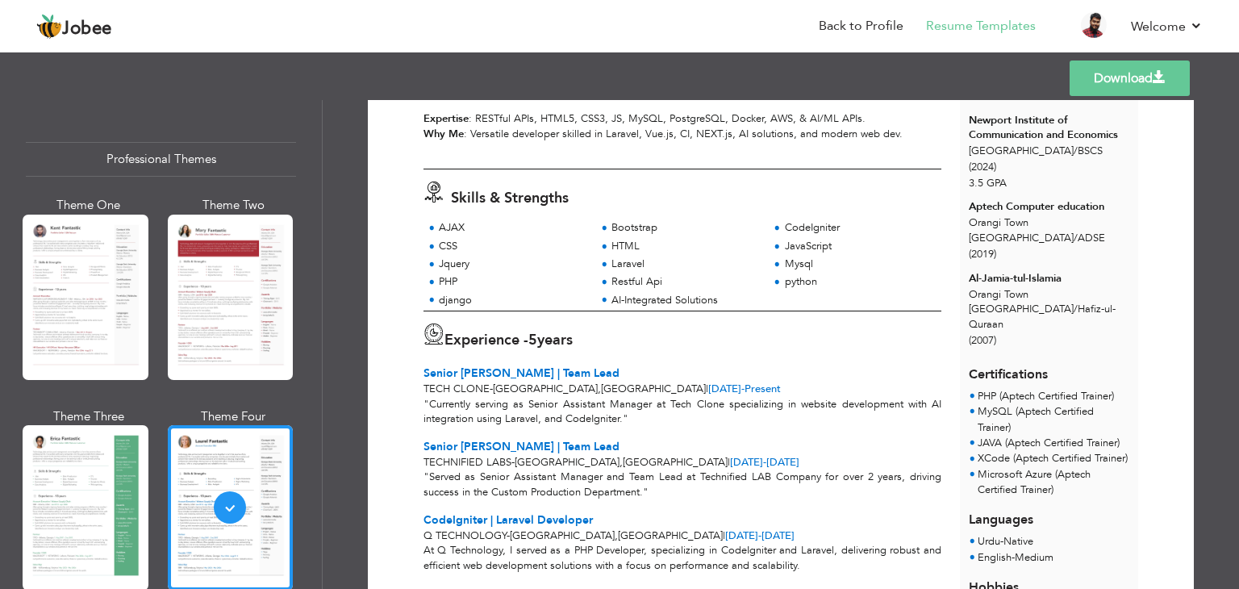
scroll to position [242, 0]
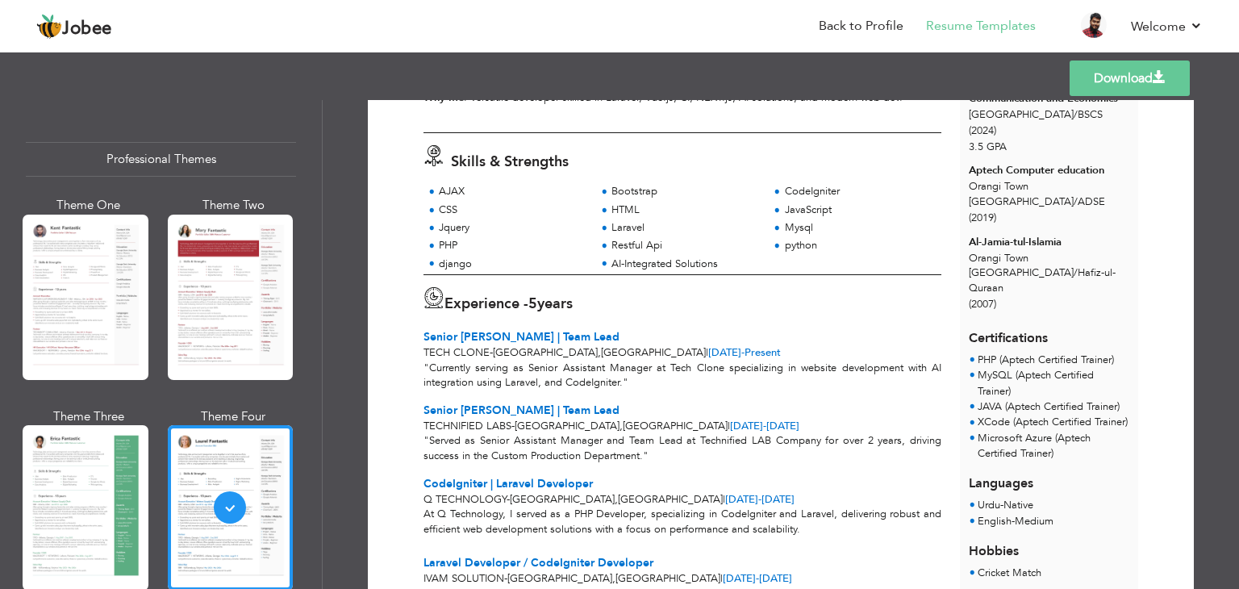
click at [1148, 77] on link "Download" at bounding box center [1130, 77] width 120 height 35
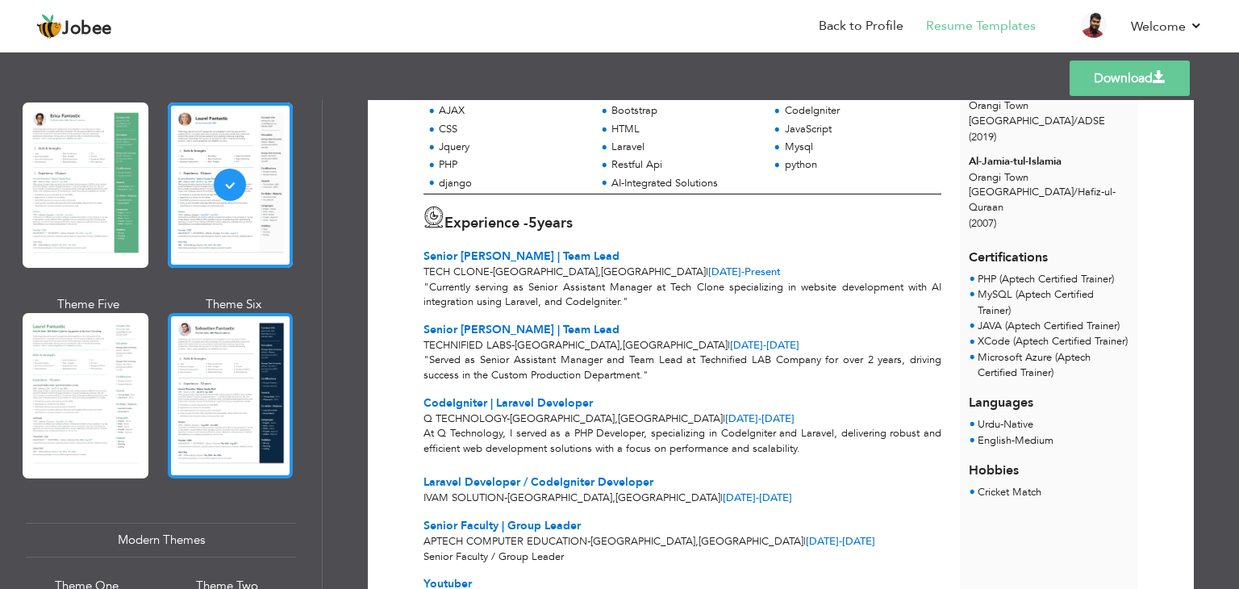
scroll to position [484, 0]
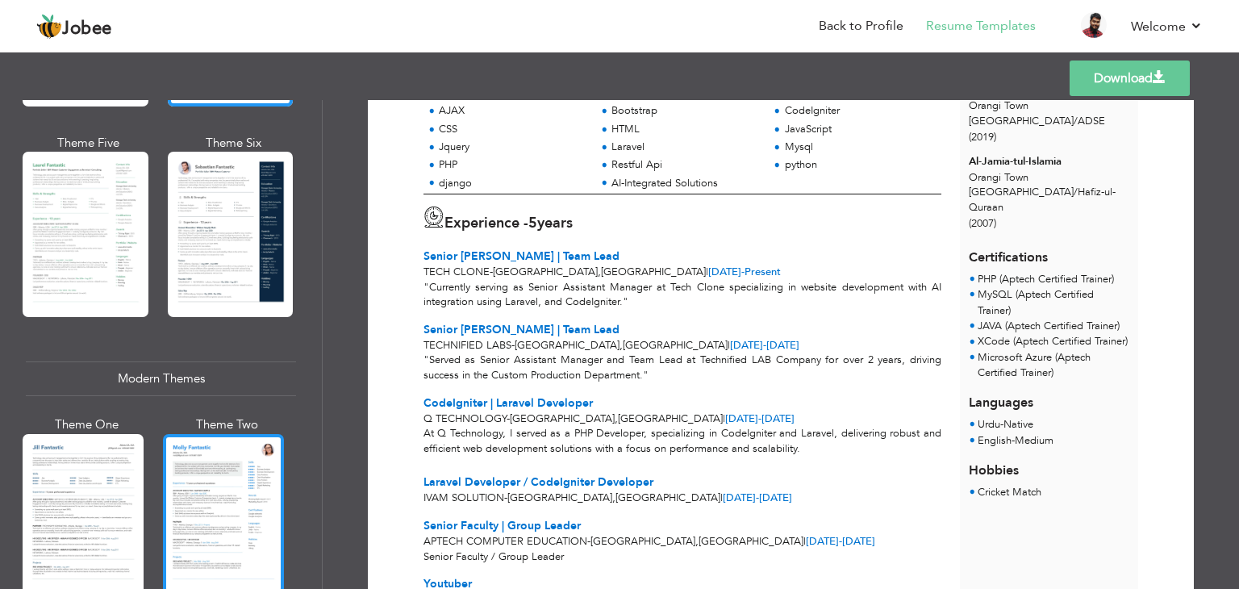
click at [216, 503] on div at bounding box center [223, 514] width 121 height 160
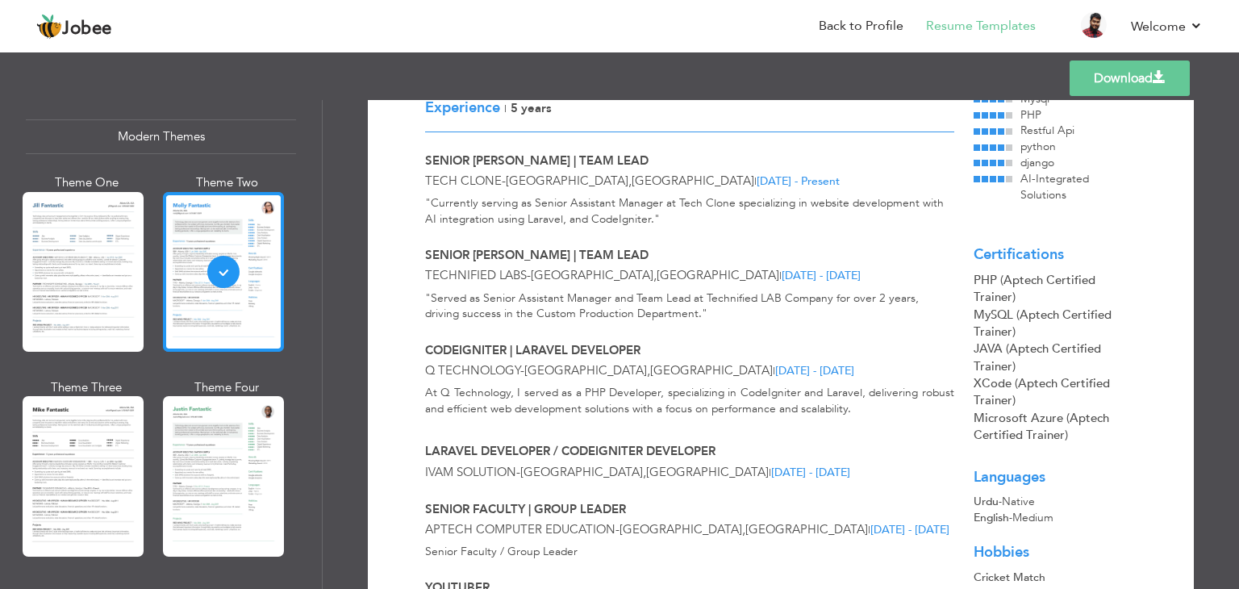
scroll to position [807, 0]
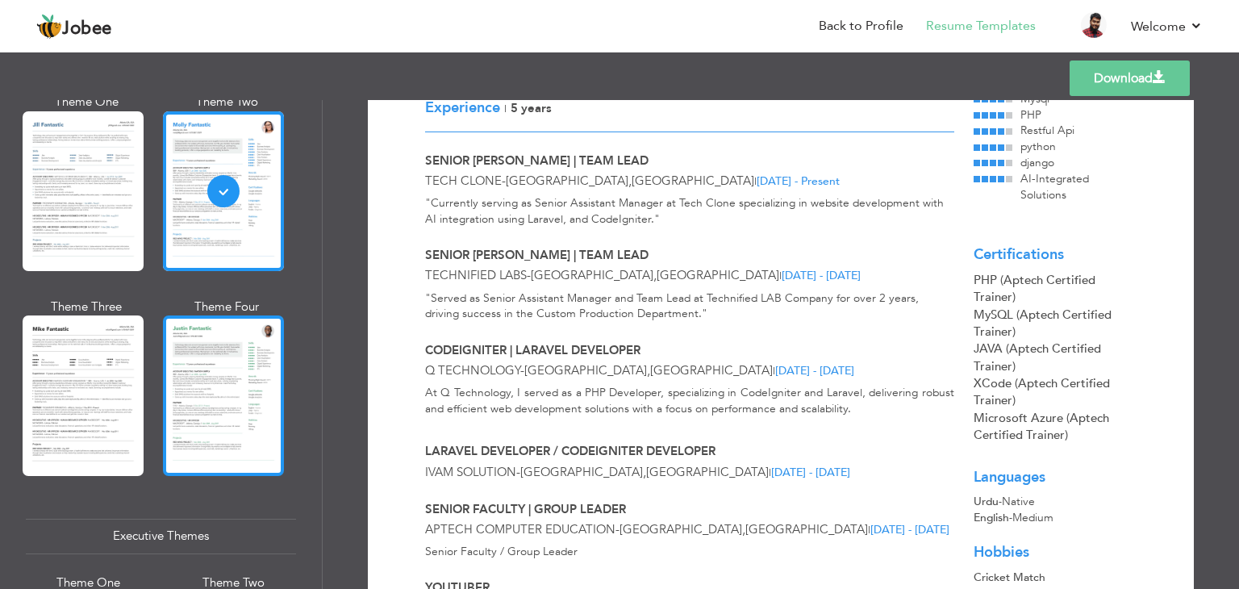
click at [194, 427] on div at bounding box center [223, 395] width 121 height 160
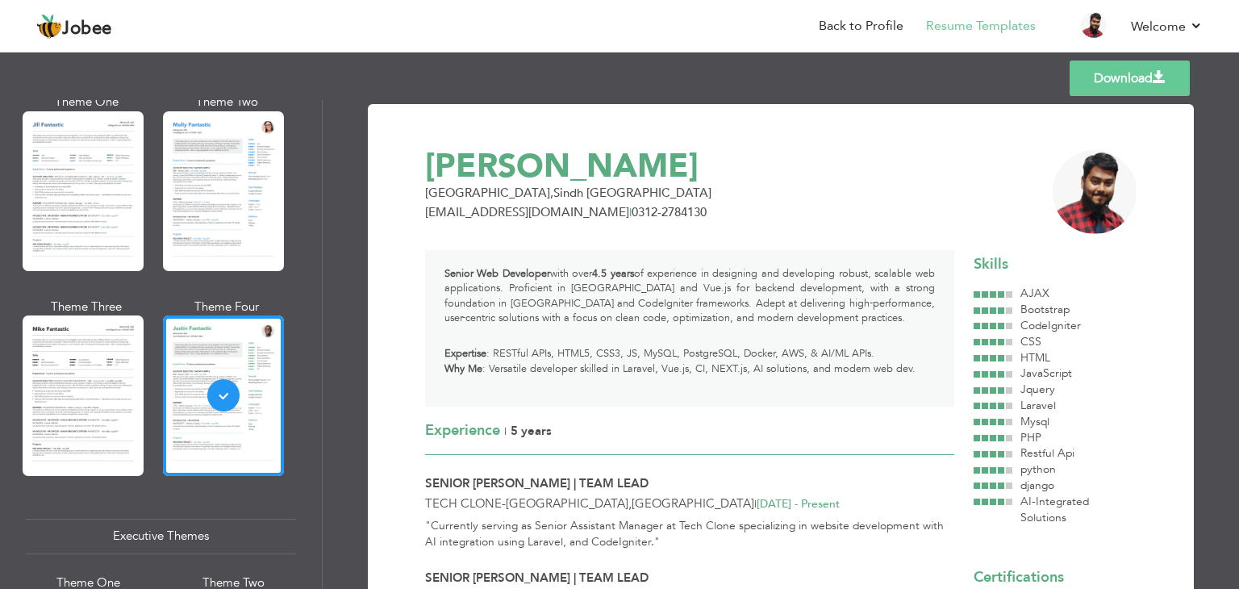
scroll to position [0, 0]
click at [1135, 79] on link "Download" at bounding box center [1130, 77] width 120 height 35
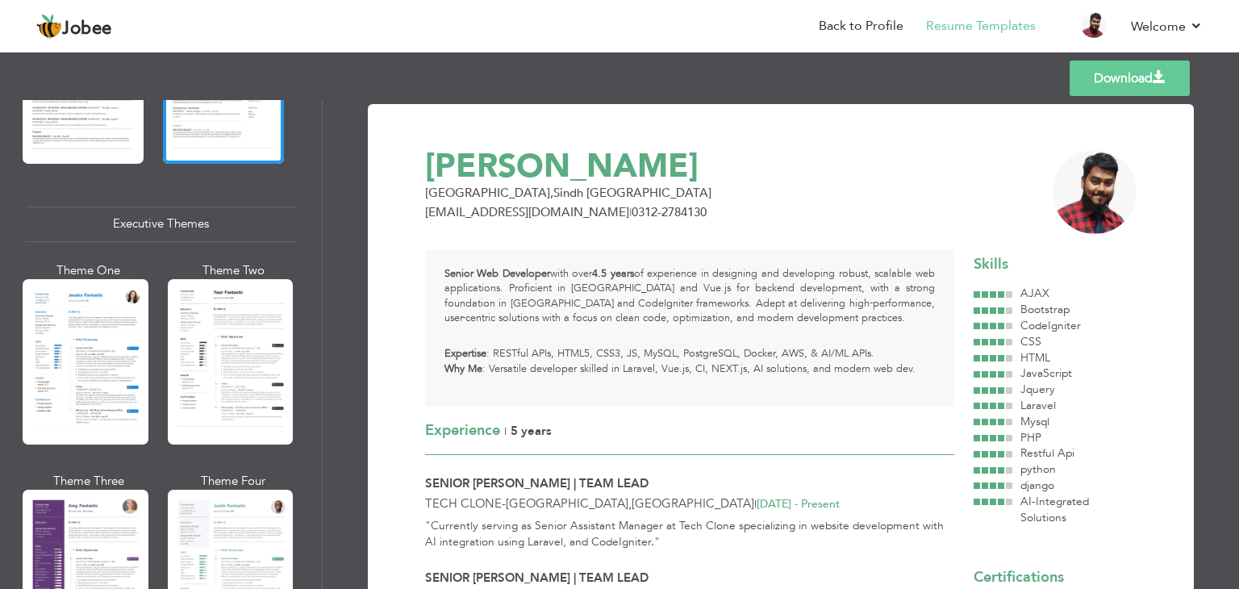
scroll to position [1129, 0]
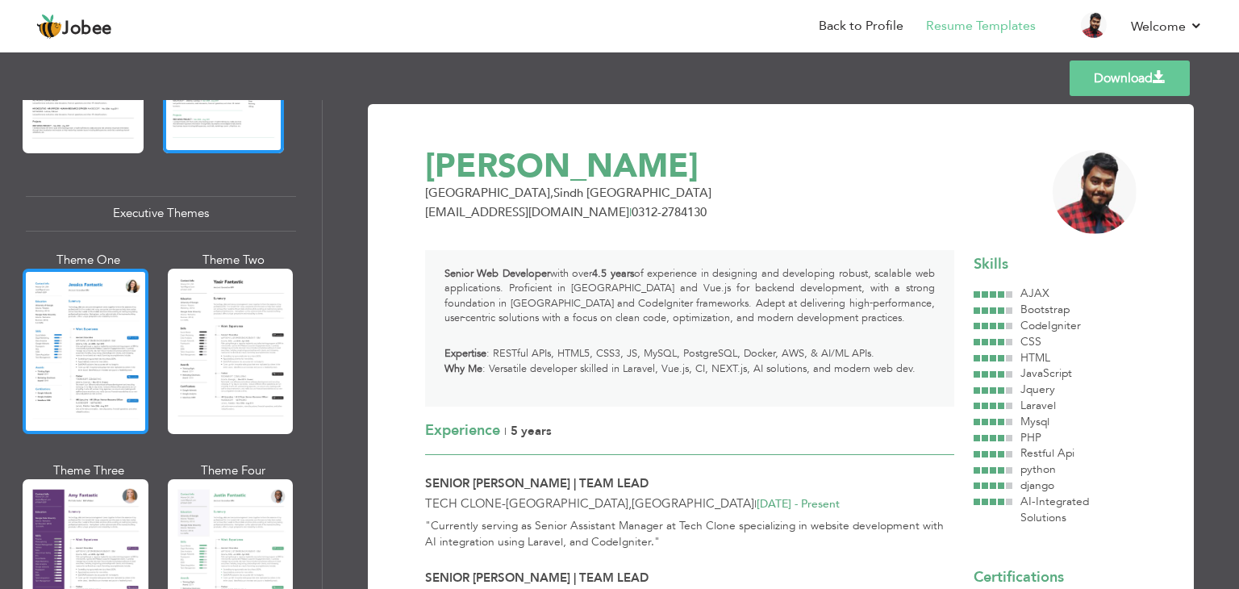
click at [108, 361] on div at bounding box center [86, 351] width 126 height 165
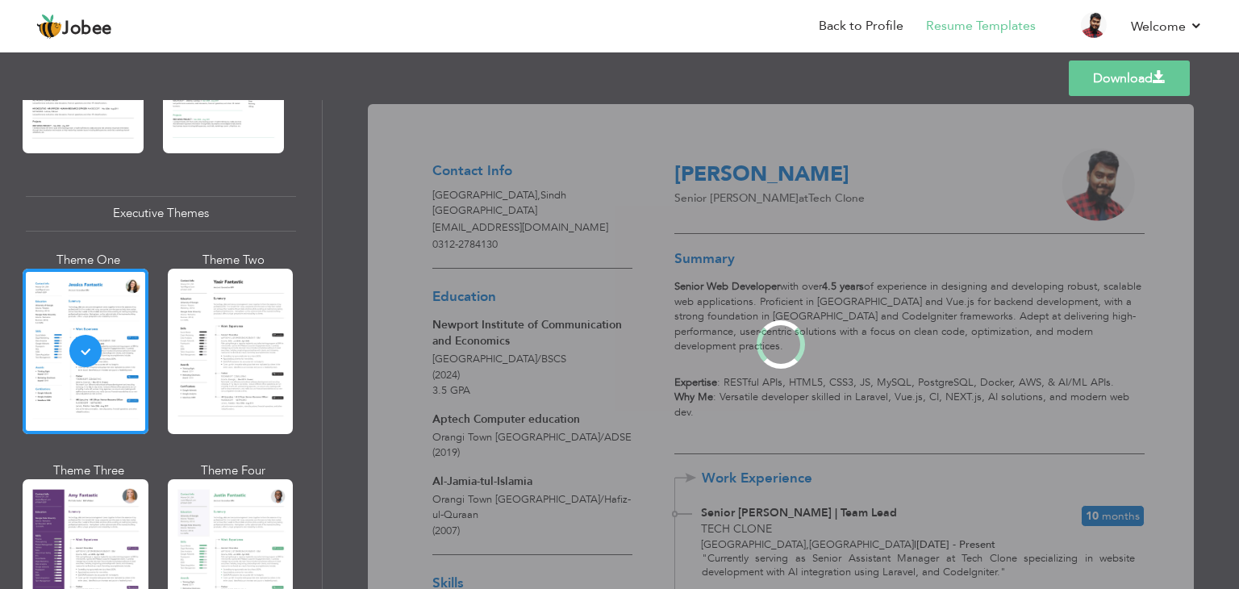
scroll to position [1128, 0]
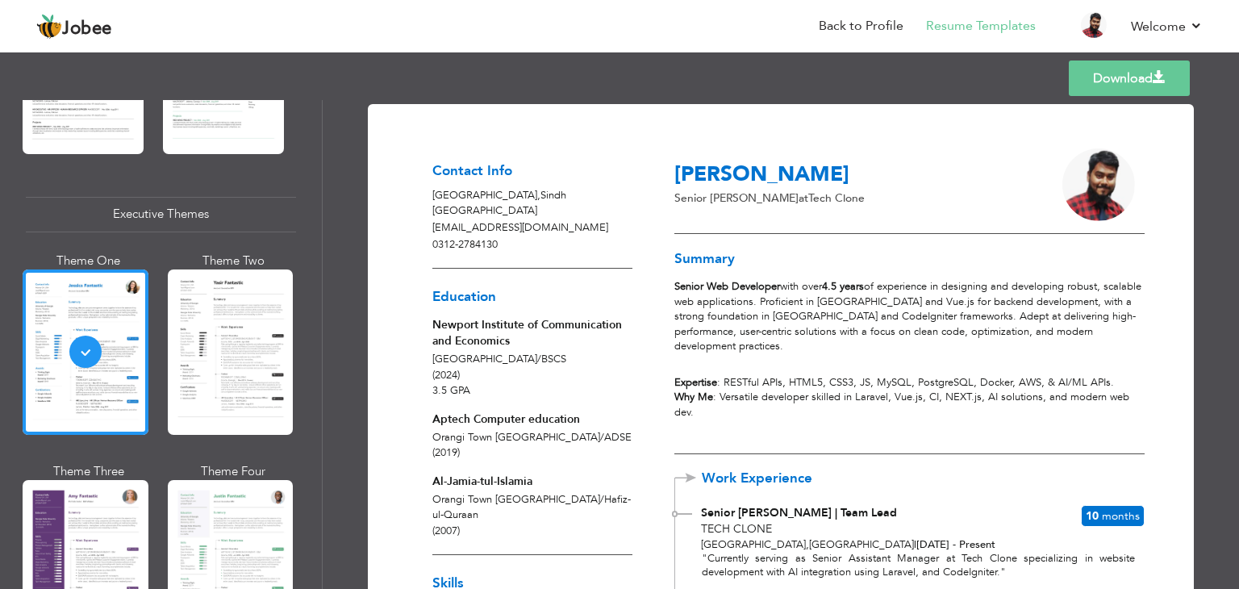
click at [1129, 80] on link "Download" at bounding box center [1129, 77] width 121 height 35
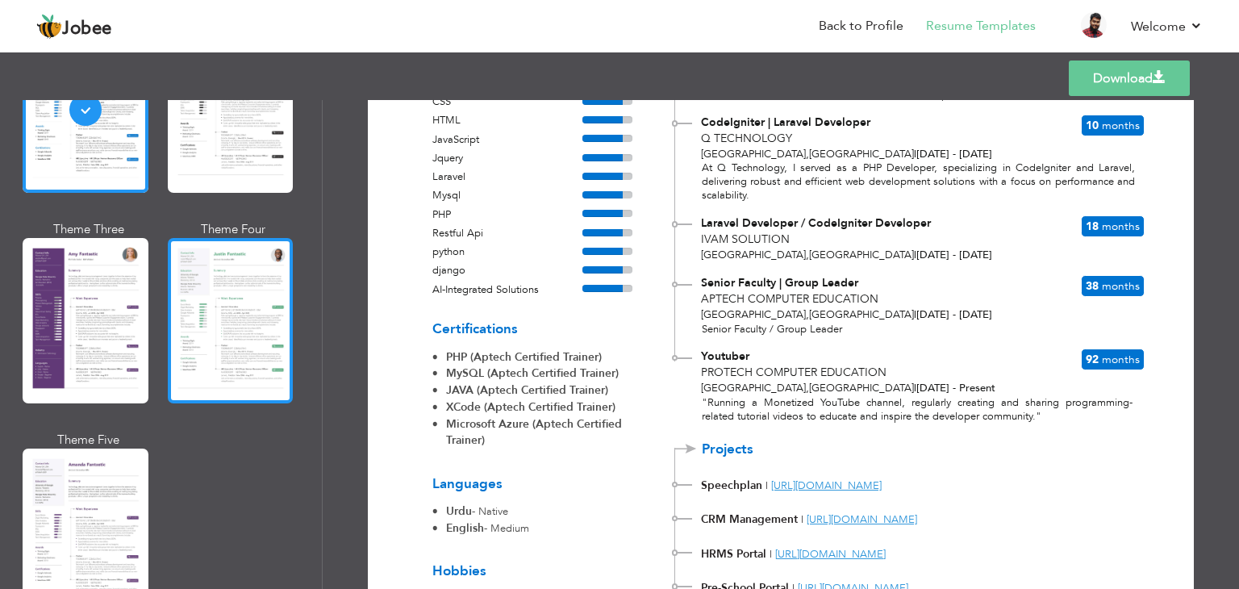
scroll to position [1451, 0]
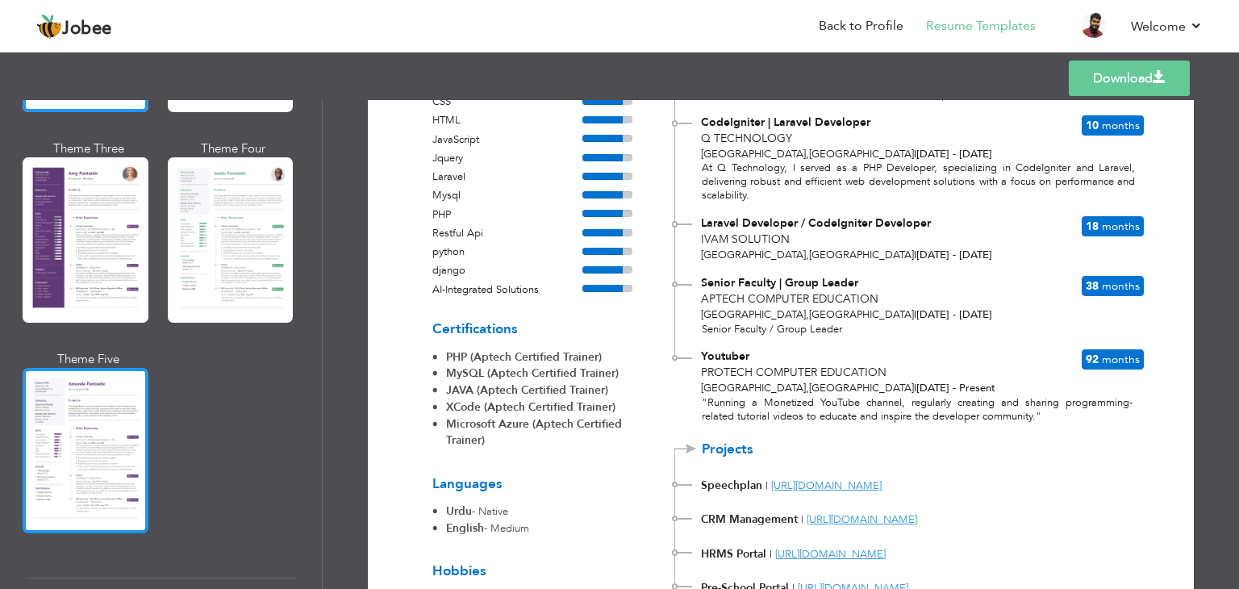
click at [67, 465] on div at bounding box center [86, 450] width 126 height 165
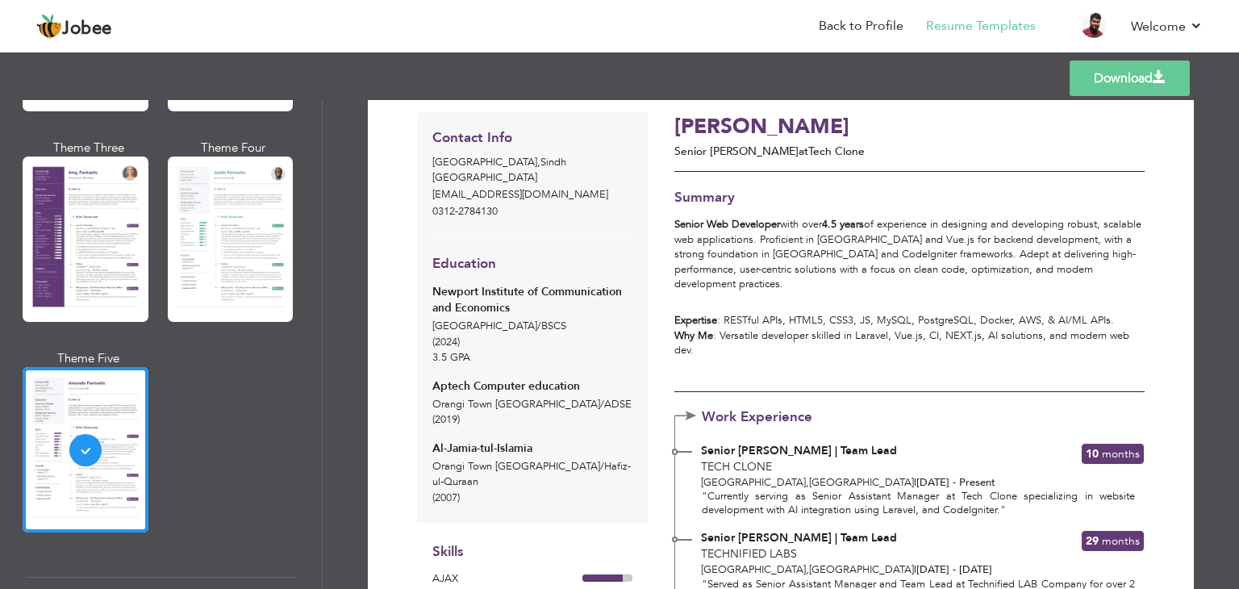
scroll to position [0, 0]
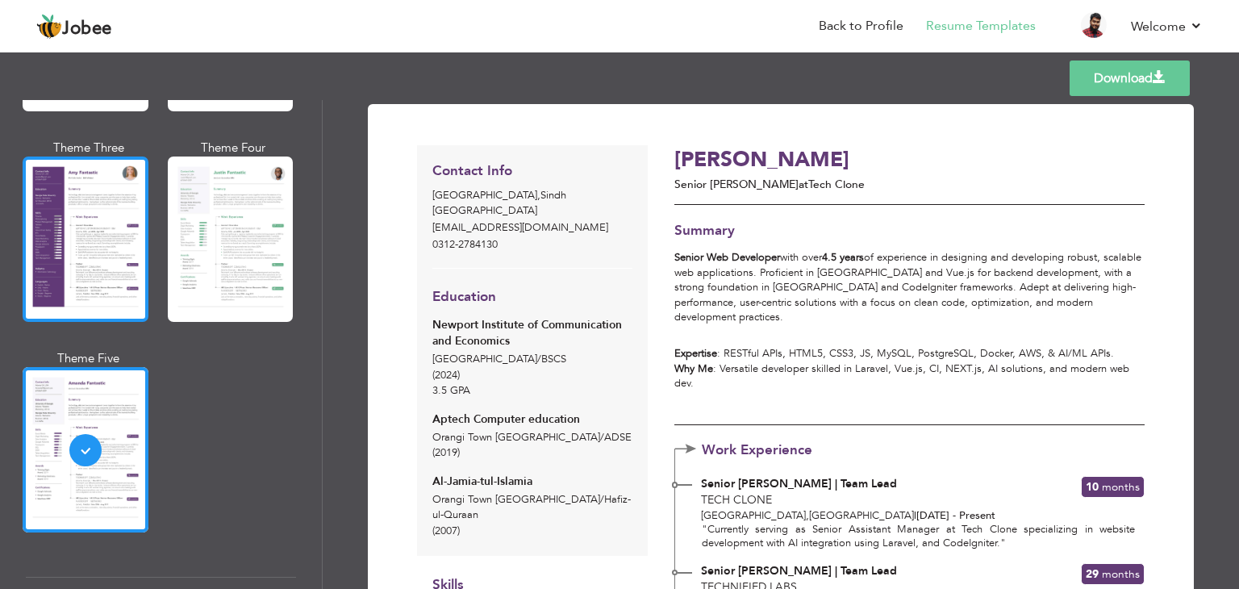
click at [58, 256] on div at bounding box center [86, 238] width 126 height 165
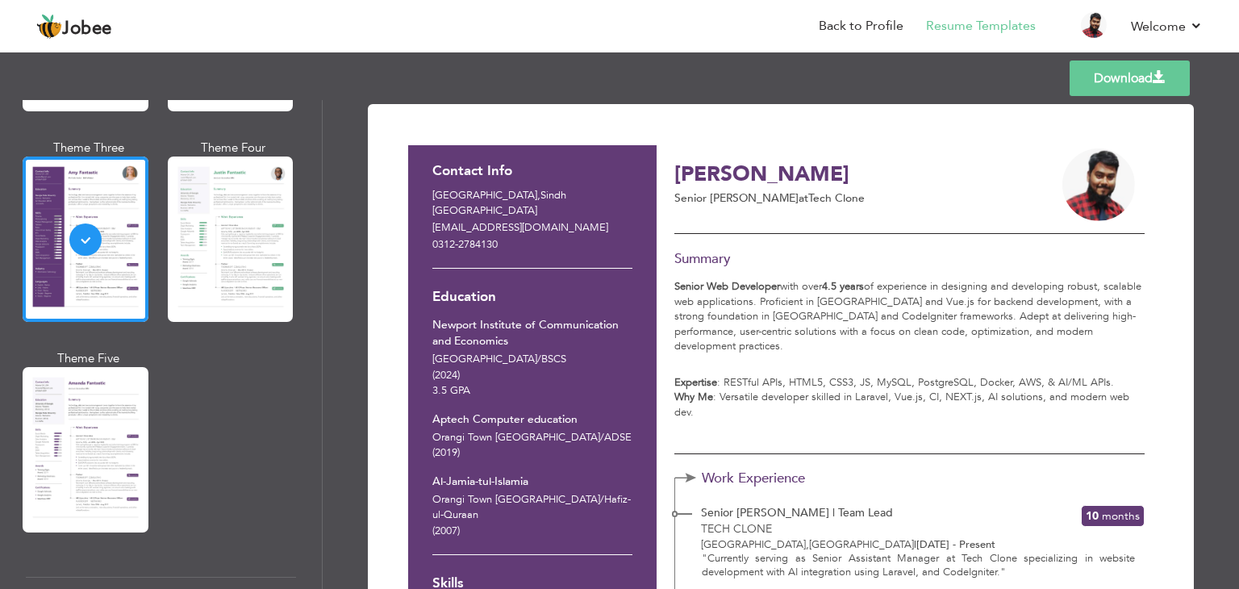
click at [1151, 69] on link "Download" at bounding box center [1130, 77] width 120 height 35
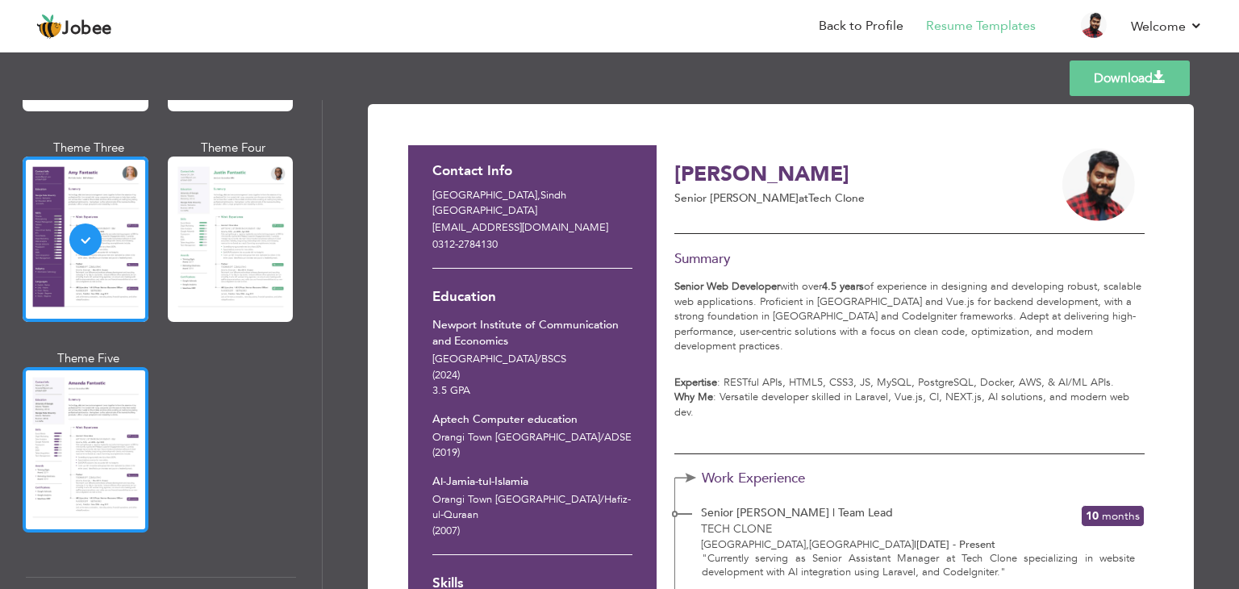
click at [106, 429] on div at bounding box center [86, 449] width 126 height 165
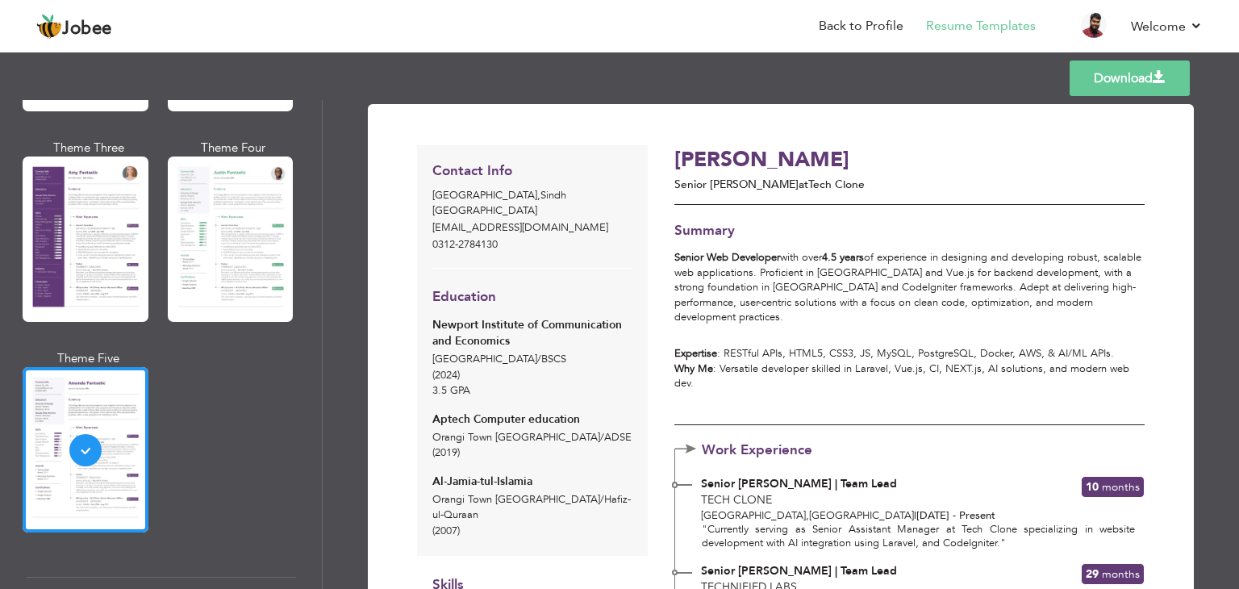
click at [1130, 94] on link "Download" at bounding box center [1130, 77] width 120 height 35
click at [1131, 81] on link "Download" at bounding box center [1130, 77] width 120 height 35
click at [852, 23] on link "Back to Profile" at bounding box center [861, 26] width 85 height 19
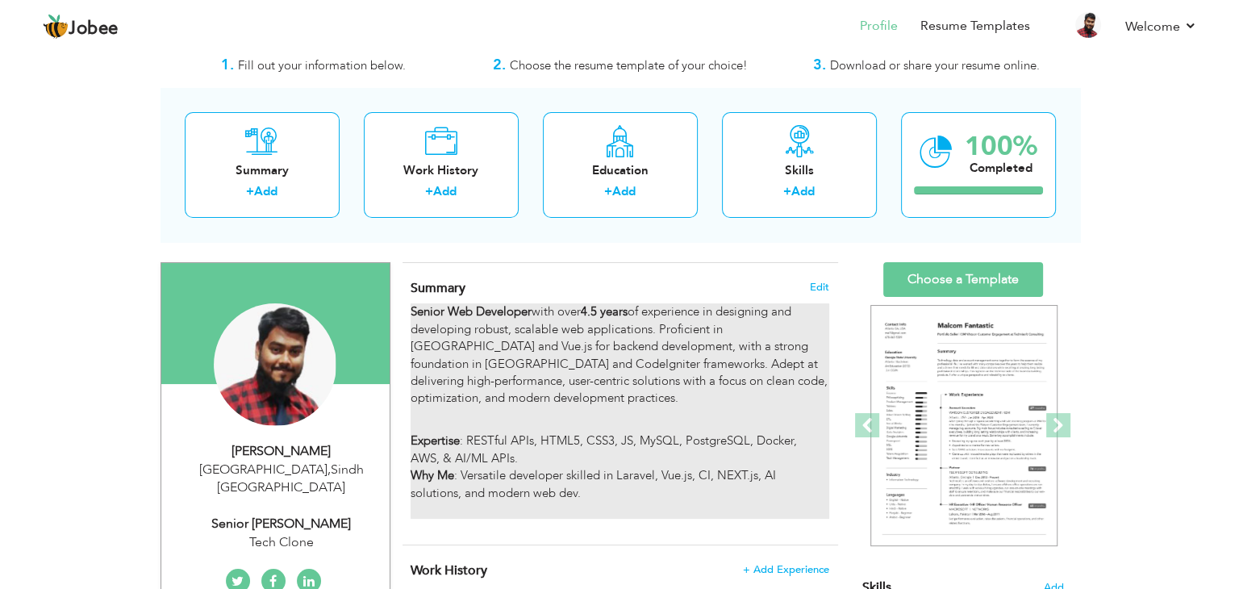
scroll to position [81, 0]
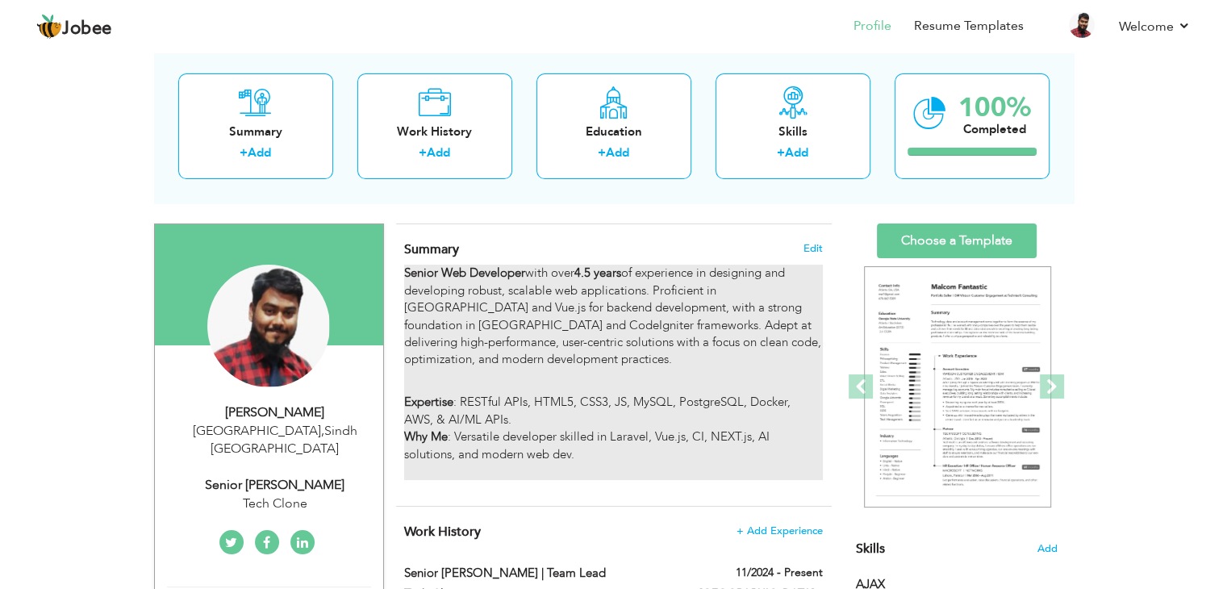
click at [612, 362] on p "Senior Web Developer with over 4.5 years of experience in designing and develop…" at bounding box center [613, 325] width 418 height 121
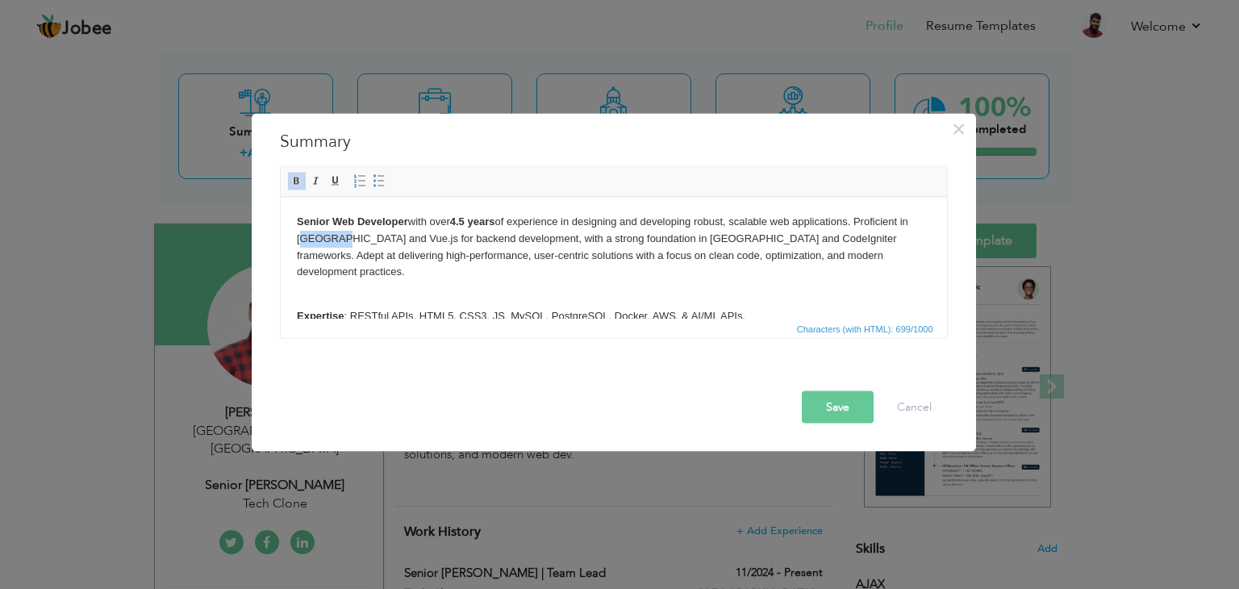
drag, startPoint x: 295, startPoint y: 238, endPoint x: 332, endPoint y: 236, distance: 36.3
click at [332, 236] on p "Senior Web Developer with over 4.5 years of experience in designing and develop…" at bounding box center [613, 255] width 634 height 84
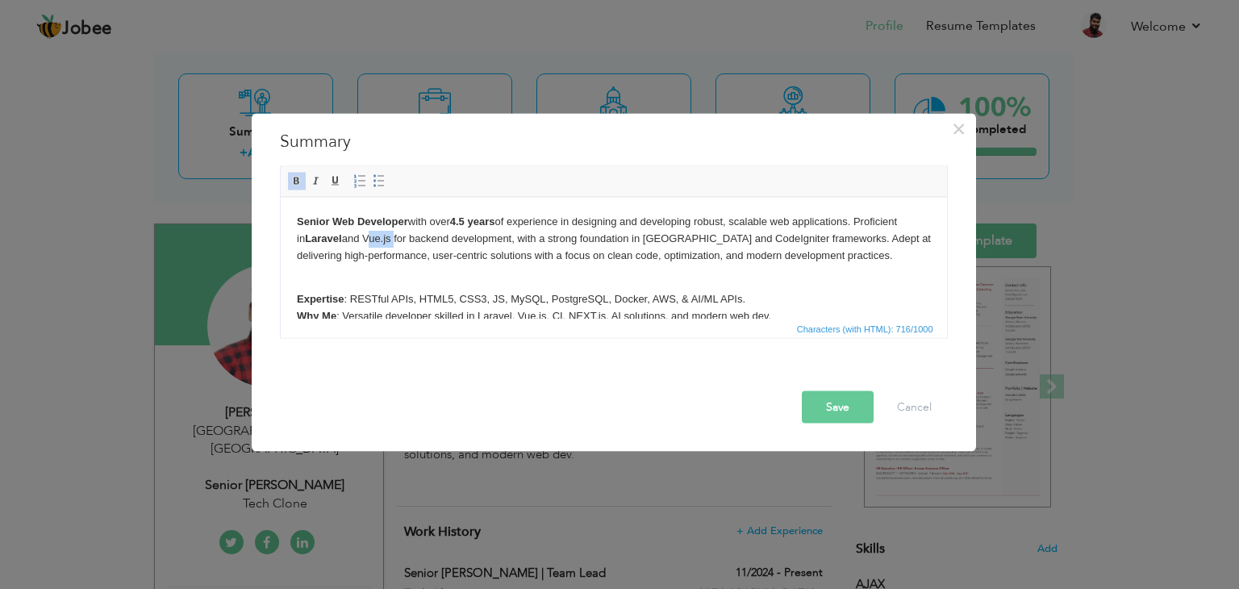
drag, startPoint x: 354, startPoint y: 237, endPoint x: 386, endPoint y: 236, distance: 31.5
click at [386, 236] on p "Senior Web Developer with over 4.5 years of experience in designing and develop…" at bounding box center [613, 246] width 634 height 67
drag, startPoint x: 407, startPoint y: 240, endPoint x: 508, endPoint y: 240, distance: 101.6
click at [508, 240] on p "Senior Web Developer with over 4.5 years of experience in designing and develop…" at bounding box center [613, 246] width 634 height 67
drag, startPoint x: 644, startPoint y: 238, endPoint x: 677, endPoint y: 240, distance: 32.3
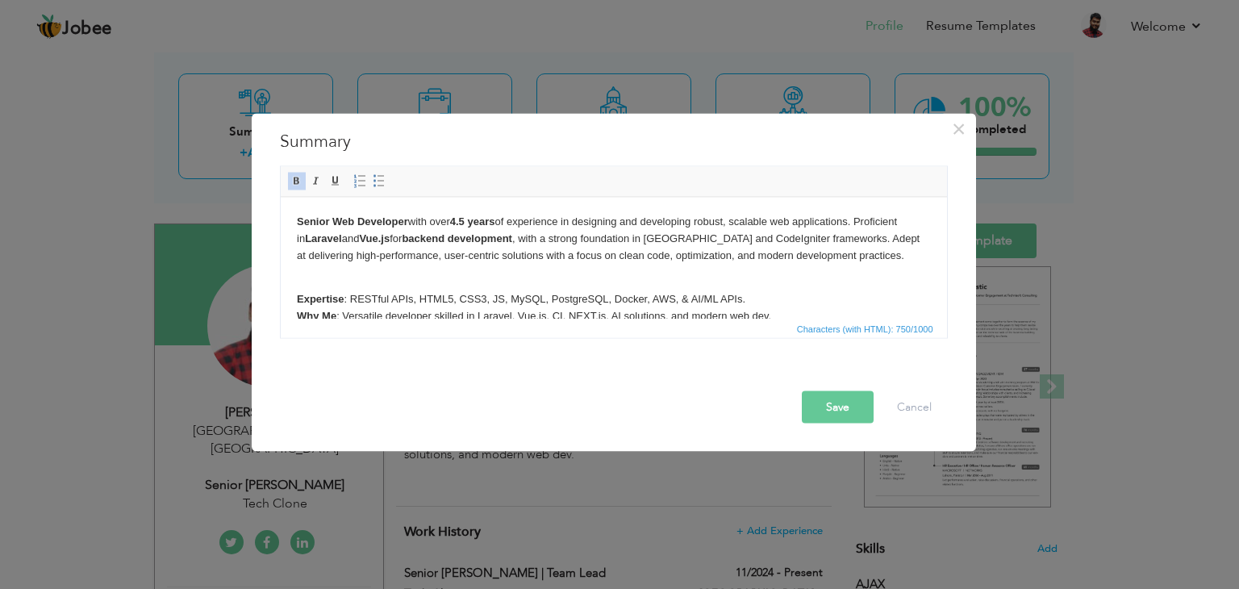
click at [677, 240] on p "Senior Web Developer with over 4.5 years of experience in designing and develop…" at bounding box center [613, 246] width 634 height 67
click at [693, 240] on p "Senior Web Developer with over 4.5 years of experience in designing and develop…" at bounding box center [613, 246] width 634 height 67
drag, startPoint x: 644, startPoint y: 239, endPoint x: 680, endPoint y: 240, distance: 35.5
click at [680, 240] on p "Senior Web Developer with over 4.5 years of experience in designing and develop…" at bounding box center [613, 246] width 634 height 67
drag, startPoint x: 706, startPoint y: 240, endPoint x: 762, endPoint y: 240, distance: 56.5
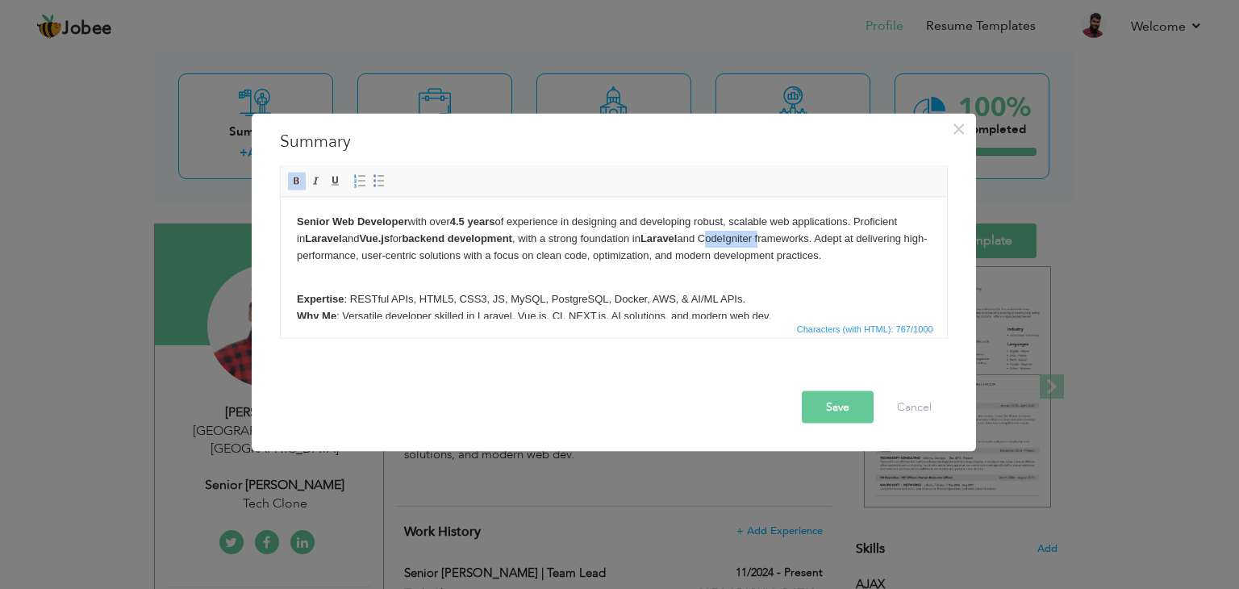
click at [762, 240] on p "Senior Web Developer with over 4.5 years of experience in designing and develop…" at bounding box center [613, 246] width 634 height 67
click at [792, 230] on p "Senior Web Developer with over 4.5 years of experience in designing and develop…" at bounding box center [613, 246] width 634 height 67
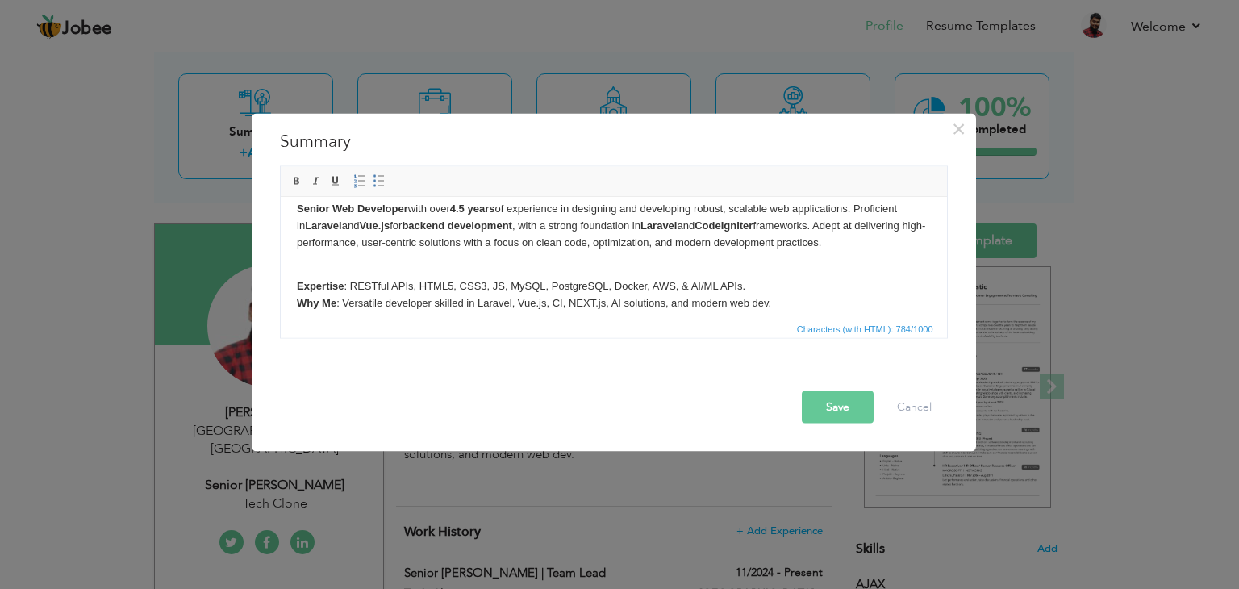
scroll to position [0, 0]
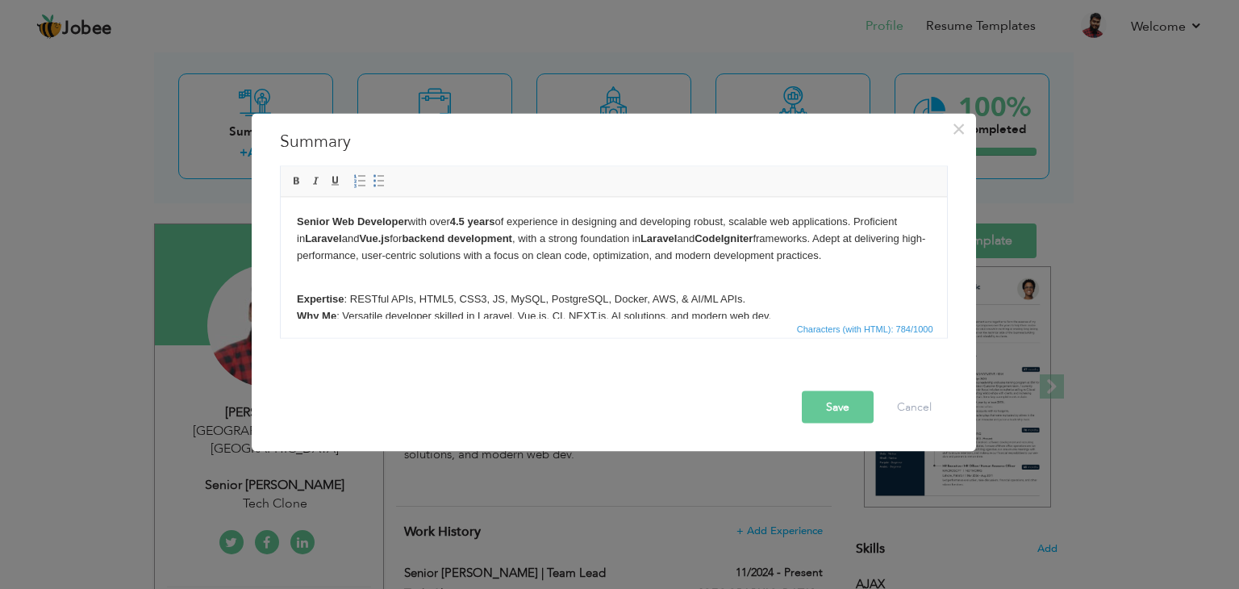
click at [827, 240] on p "Senior Web Developer with over 4.5 years of experience in designing and develop…" at bounding box center [613, 246] width 634 height 67
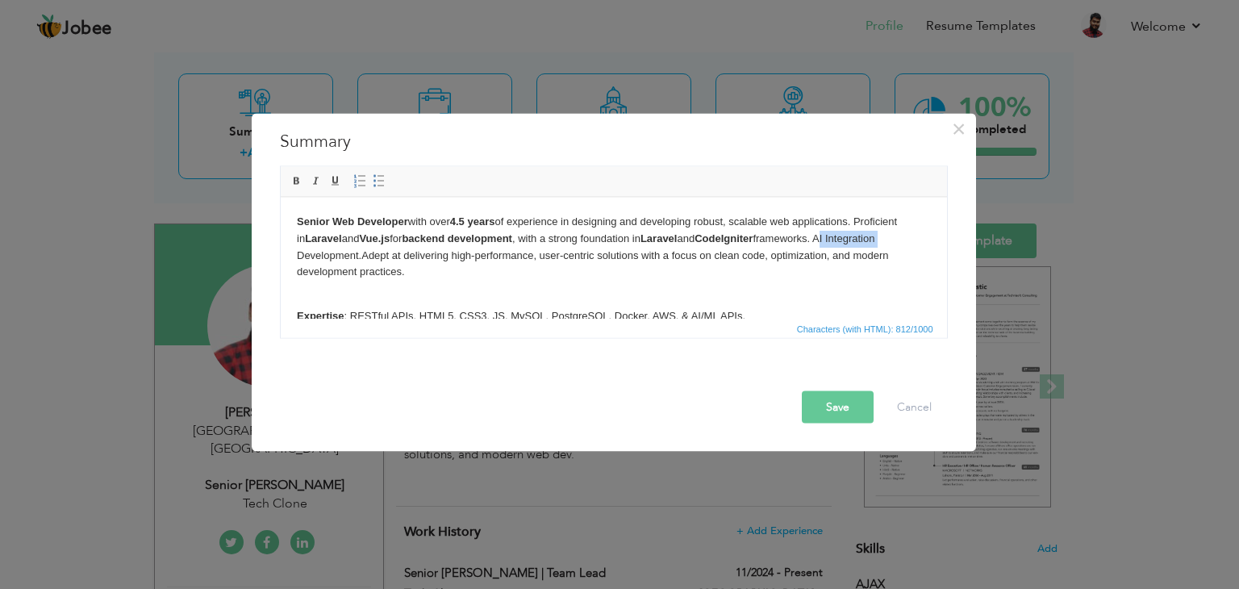
drag, startPoint x: 832, startPoint y: 238, endPoint x: 898, endPoint y: 238, distance: 66.1
click at [898, 238] on p "Senior Web Developer with over 4.5 years of experience in designing and develop…" at bounding box center [613, 255] width 634 height 84
click at [828, 273] on p "Senior Web Developer with over 4.5 years of experience in designing and develop…" at bounding box center [613, 255] width 634 height 84
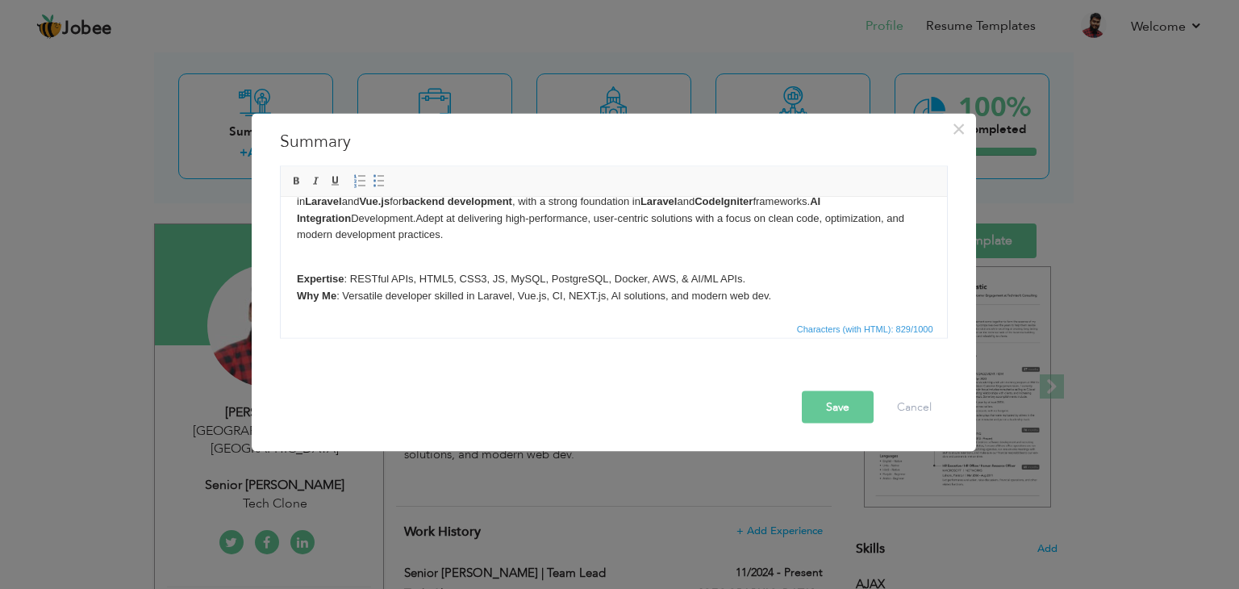
scroll to position [55, 0]
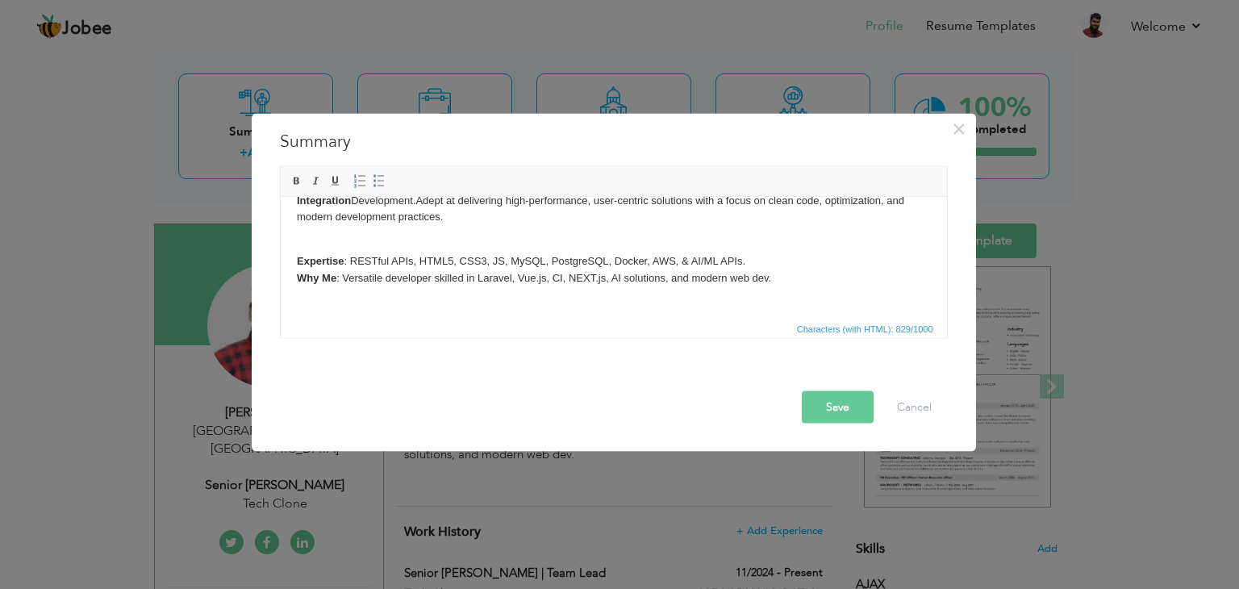
click at [845, 407] on button "Save" at bounding box center [838, 407] width 72 height 32
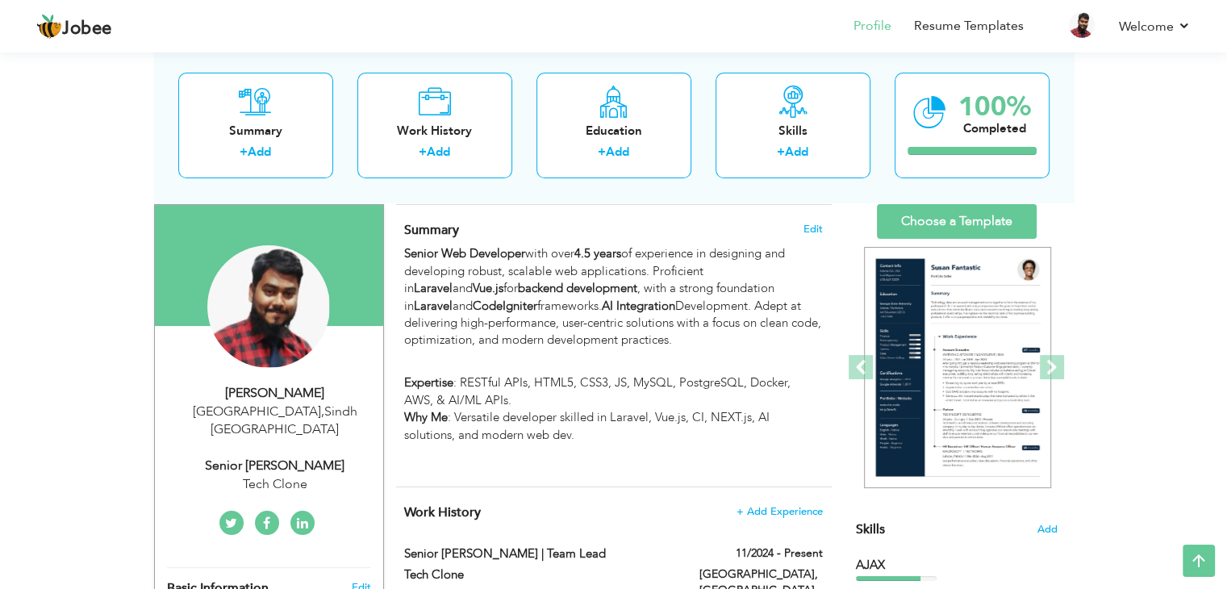
scroll to position [81, 0]
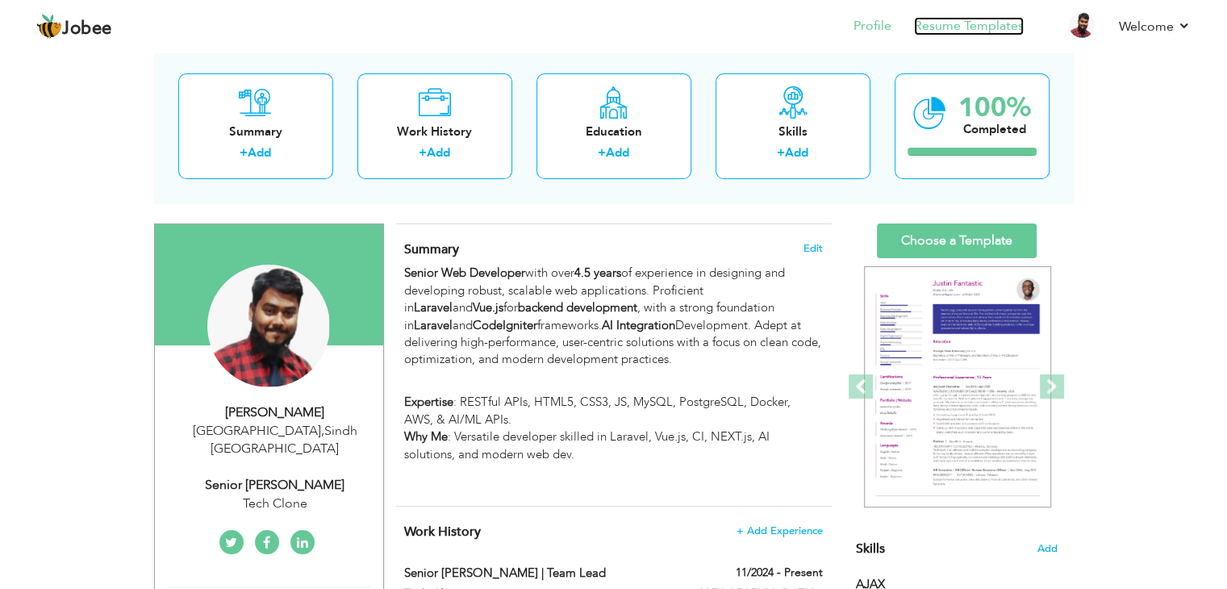
click at [949, 25] on link "Resume Templates" at bounding box center [969, 26] width 110 height 19
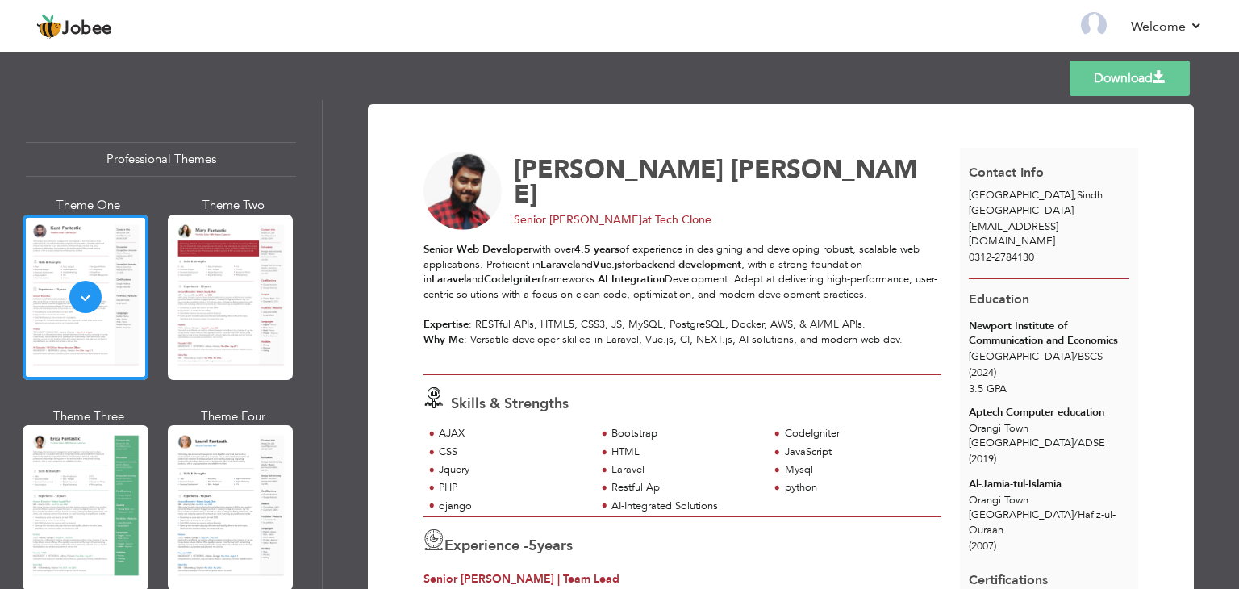
click at [1129, 78] on link "Download" at bounding box center [1130, 77] width 120 height 35
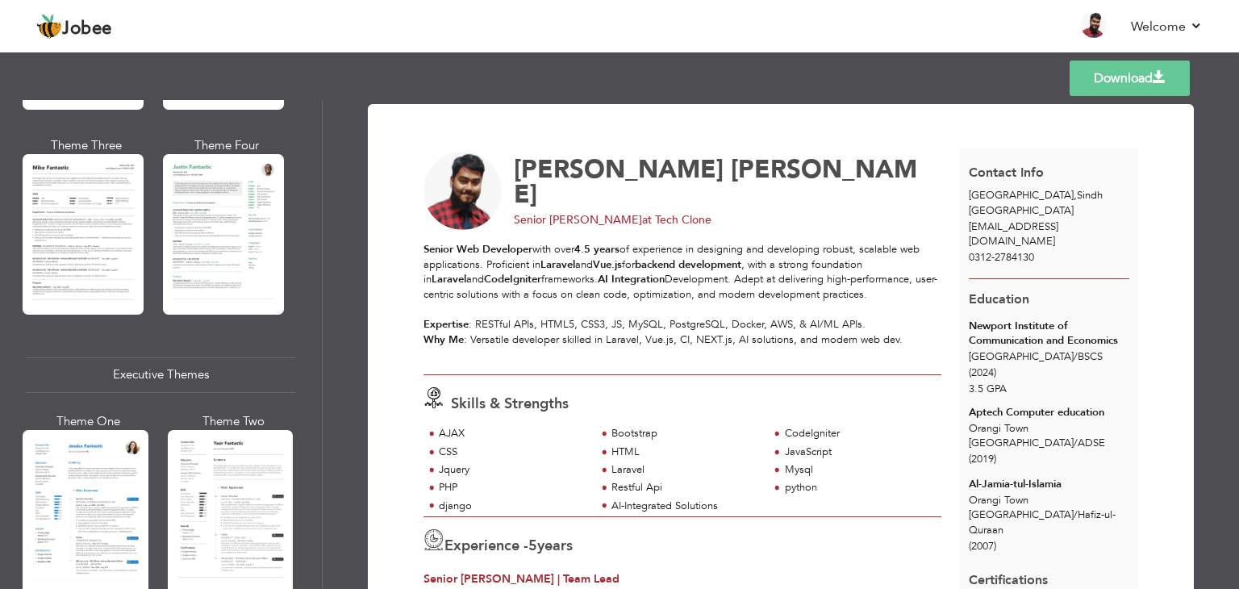
scroll to position [1129, 0]
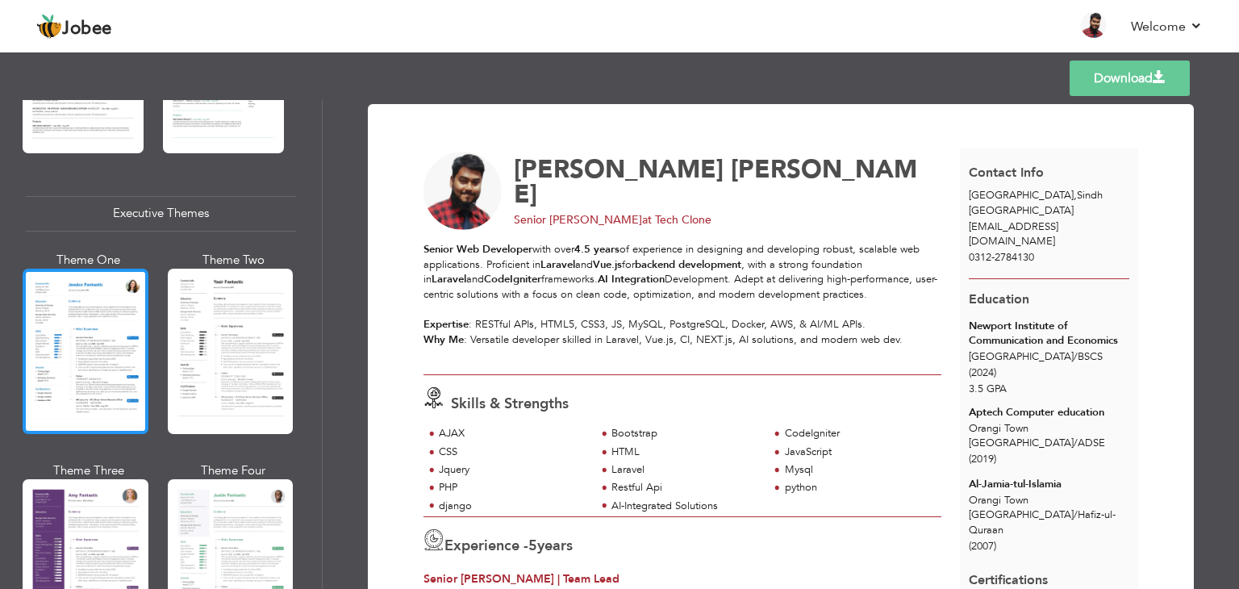
click at [92, 360] on div at bounding box center [86, 351] width 126 height 165
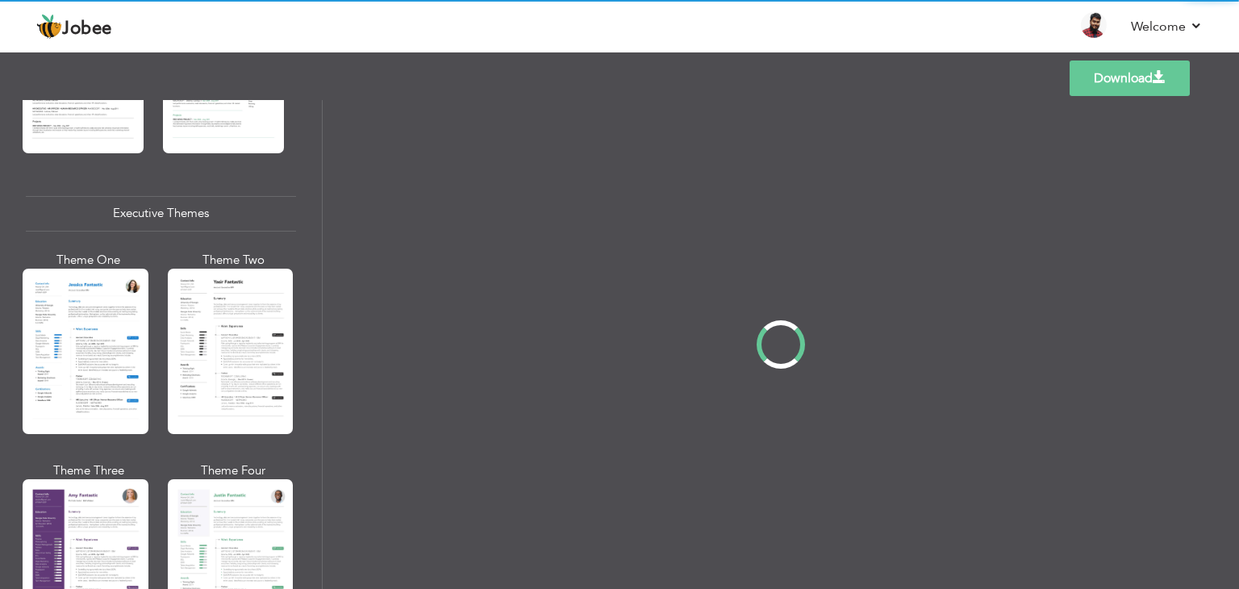
scroll to position [1128, 0]
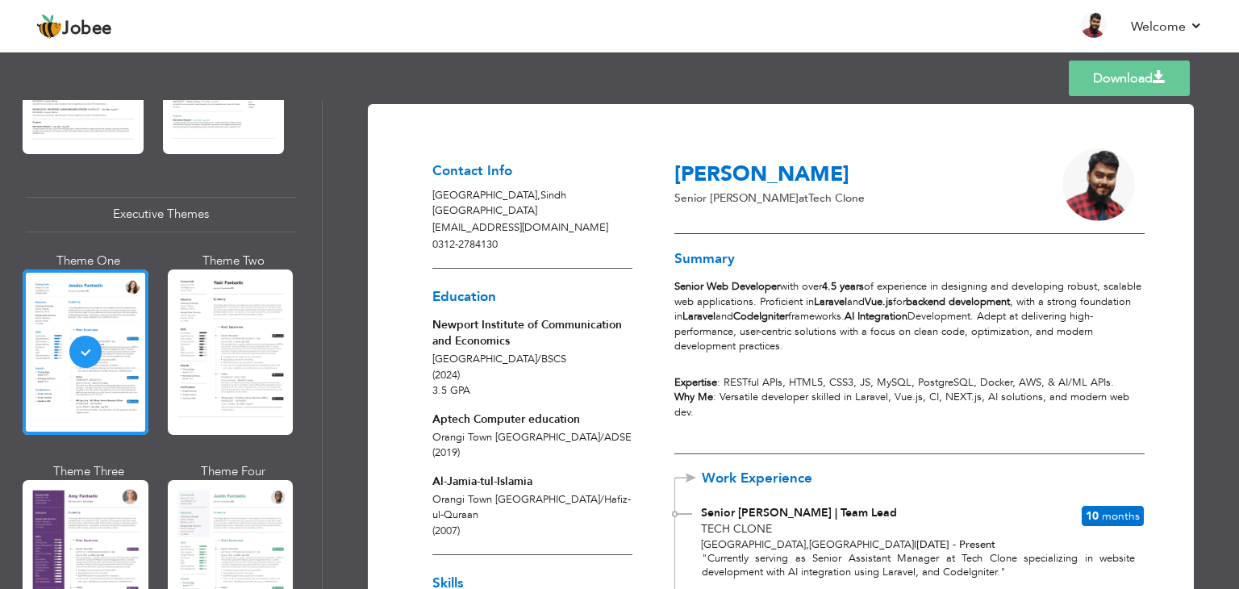
click at [1162, 81] on span at bounding box center [1159, 77] width 13 height 13
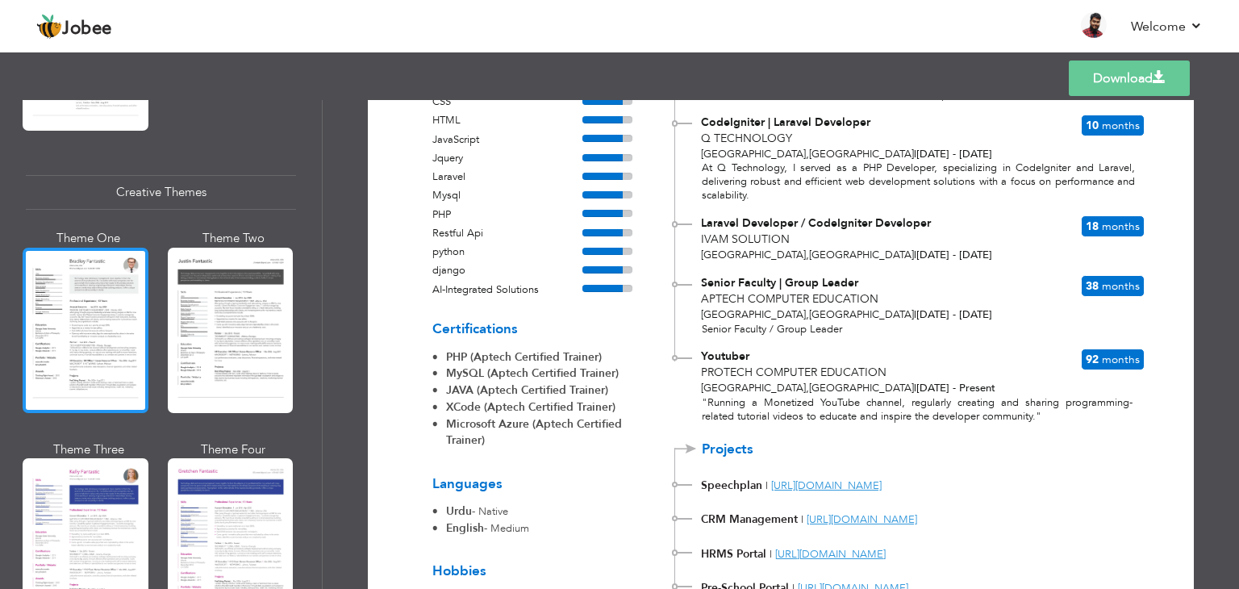
scroll to position [1854, 0]
click at [98, 320] on div at bounding box center [86, 329] width 126 height 165
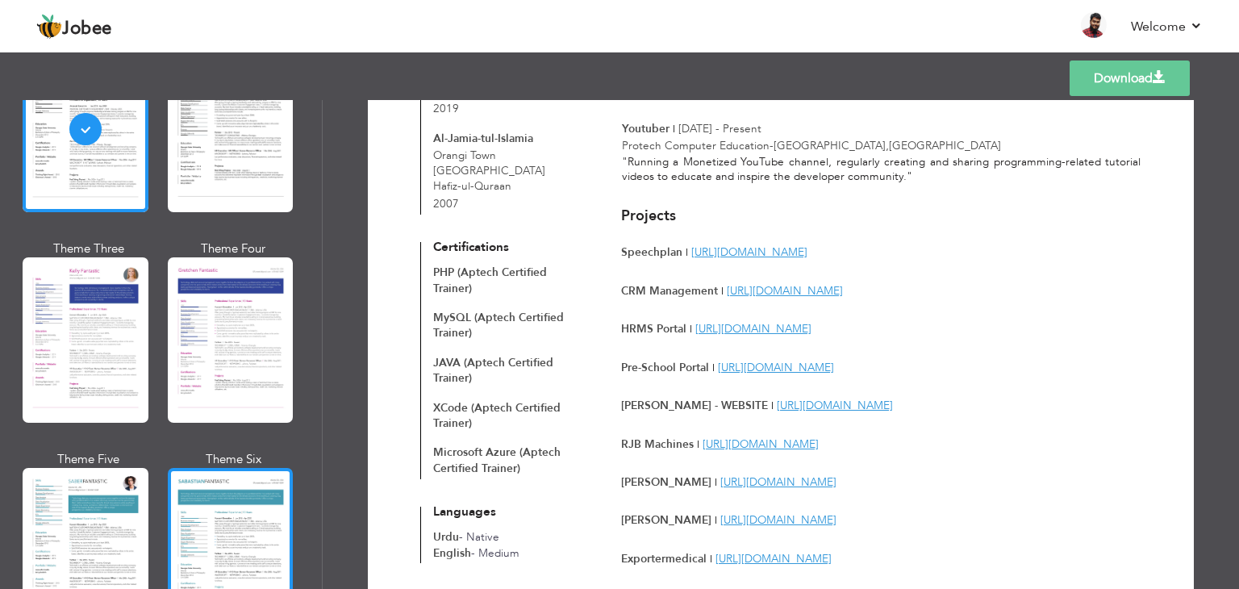
scroll to position [2097, 0]
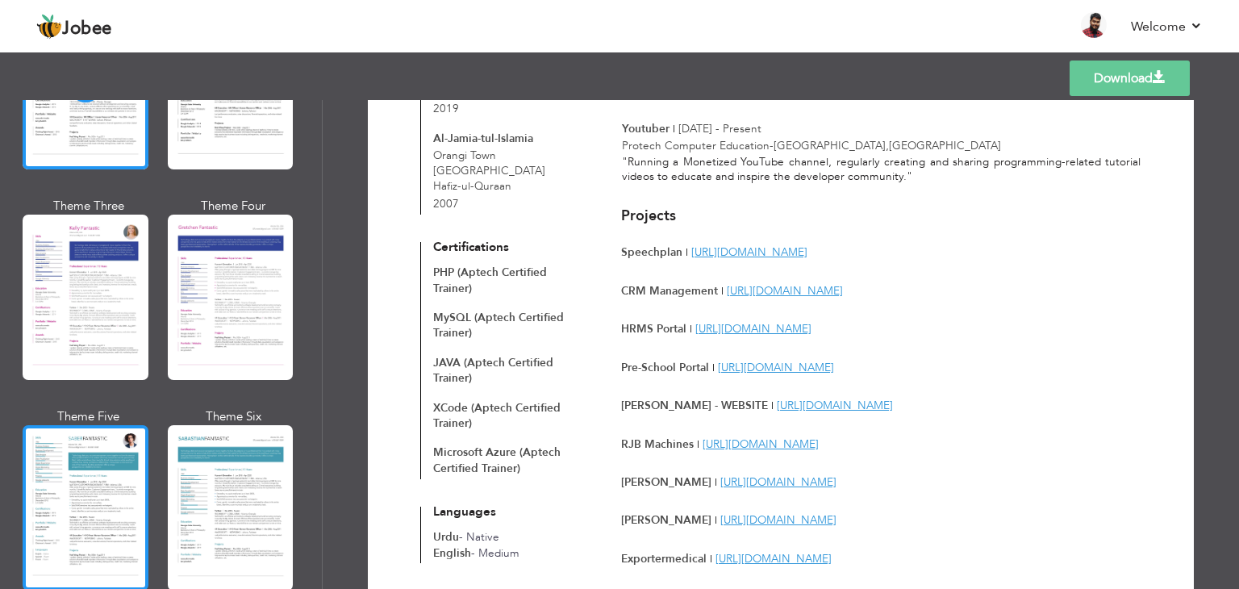
click at [104, 499] on div at bounding box center [86, 507] width 126 height 165
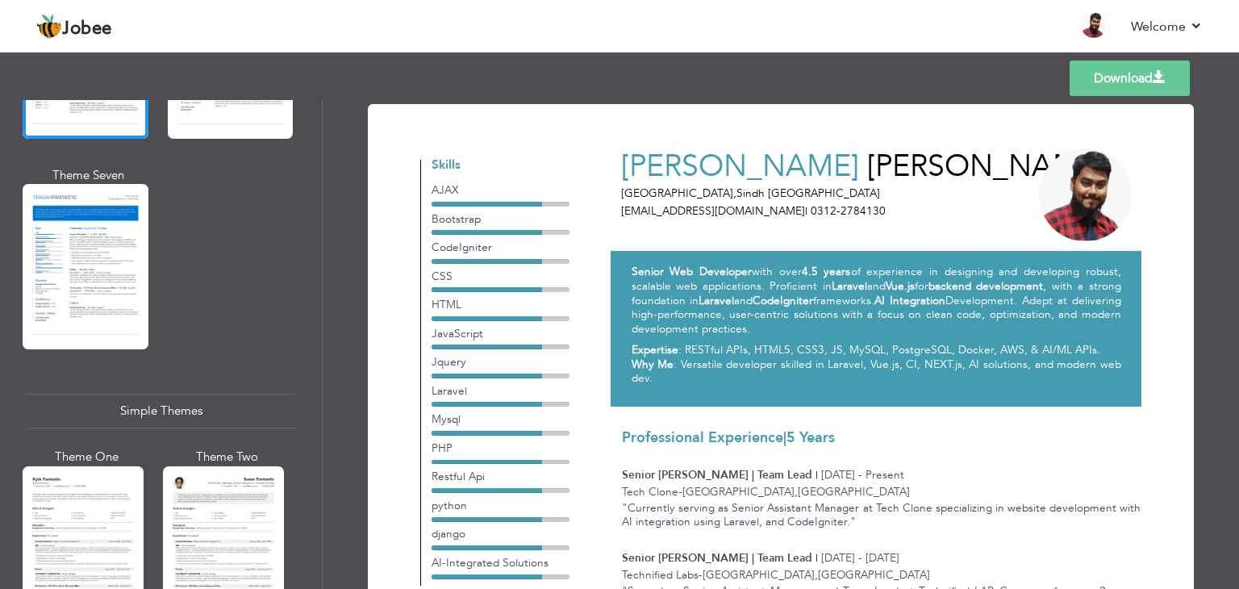
scroll to position [2662, 0]
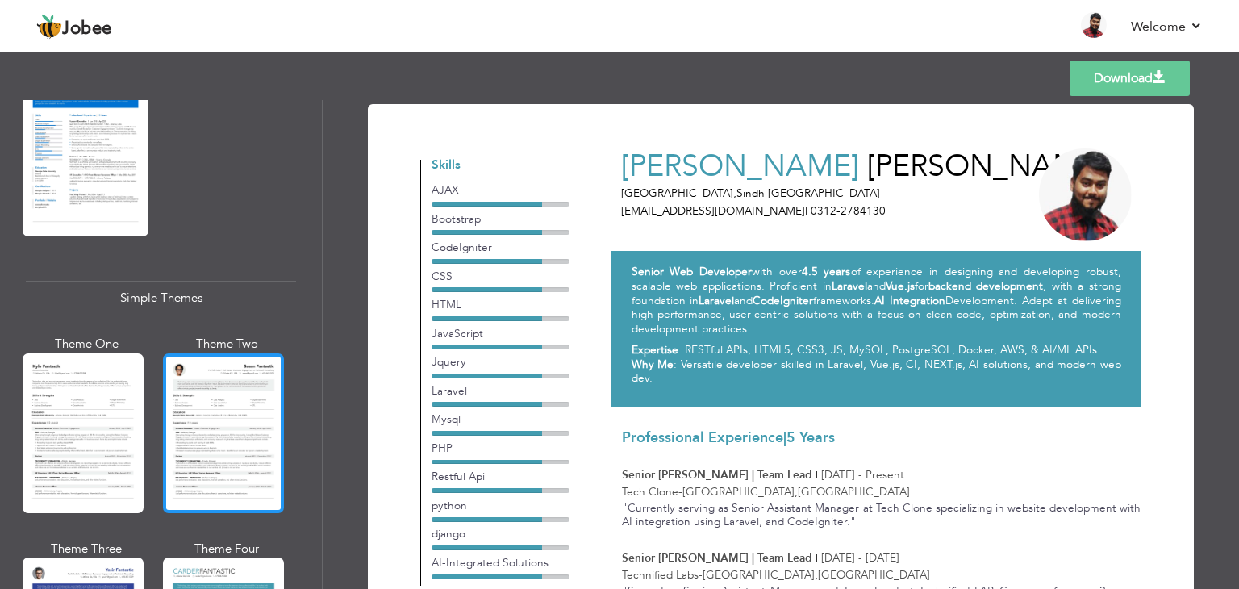
click at [258, 409] on div at bounding box center [223, 433] width 121 height 160
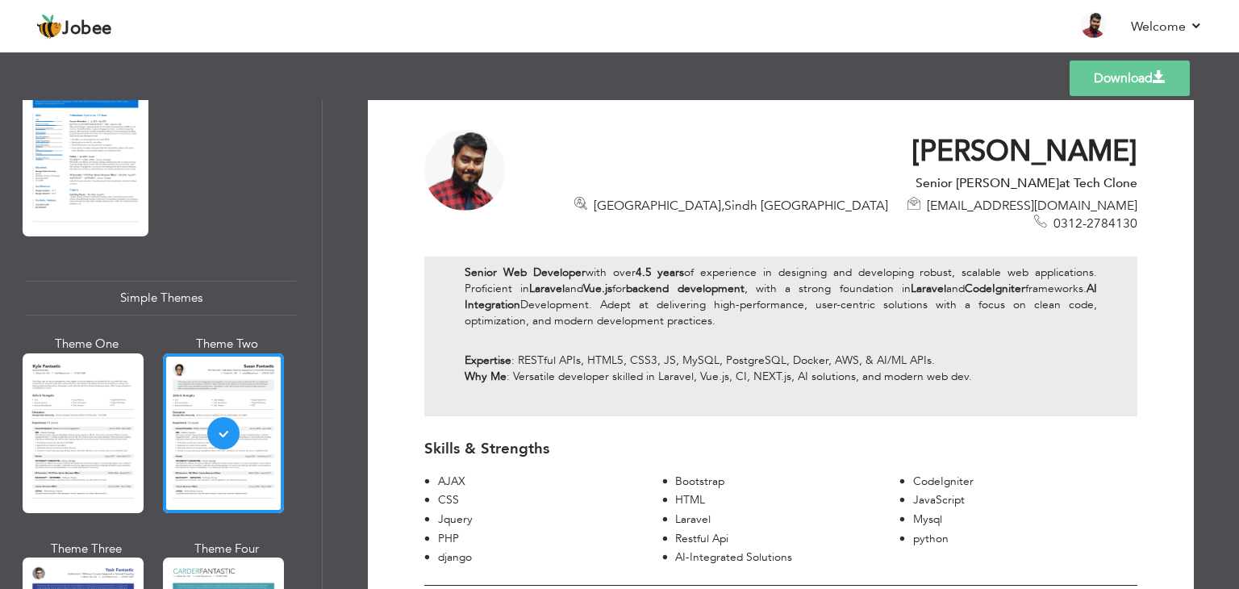
scroll to position [0, 0]
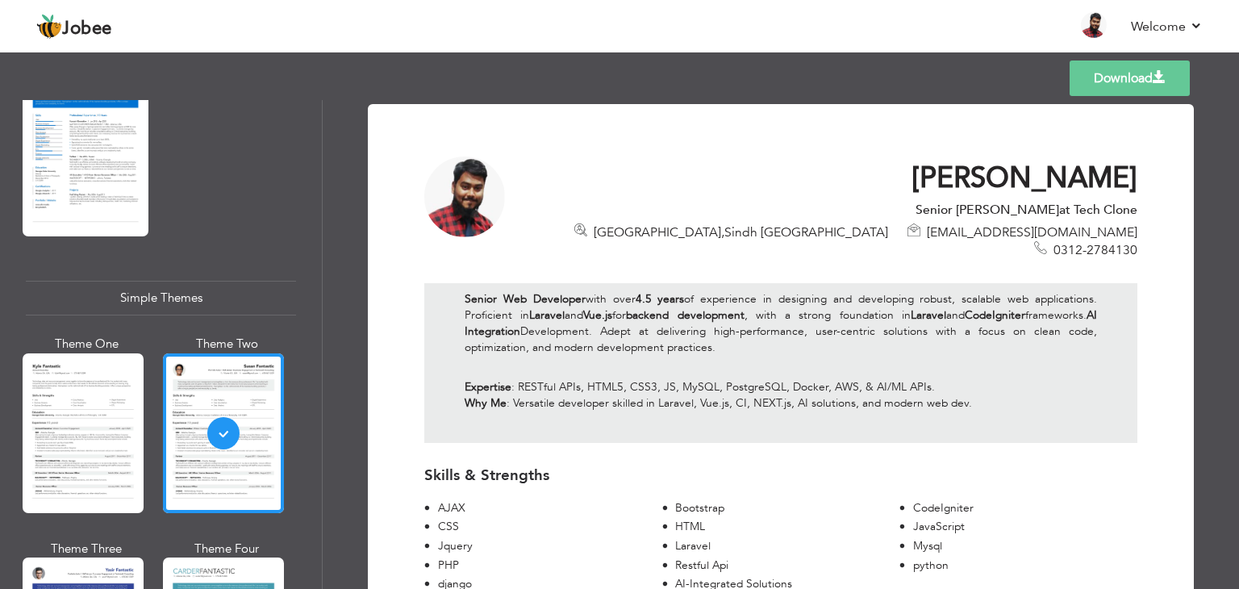
click at [1133, 88] on link "Download" at bounding box center [1130, 77] width 120 height 35
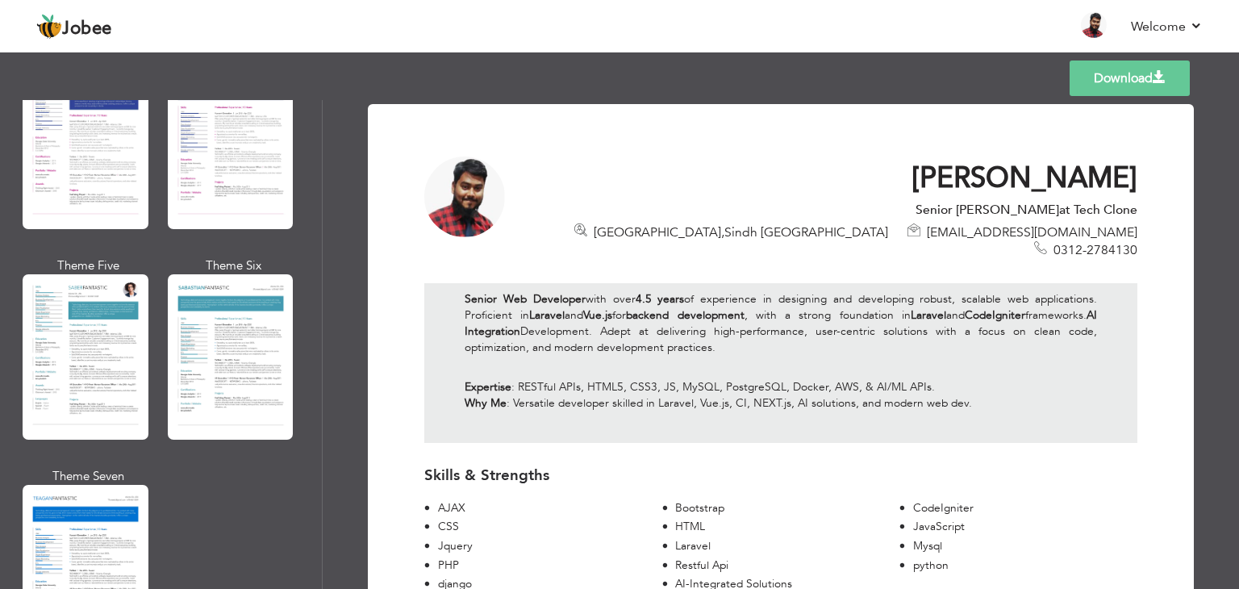
scroll to position [2238, 0]
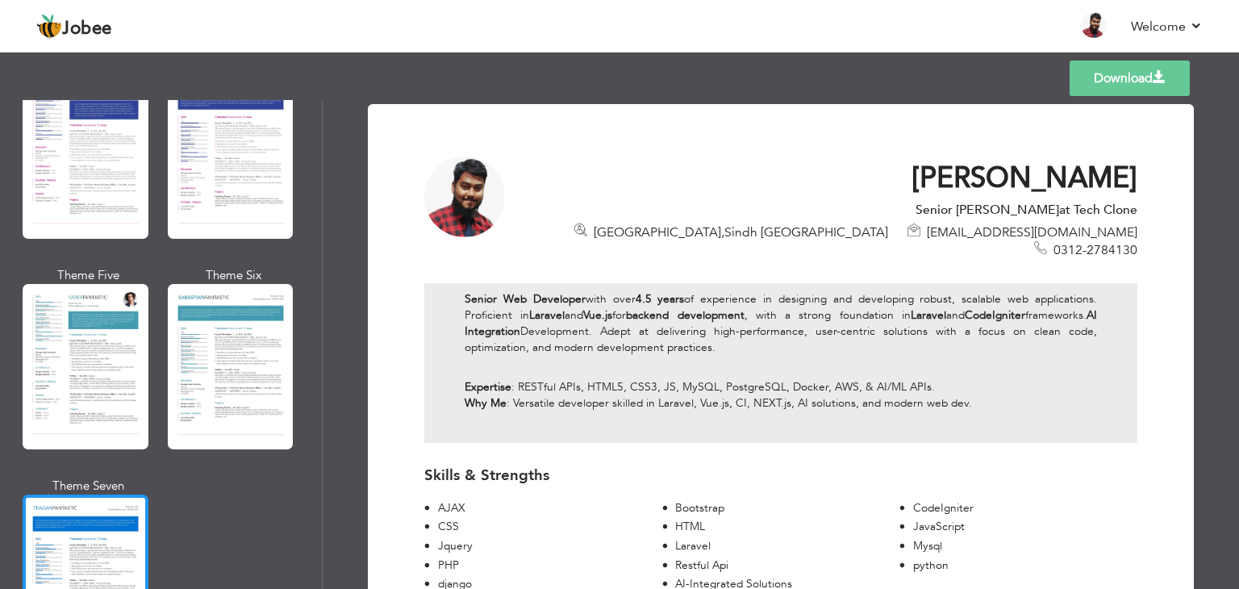
click at [58, 541] on div at bounding box center [86, 576] width 126 height 165
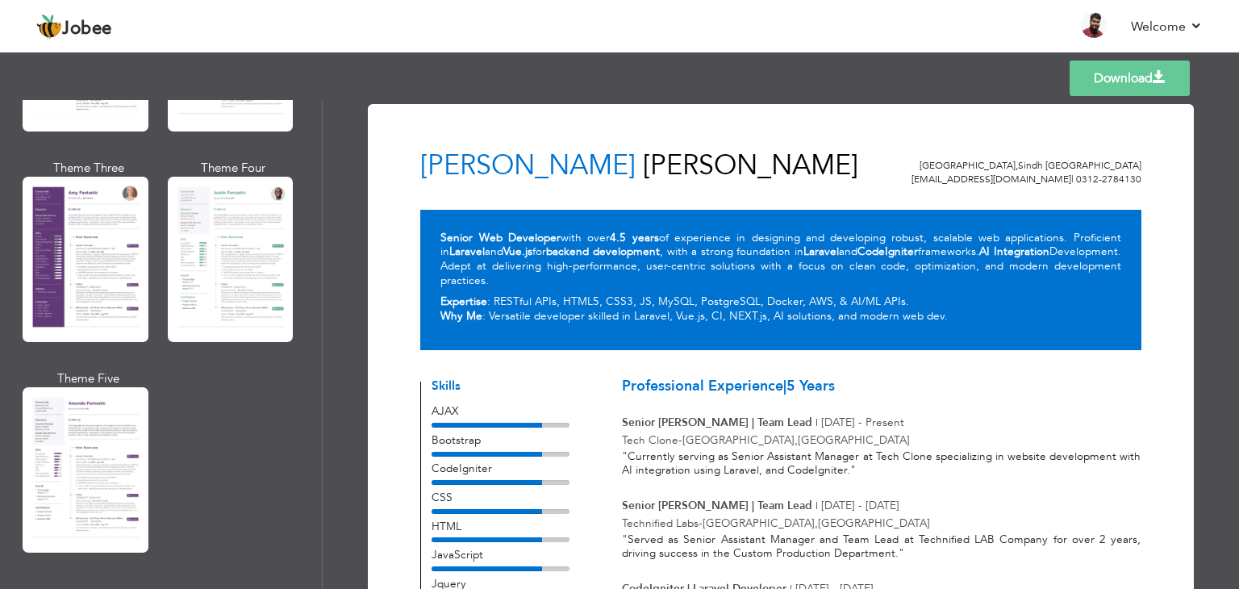
scroll to position [1190, 0]
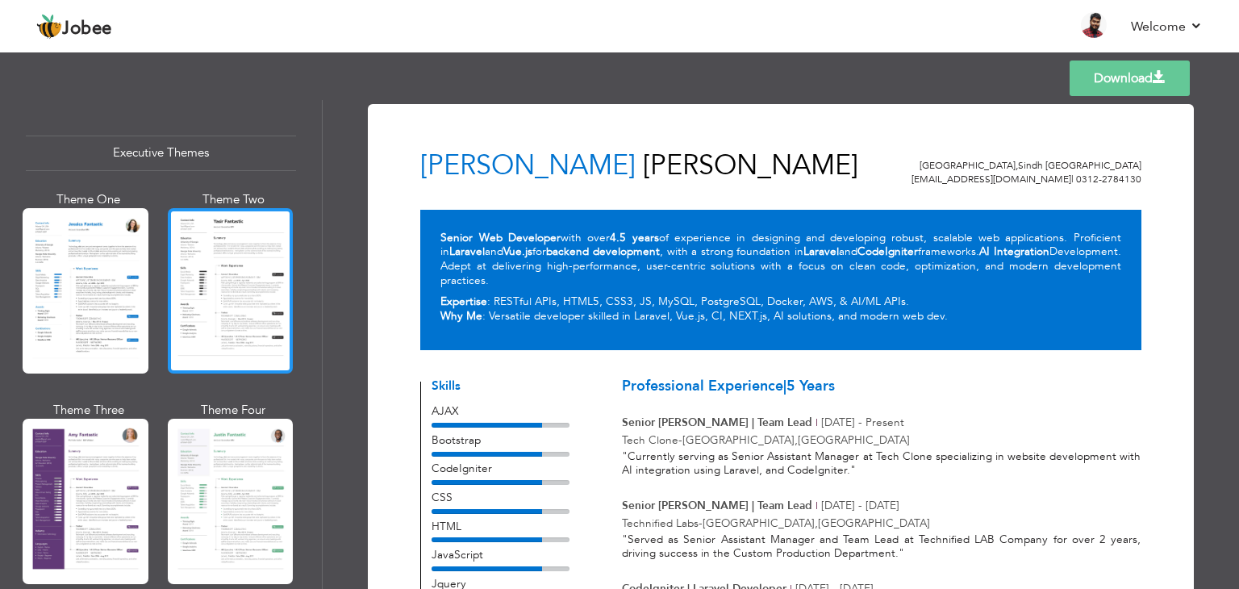
click at [257, 290] on div at bounding box center [231, 290] width 126 height 165
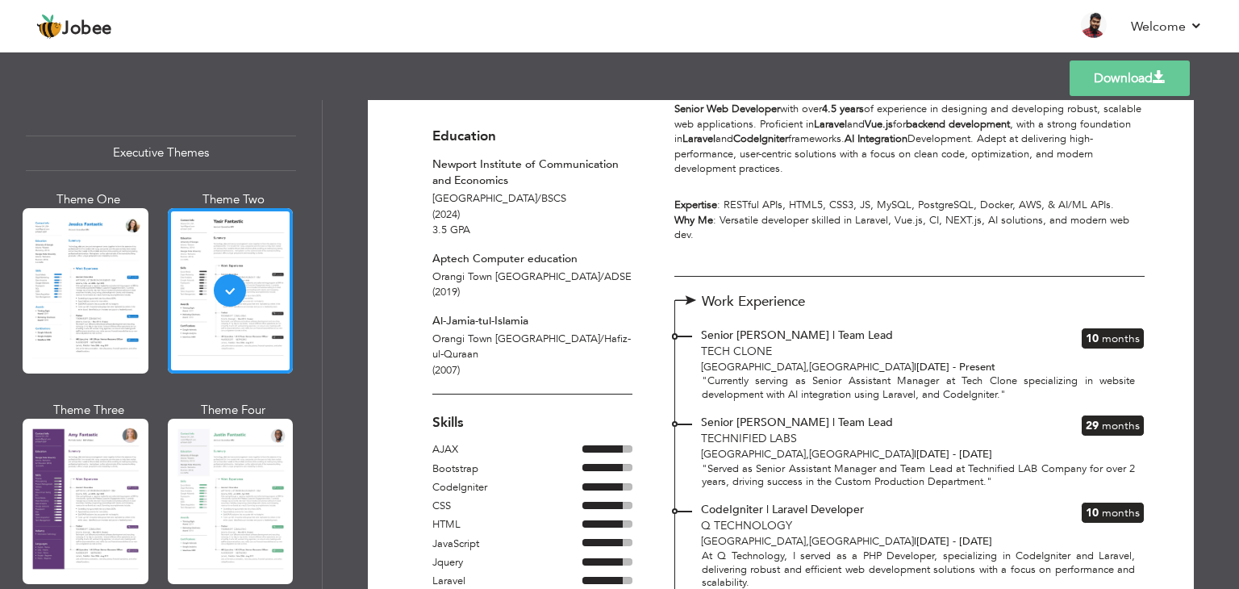
scroll to position [0, 0]
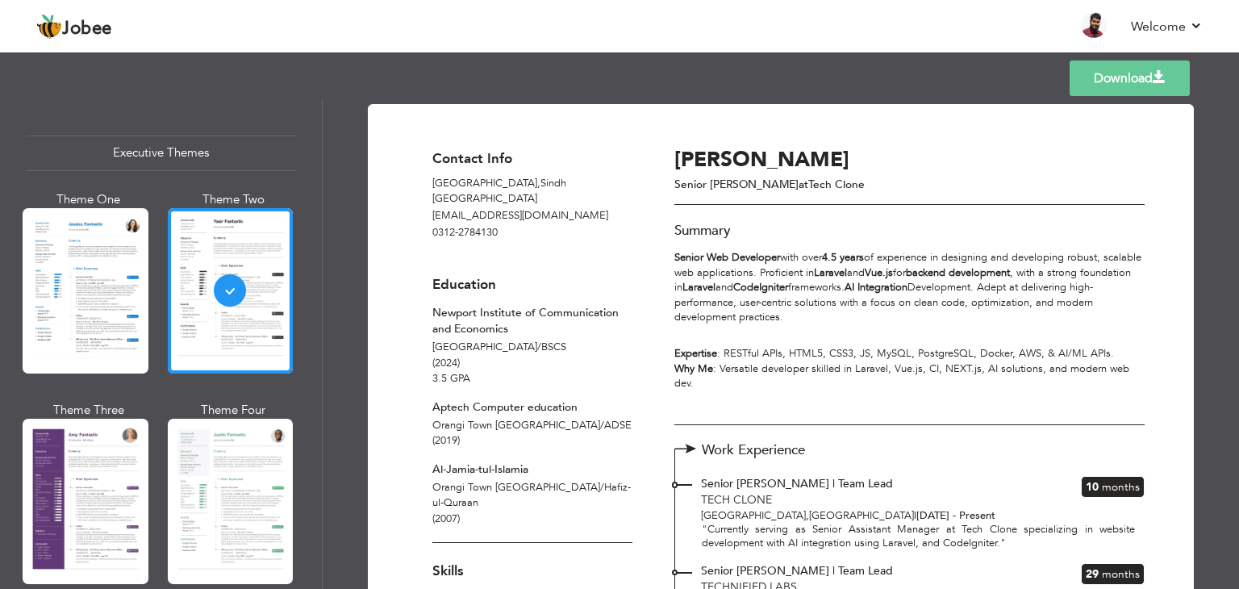
click at [1120, 81] on link "Download" at bounding box center [1130, 77] width 120 height 35
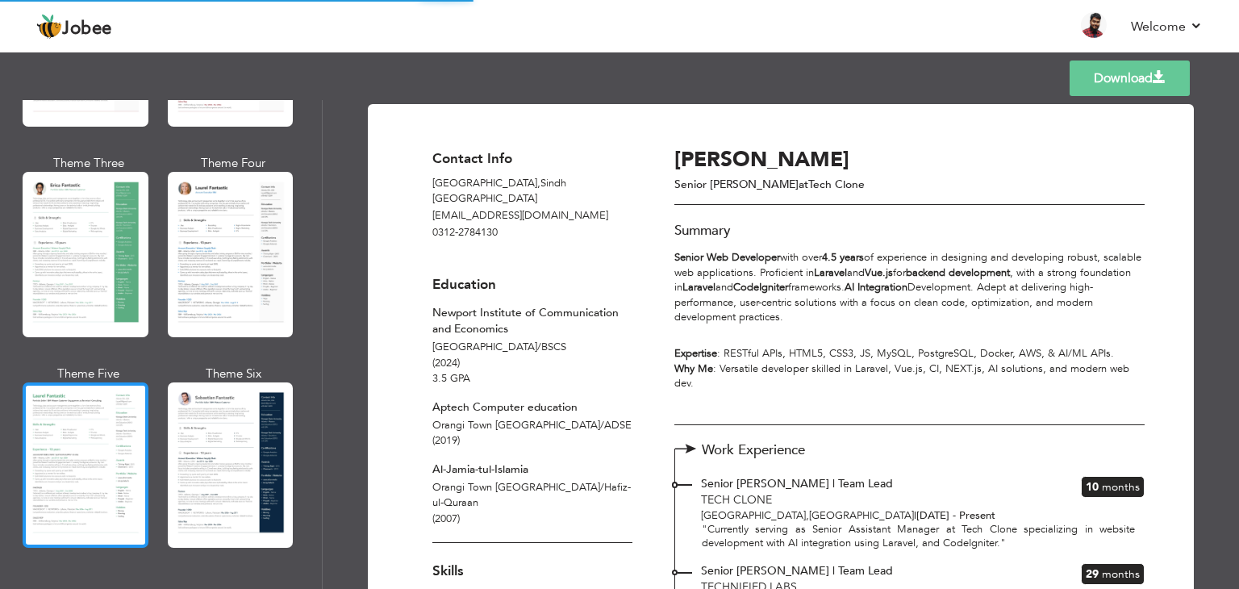
scroll to position [222, 0]
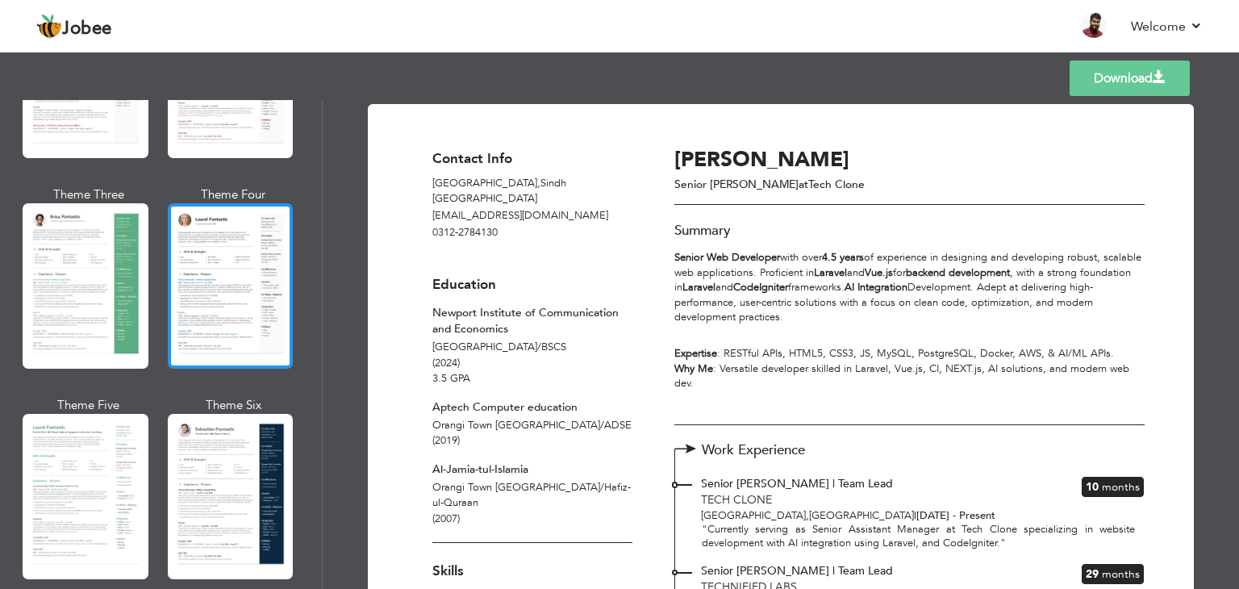
click at [227, 295] on div at bounding box center [231, 285] width 126 height 165
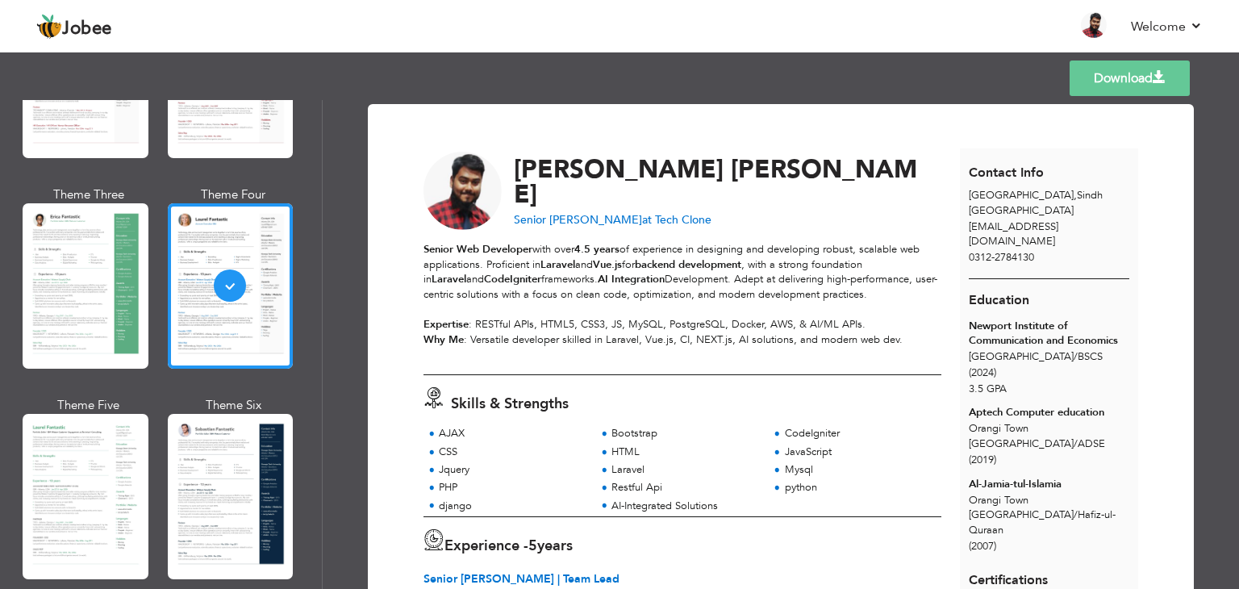
click at [1138, 78] on link "Download" at bounding box center [1130, 77] width 120 height 35
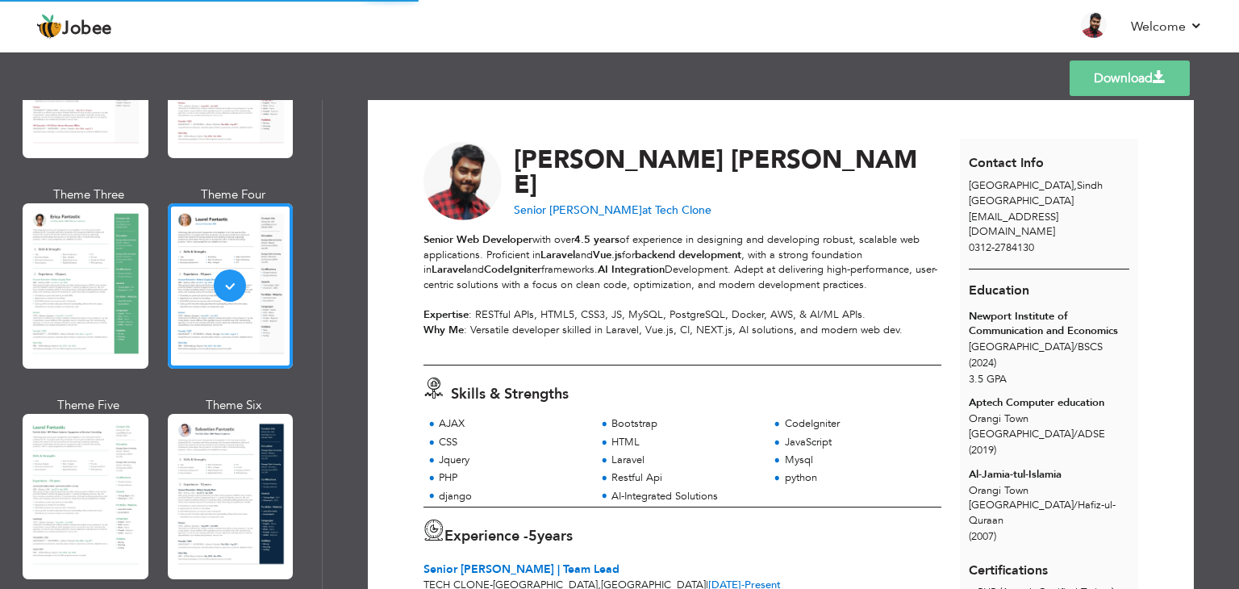
scroll to position [0, 0]
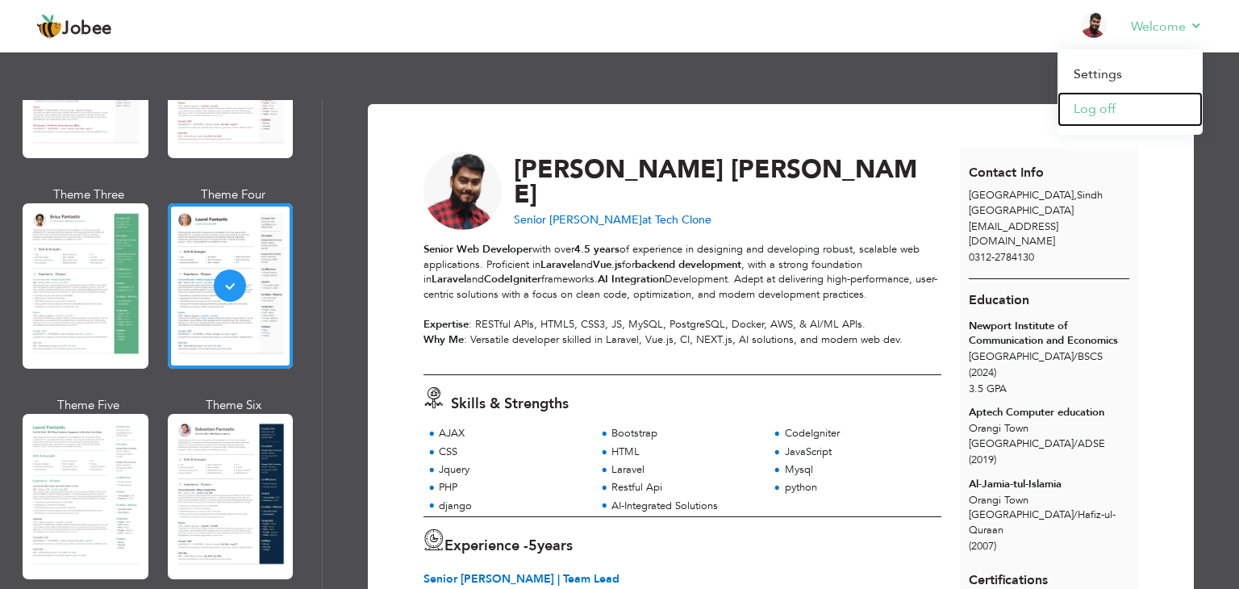
click at [1092, 111] on link "Log off" at bounding box center [1129, 109] width 145 height 35
